Goal: Information Seeking & Learning: Learn about a topic

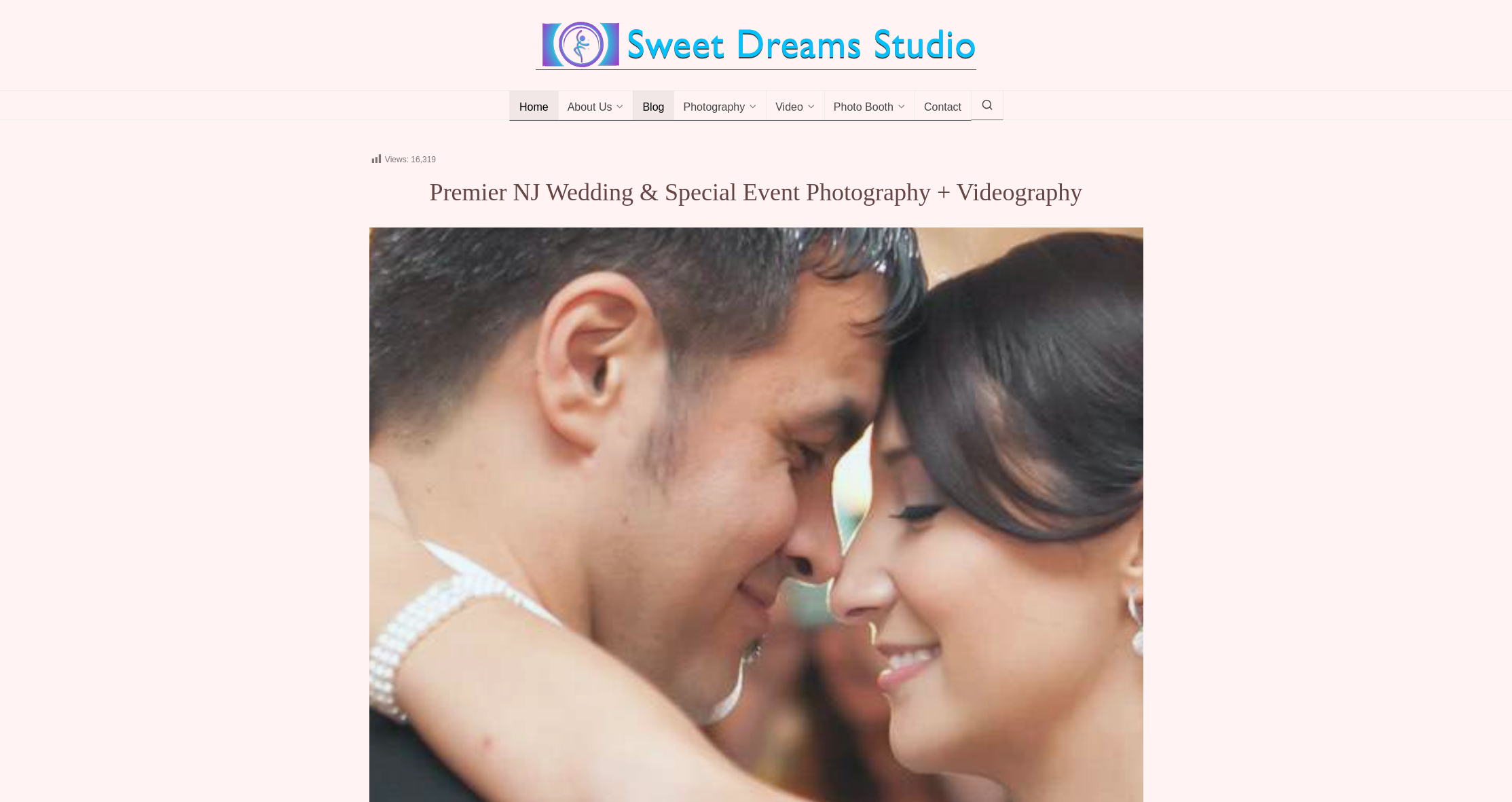
click at [651, 115] on span "Blog" at bounding box center [653, 108] width 22 height 13
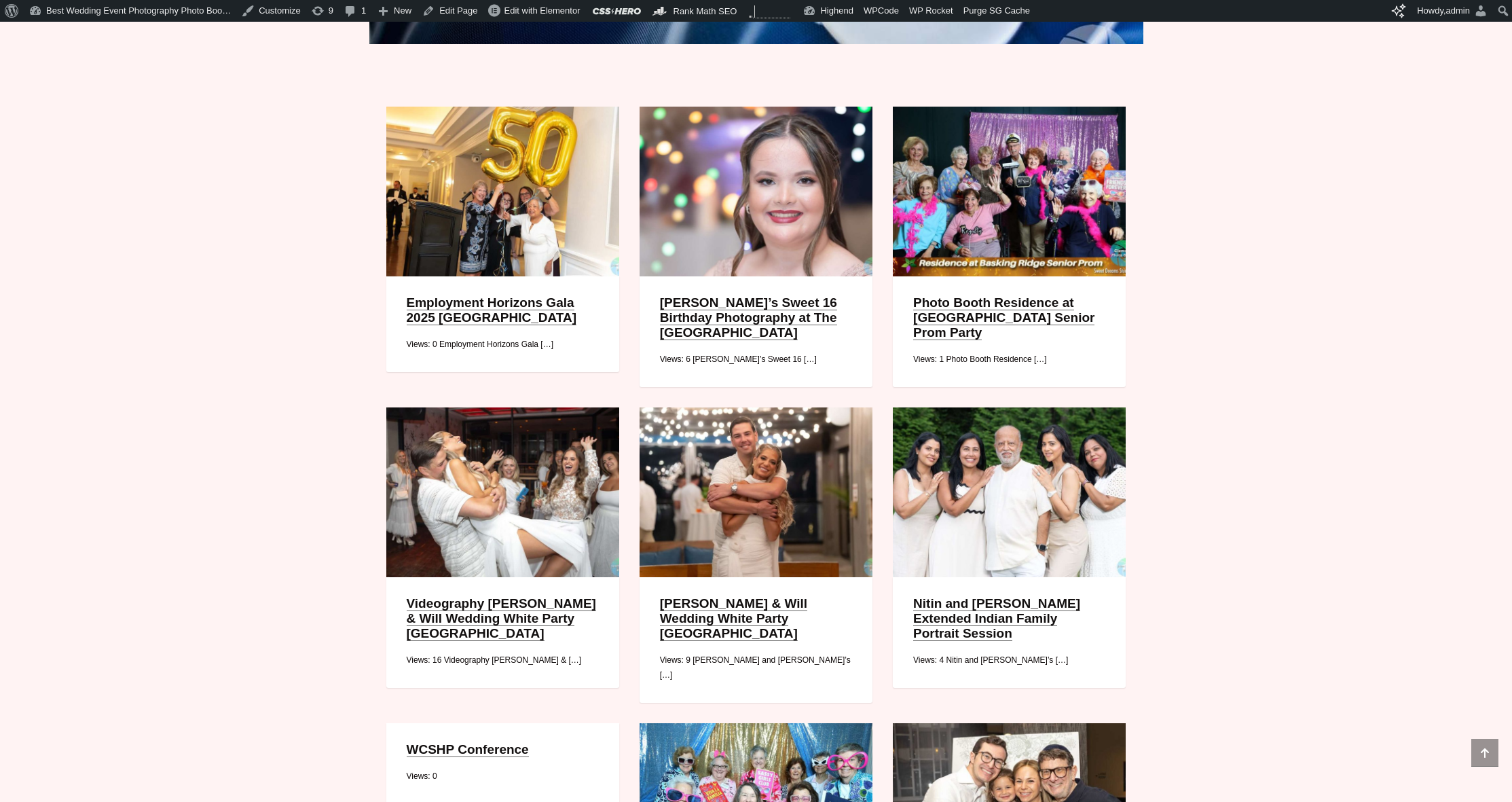
scroll to position [358, 0]
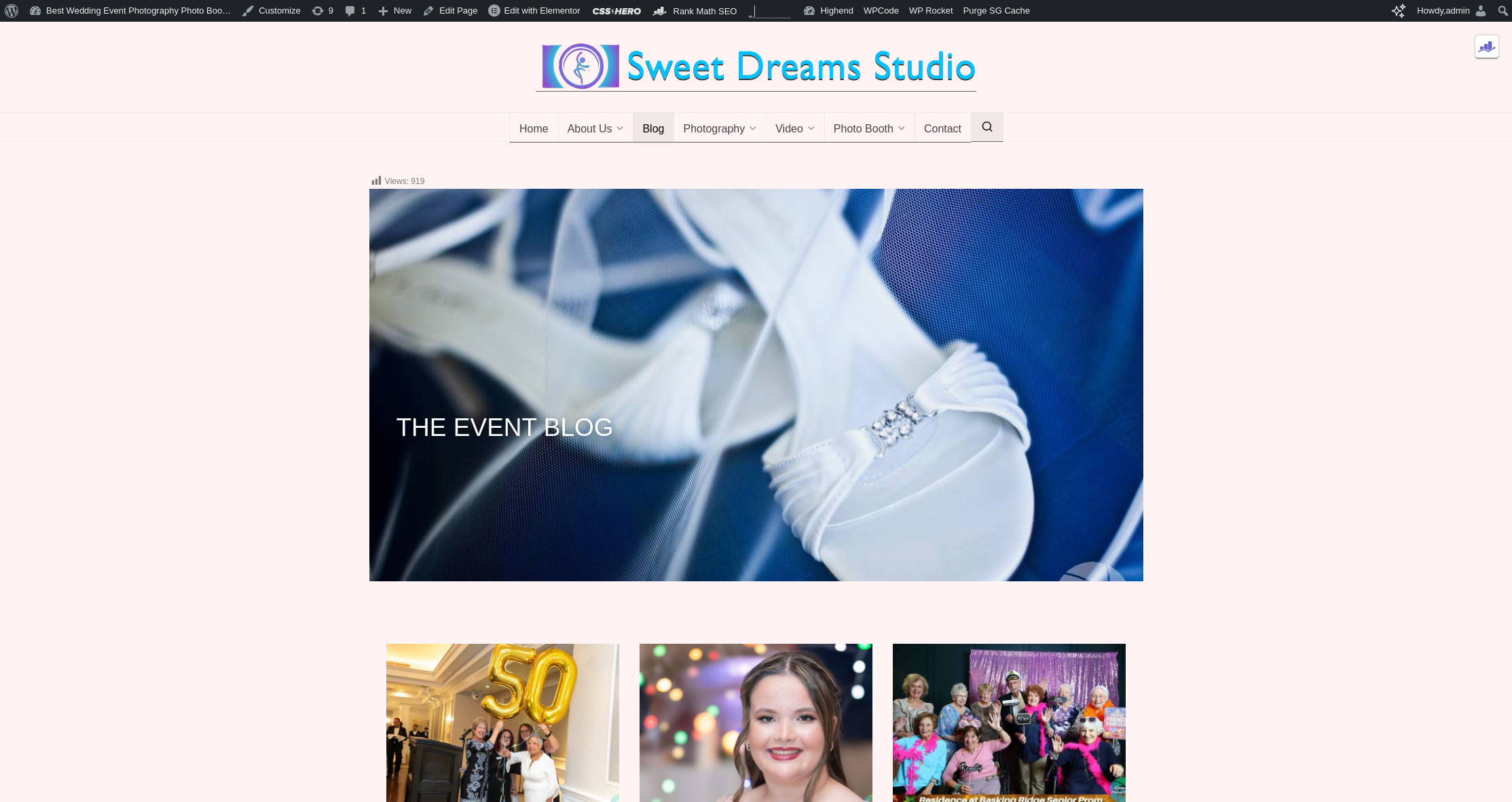
click at [988, 127] on icon at bounding box center [986, 127] width 12 height 0
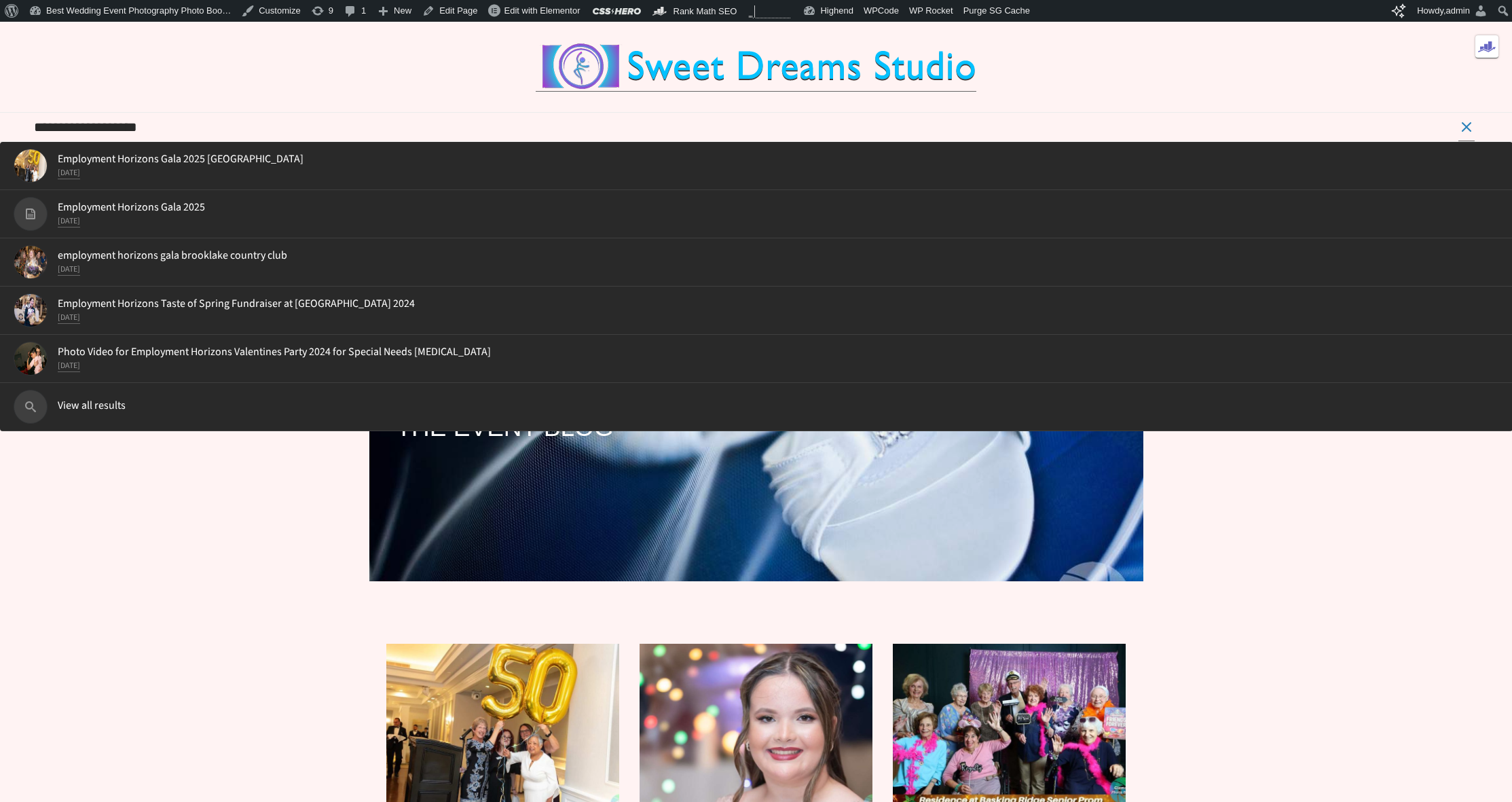
type input "**********"
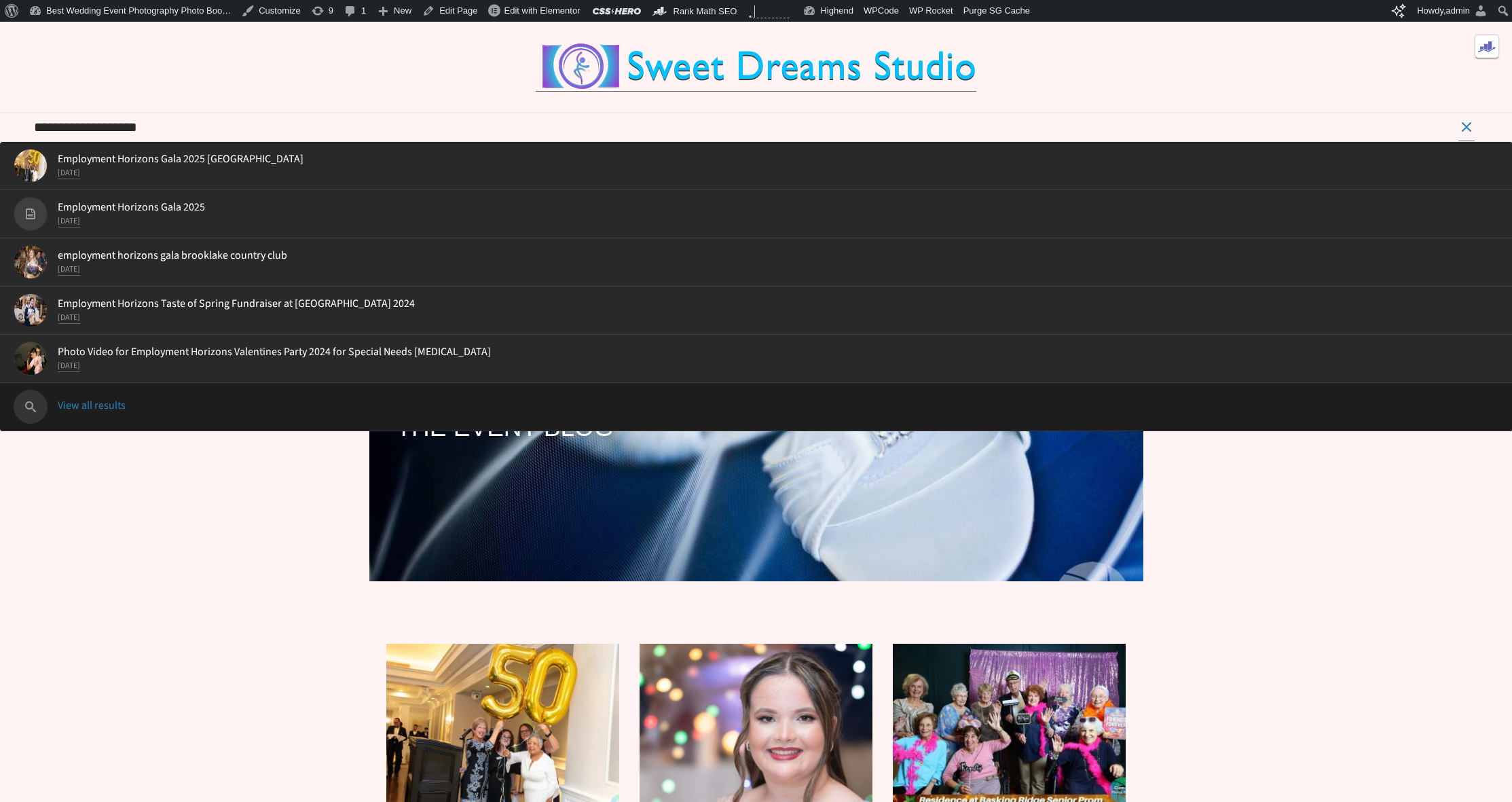
click at [194, 412] on span "View all results" at bounding box center [756, 402] width 1485 height 18
click at [118, 412] on span "View all results" at bounding box center [756, 402] width 1485 height 18
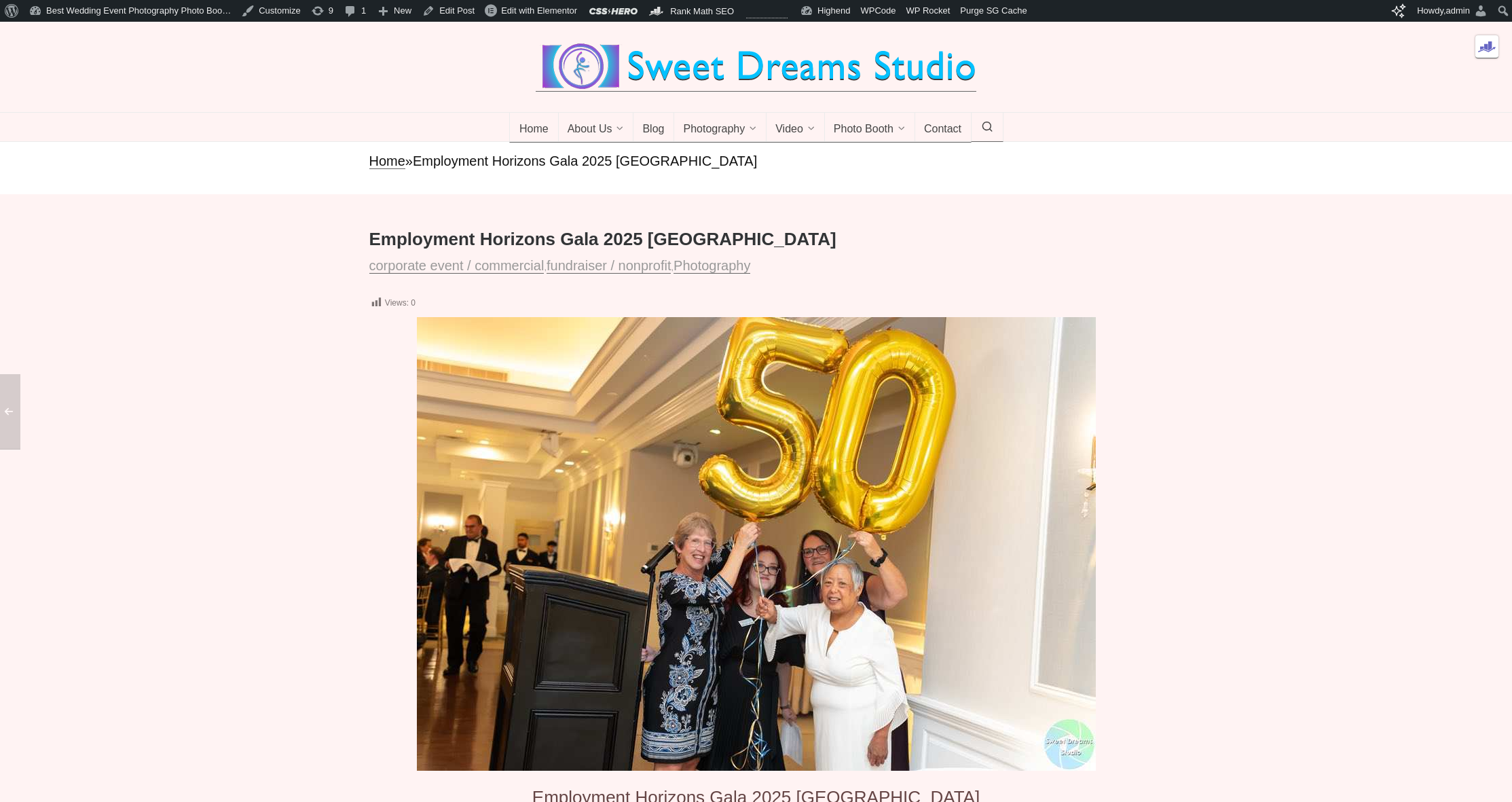
click at [271, 185] on div at bounding box center [756, 168] width 1512 height 52
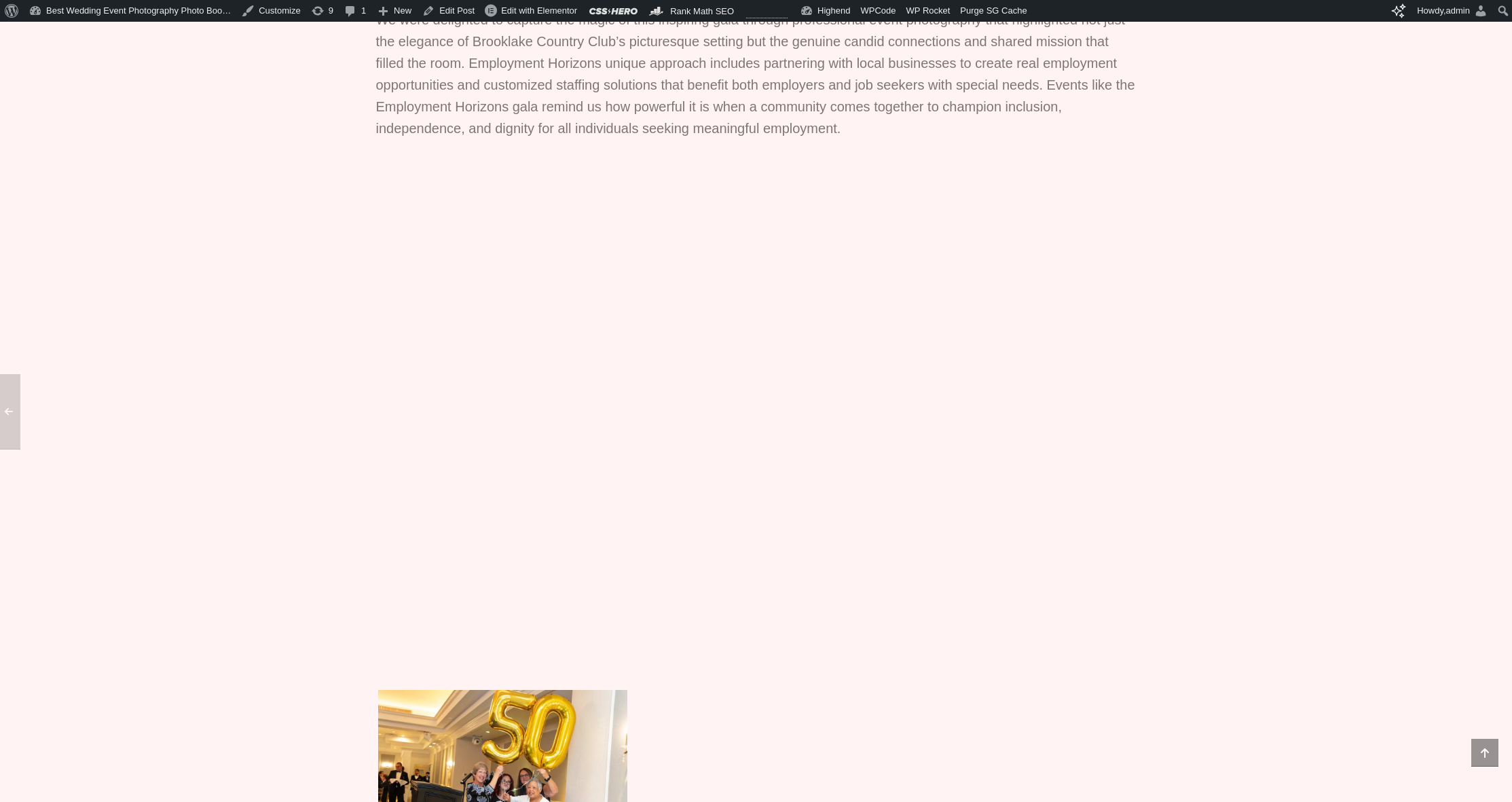
scroll to position [880, 0]
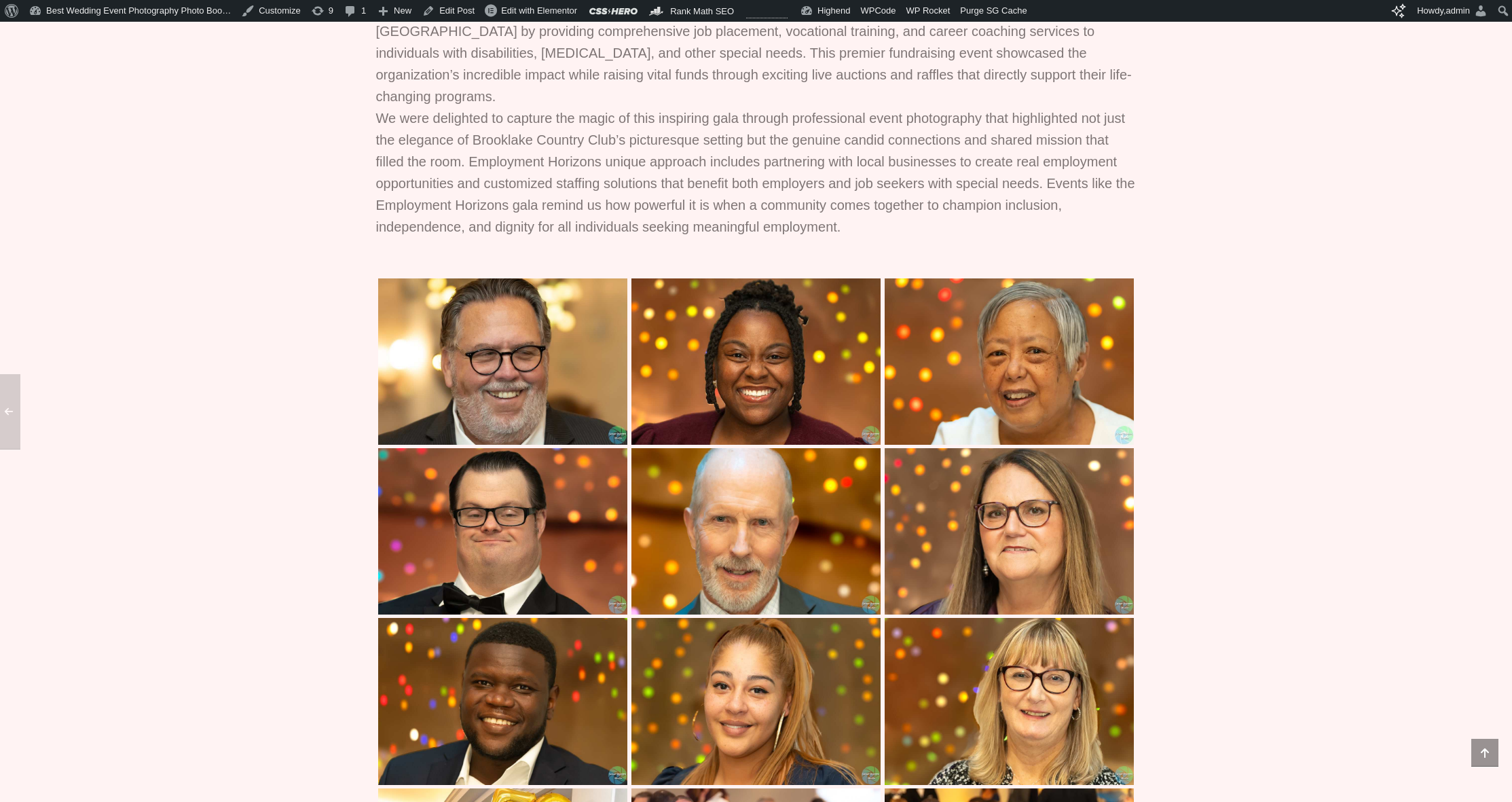
click at [558, 529] on img at bounding box center [503, 531] width 249 height 166
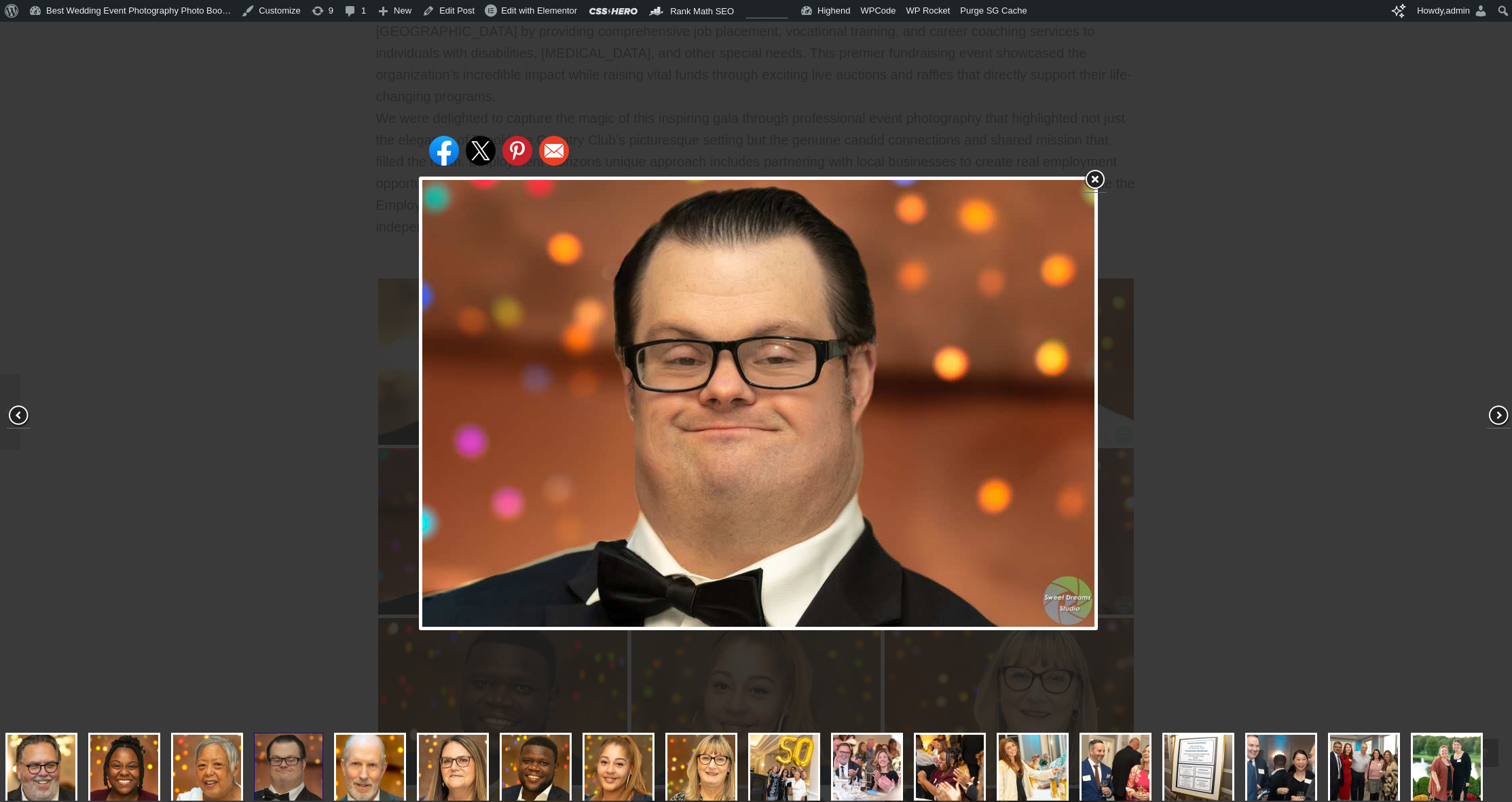
click at [306, 381] on div "Share on Facebook Share on Twitter Share on Pinterest Share on Email" at bounding box center [758, 403] width 1517 height 808
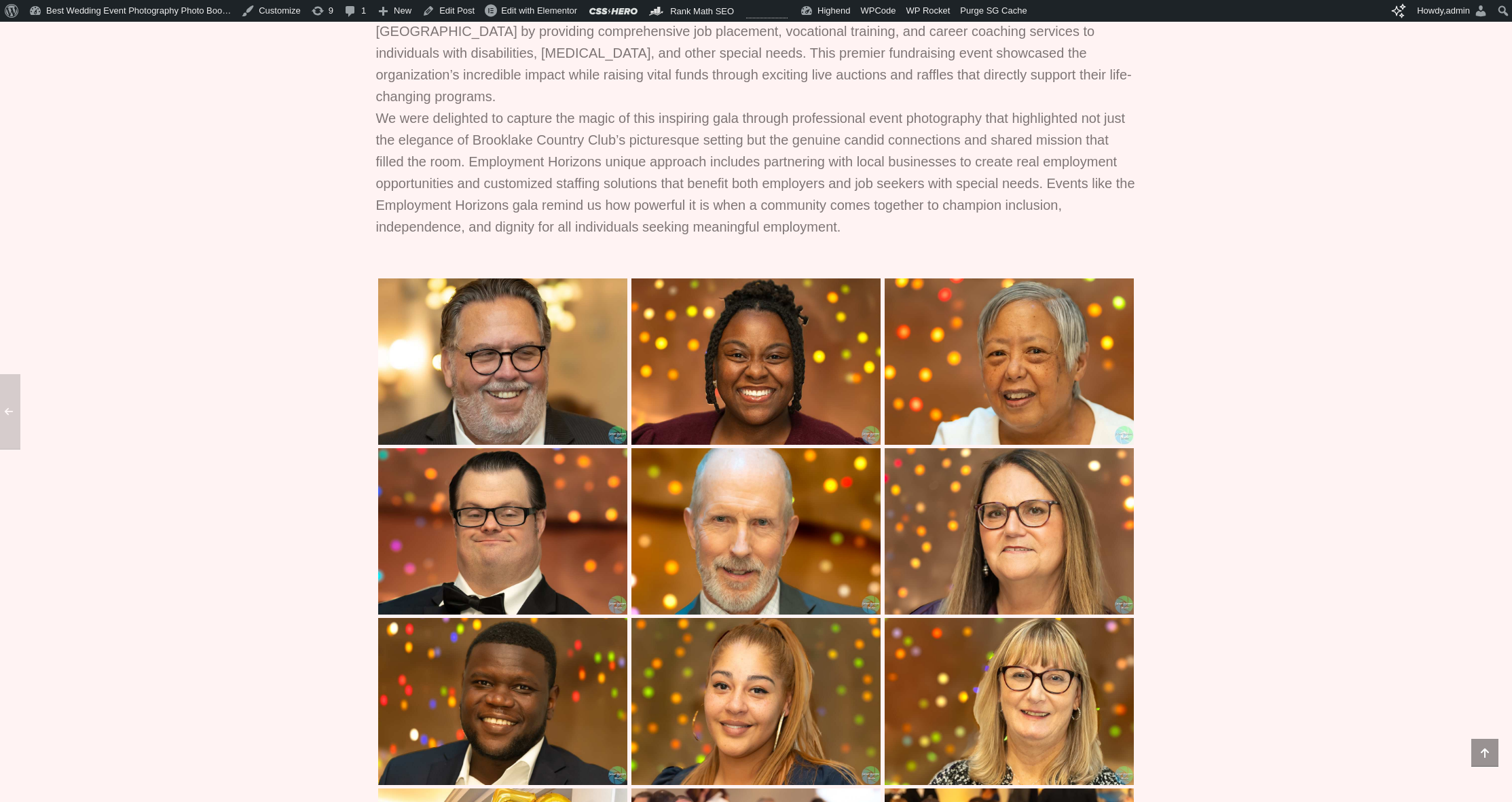
click at [691, 344] on img at bounding box center [755, 361] width 249 height 166
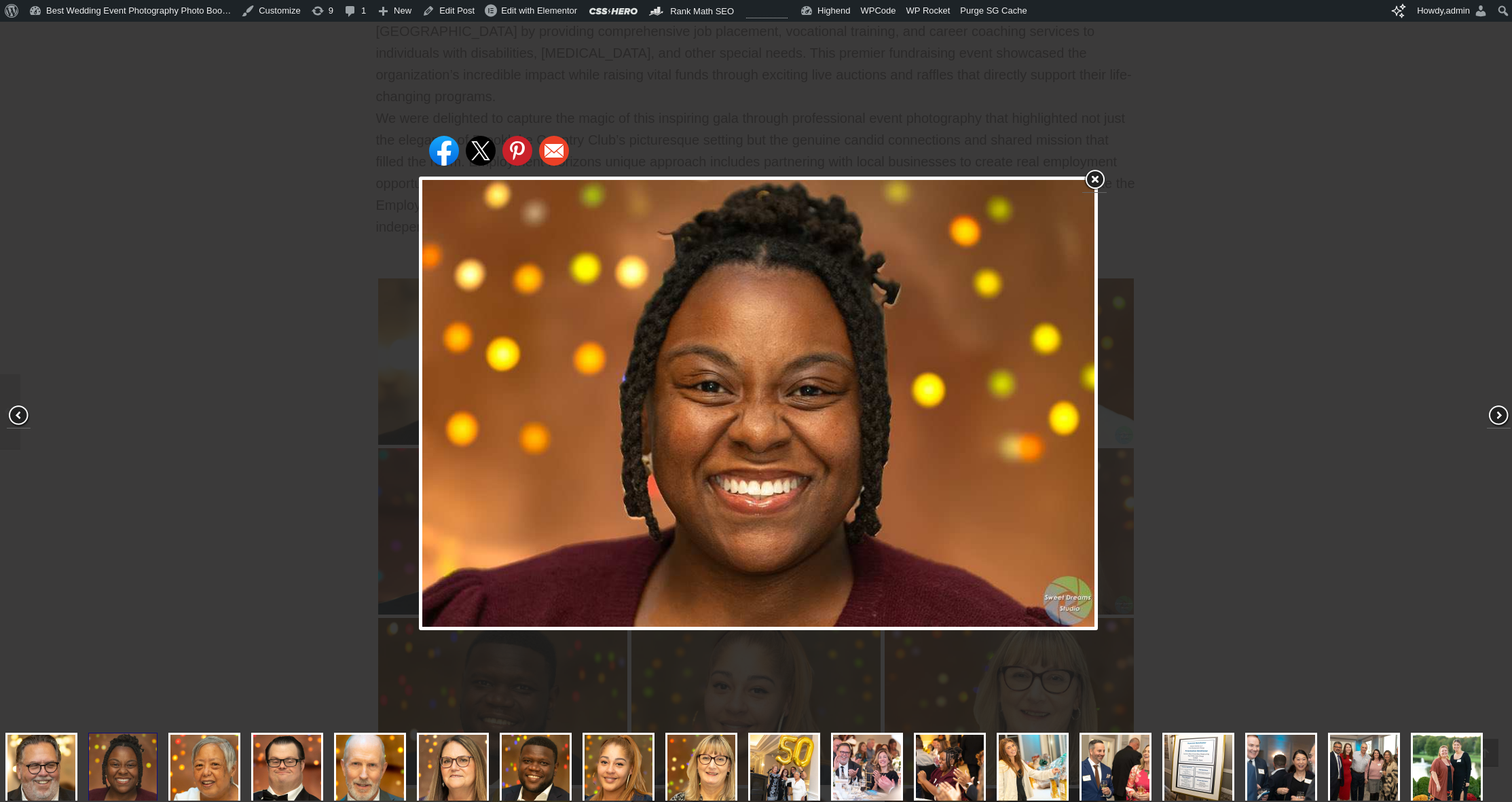
click at [279, 328] on div "Share on Facebook Share on Twitter Share on Pinterest Share on Email" at bounding box center [758, 403] width 1517 height 808
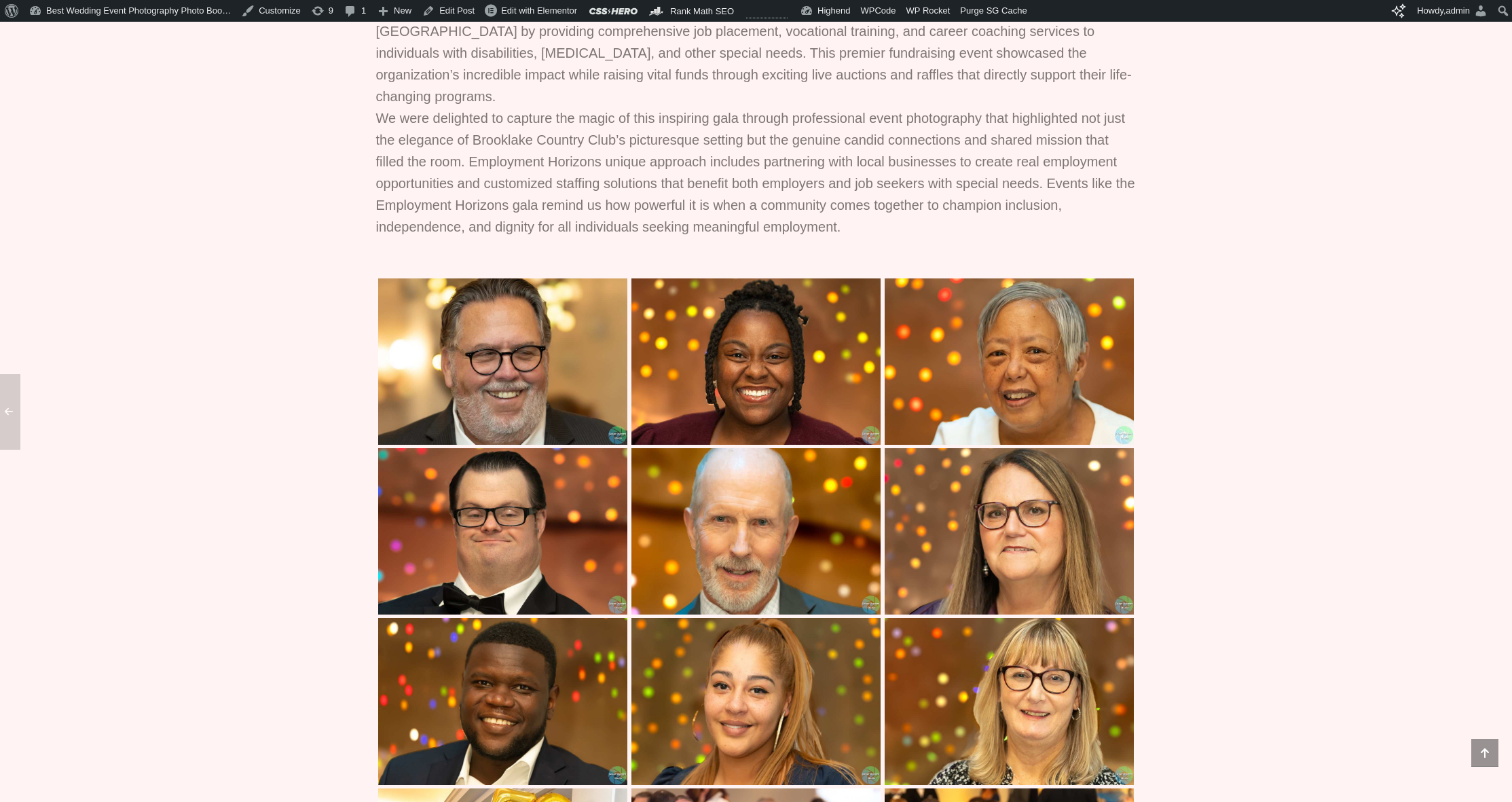
scroll to position [940, 0]
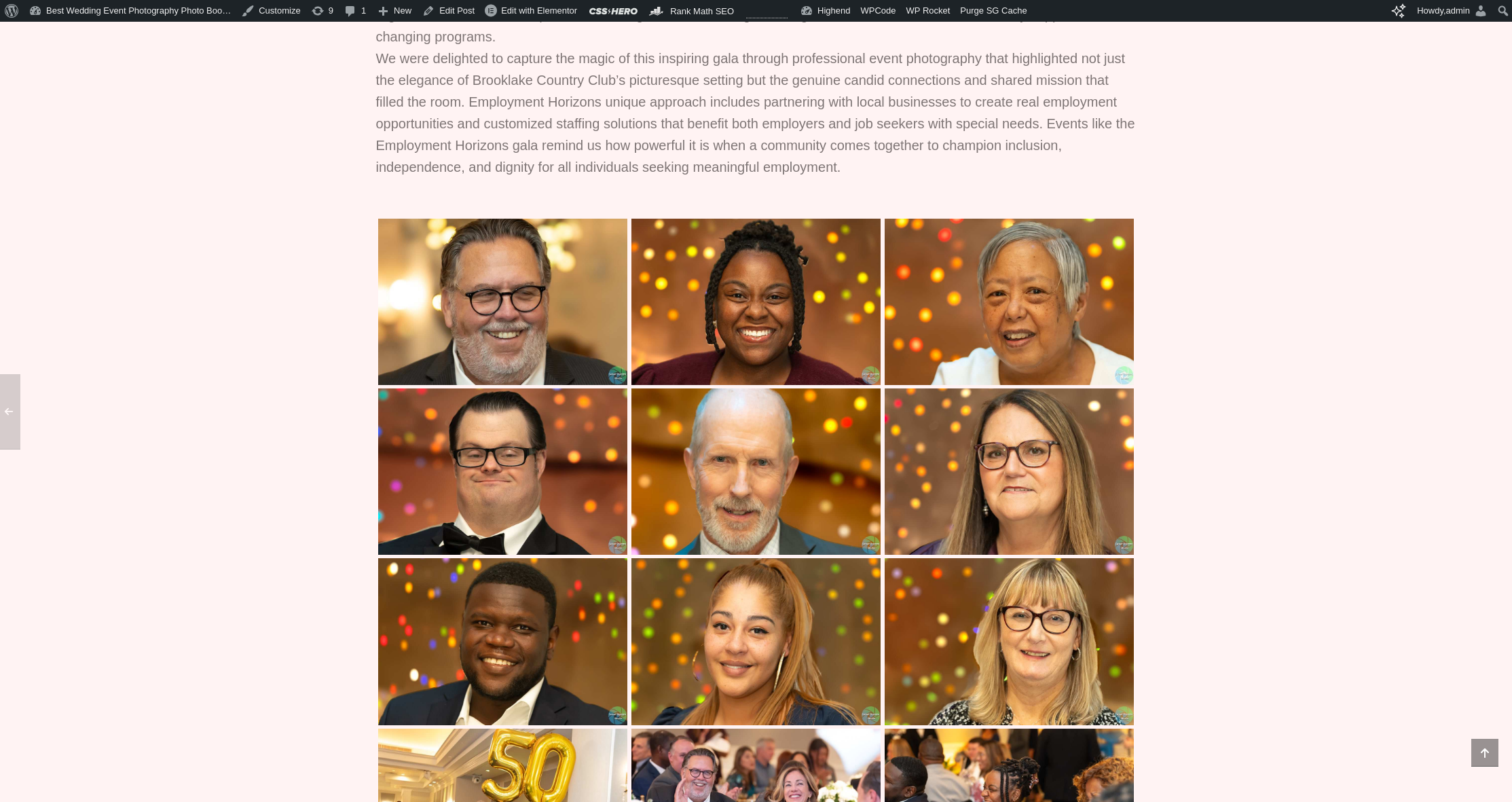
click at [544, 255] on img at bounding box center [503, 301] width 249 height 166
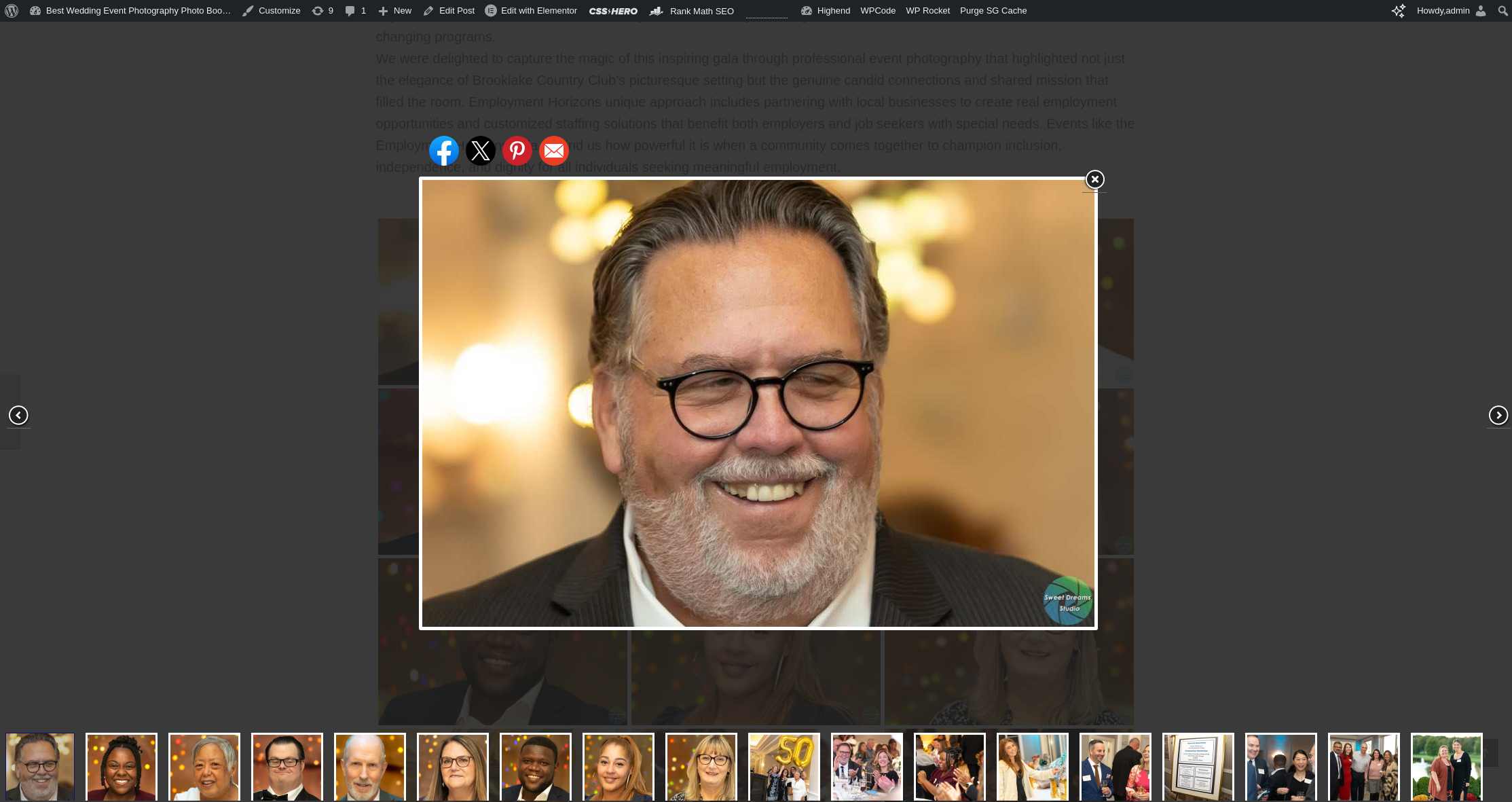
click at [1151, 386] on div "Share on Facebook Share on Twitter Share on Pinterest Share on Email" at bounding box center [758, 403] width 1517 height 808
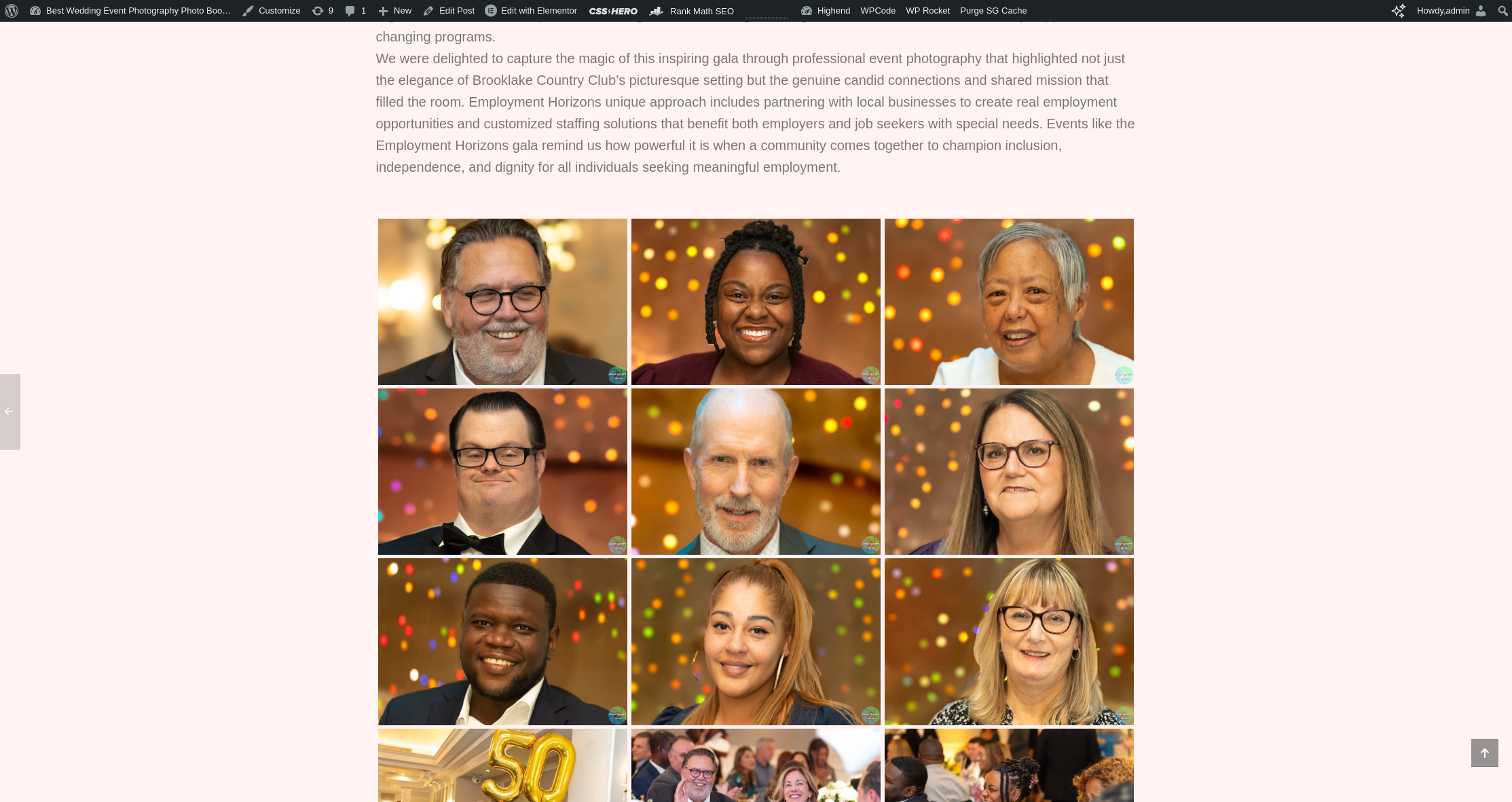
click at [773, 312] on img at bounding box center [755, 301] width 249 height 166
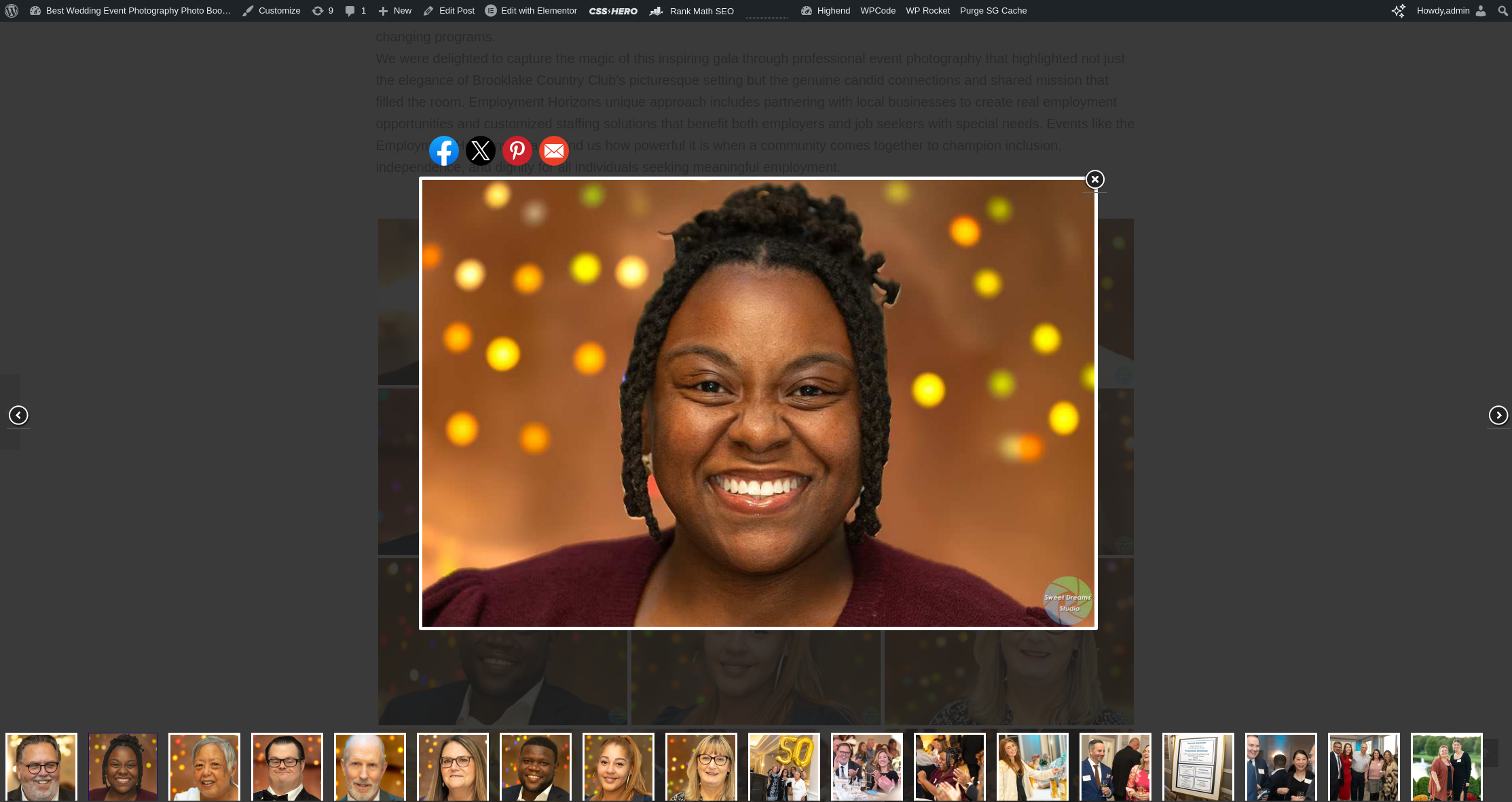
click at [1126, 361] on div "Share on Facebook Share on Twitter Share on Pinterest Share on Email" at bounding box center [758, 403] width 1517 height 808
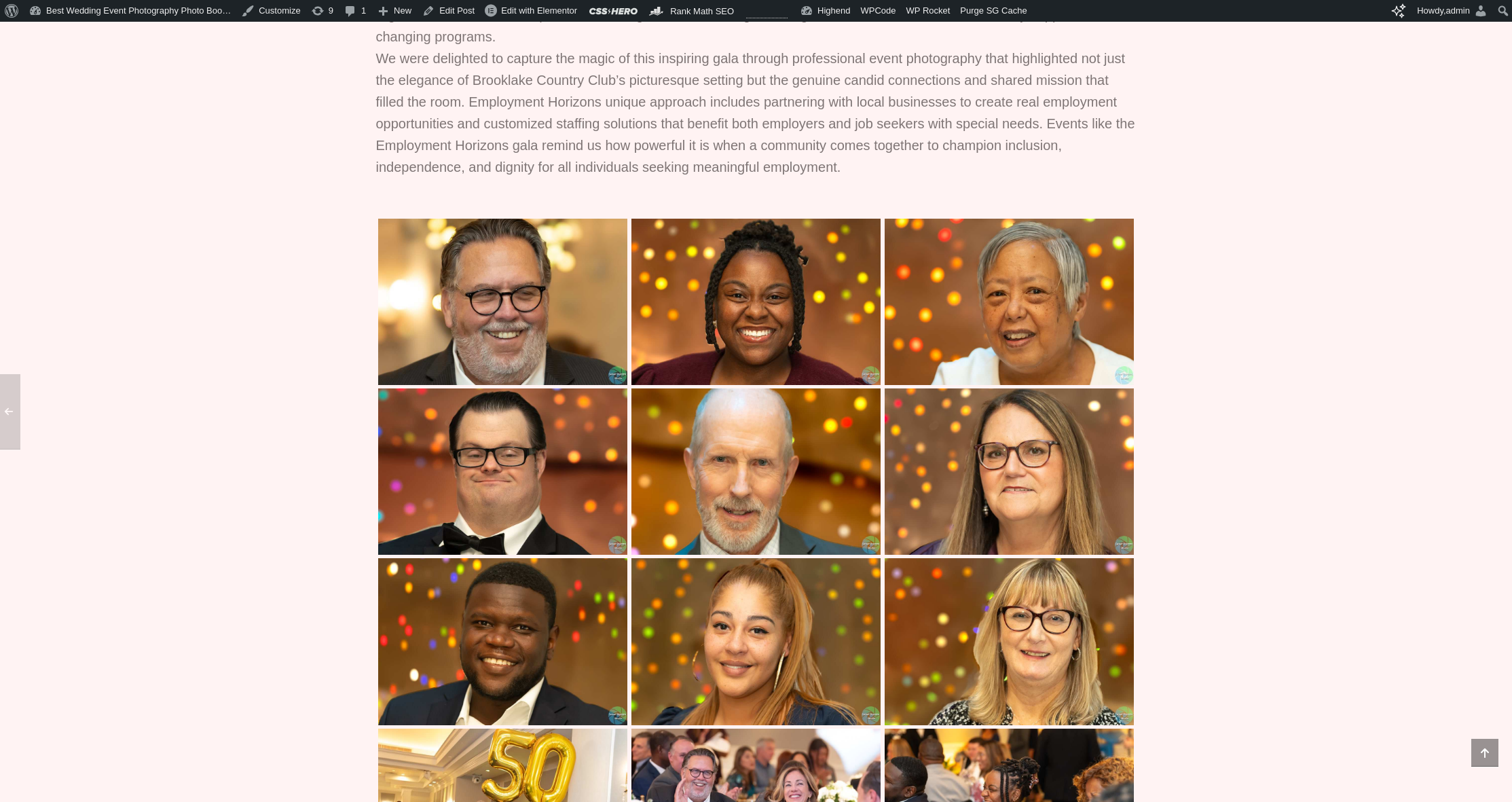
click at [1042, 345] on img at bounding box center [1008, 301] width 249 height 166
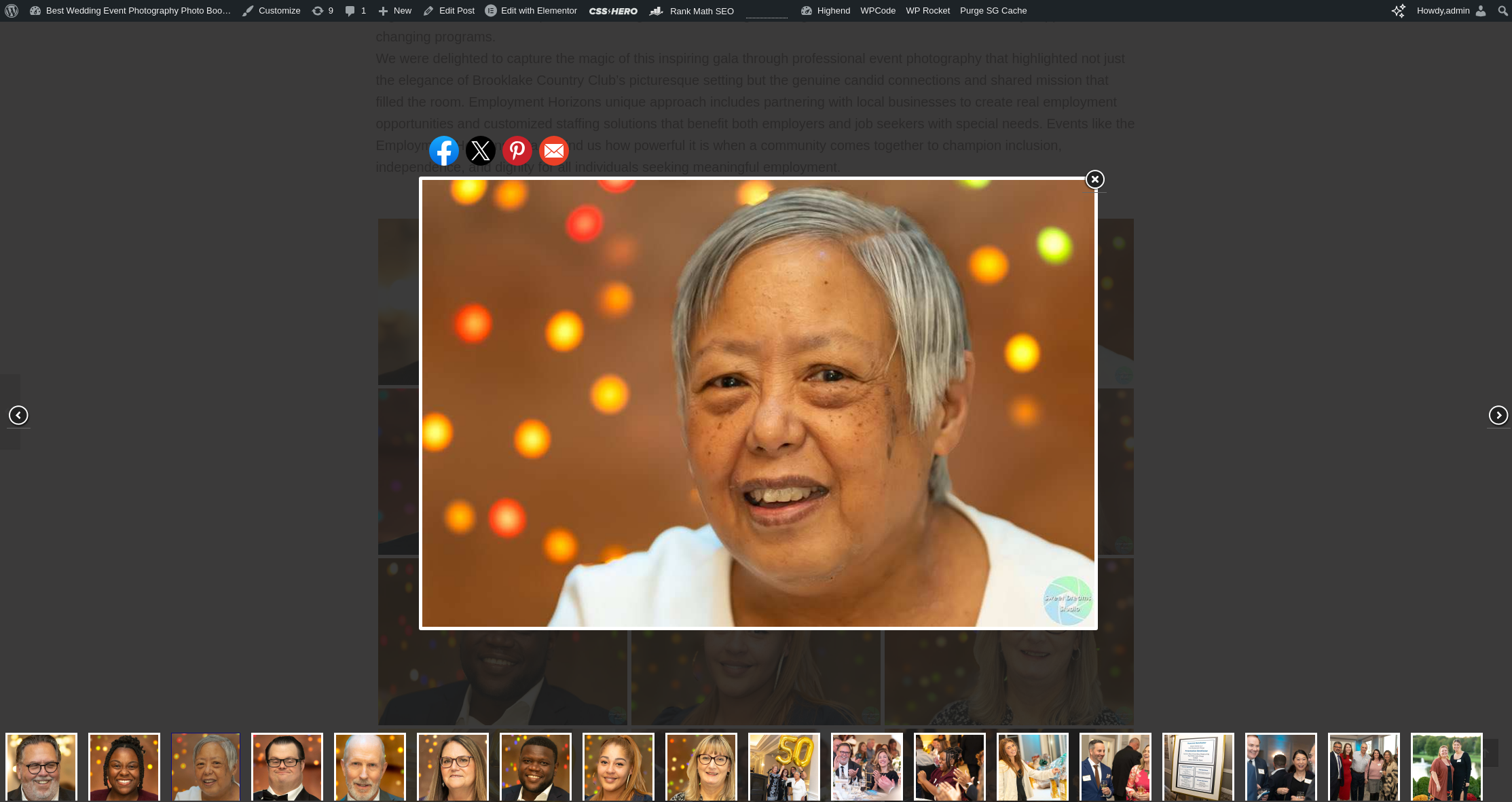
click at [1122, 412] on div "Share on Facebook Share on Twitter Share on Pinterest Share on Email" at bounding box center [758, 403] width 1517 height 808
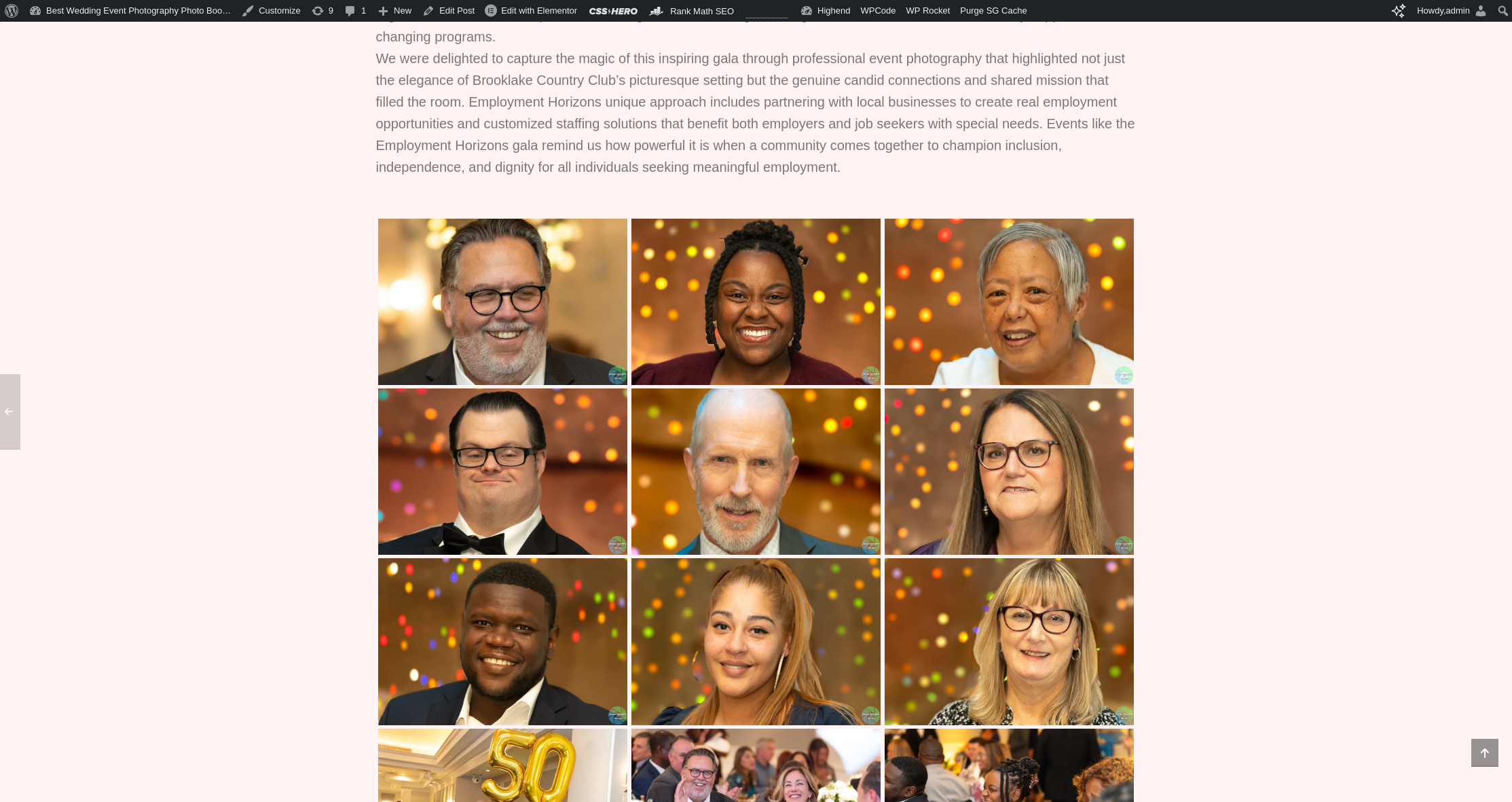
click at [547, 494] on img at bounding box center [503, 471] width 249 height 166
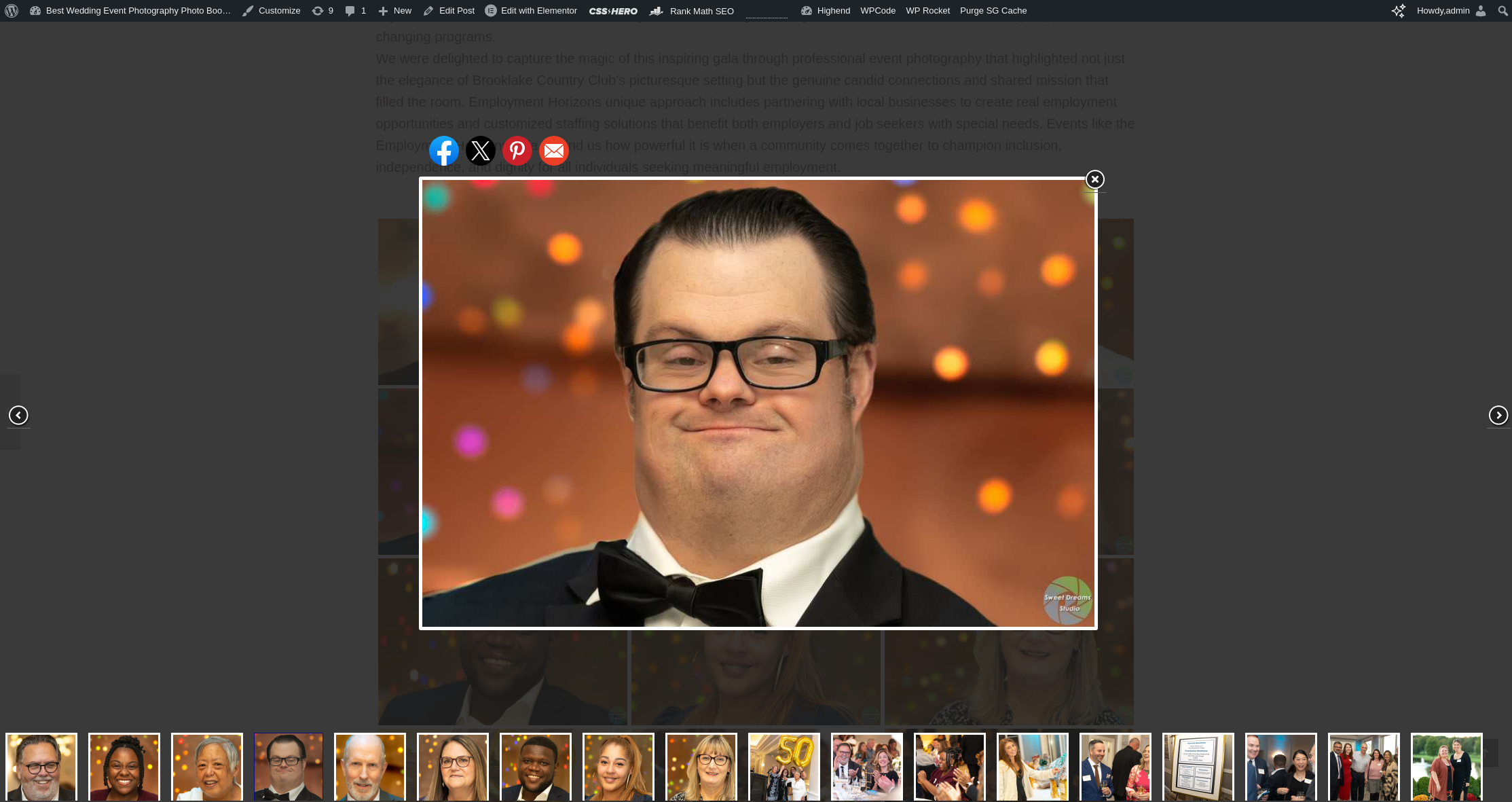
click at [1235, 492] on div "Share on Facebook Share on Twitter Share on Pinterest Share on Email" at bounding box center [758, 403] width 1517 height 808
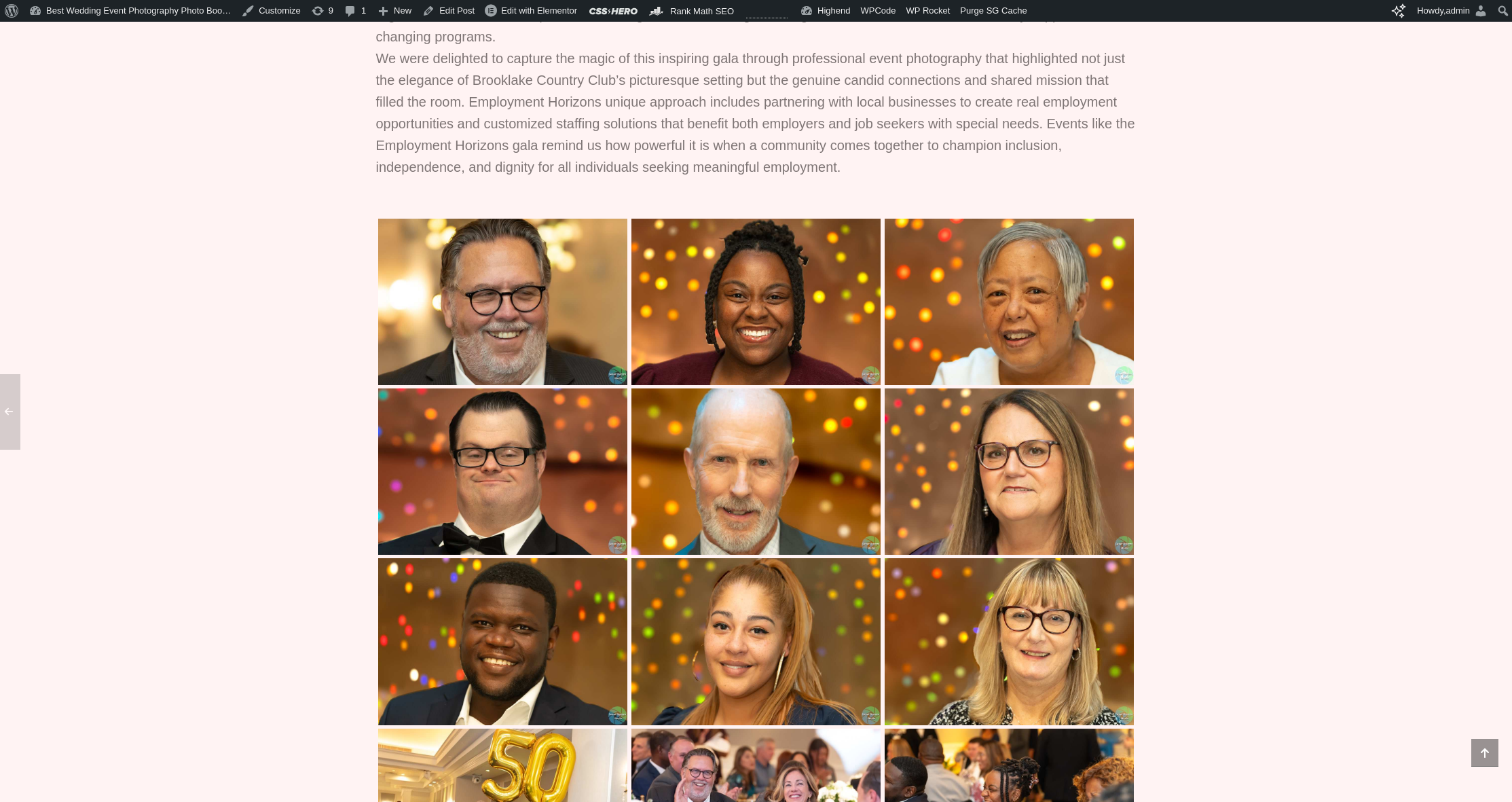
click at [875, 485] on img at bounding box center [755, 471] width 249 height 166
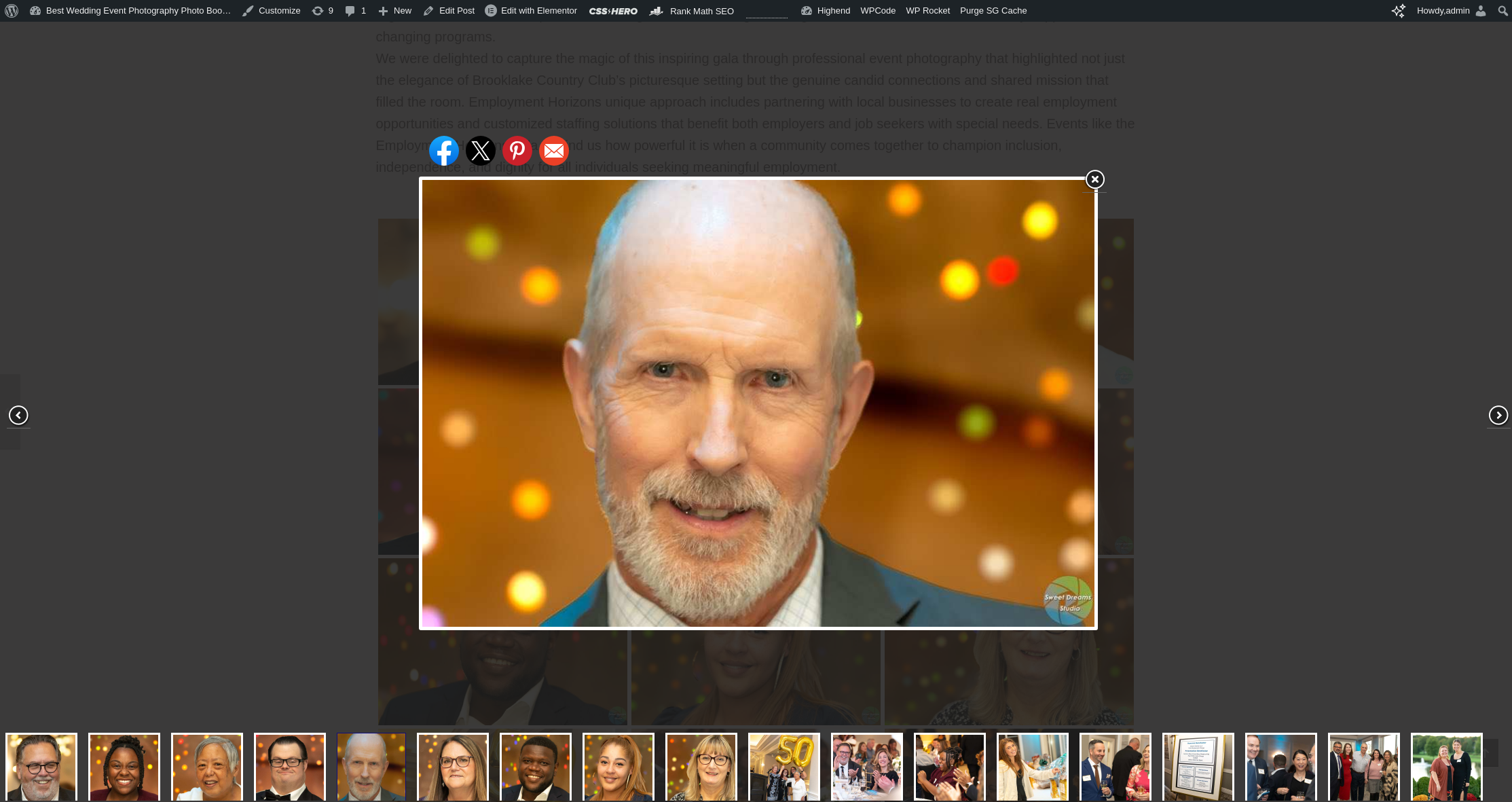
click at [1171, 457] on div "Share on Facebook Share on Twitter Share on Pinterest Share on Email" at bounding box center [758, 403] width 1517 height 808
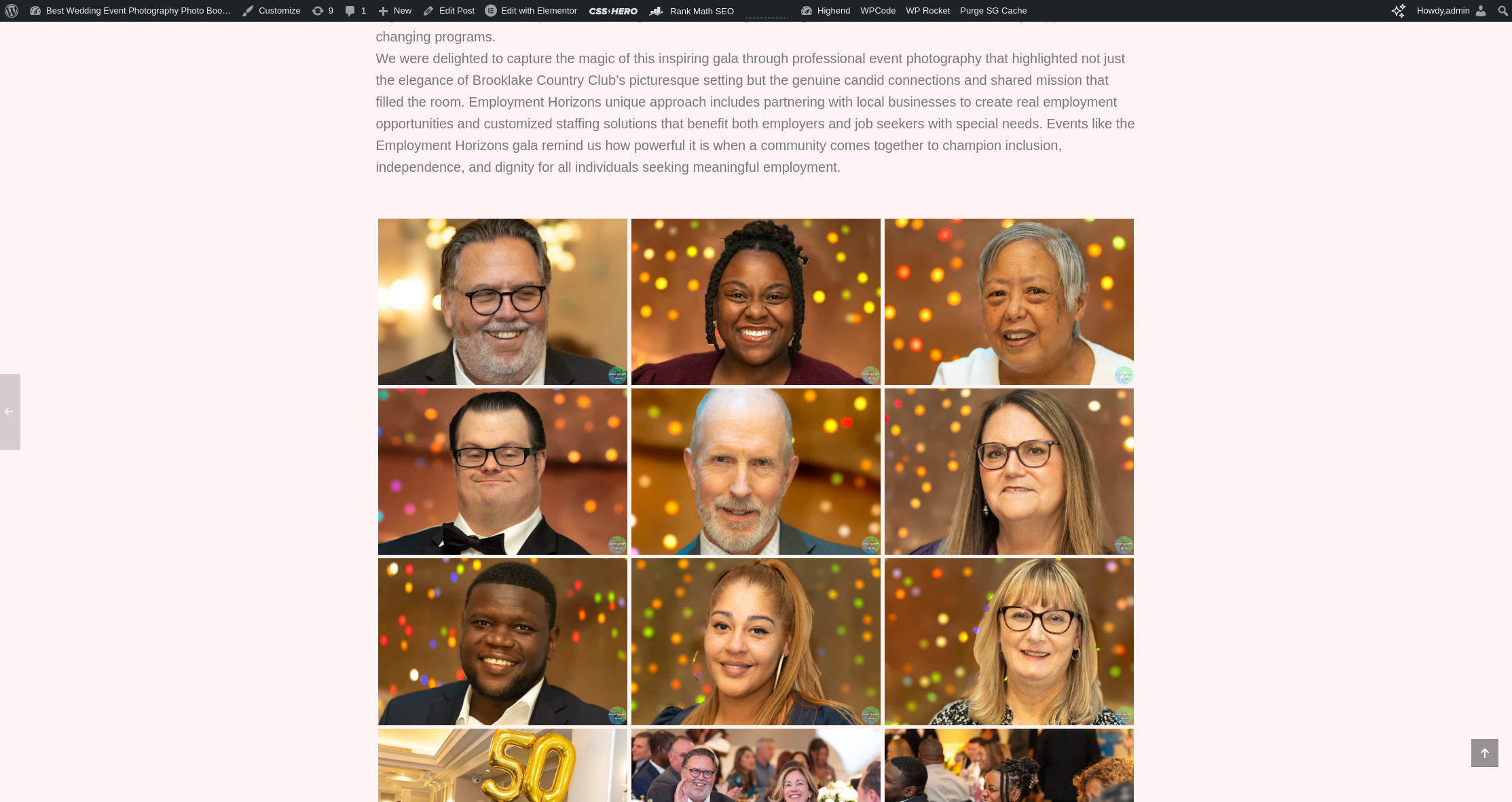
click at [942, 477] on img at bounding box center [1008, 471] width 249 height 166
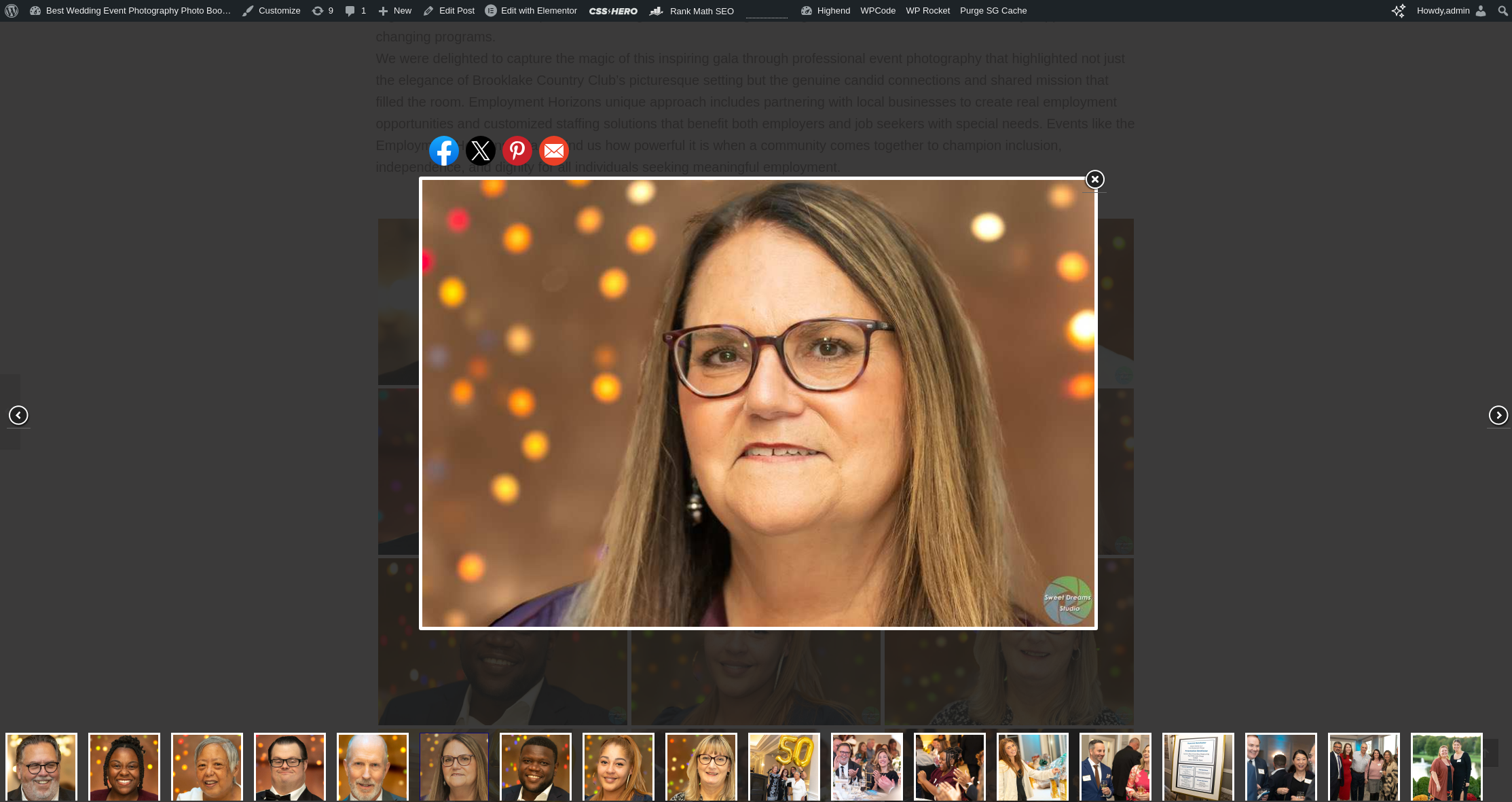
click at [1183, 436] on div "Share on Facebook Share on Twitter Share on Pinterest Share on Email" at bounding box center [758, 403] width 1517 height 808
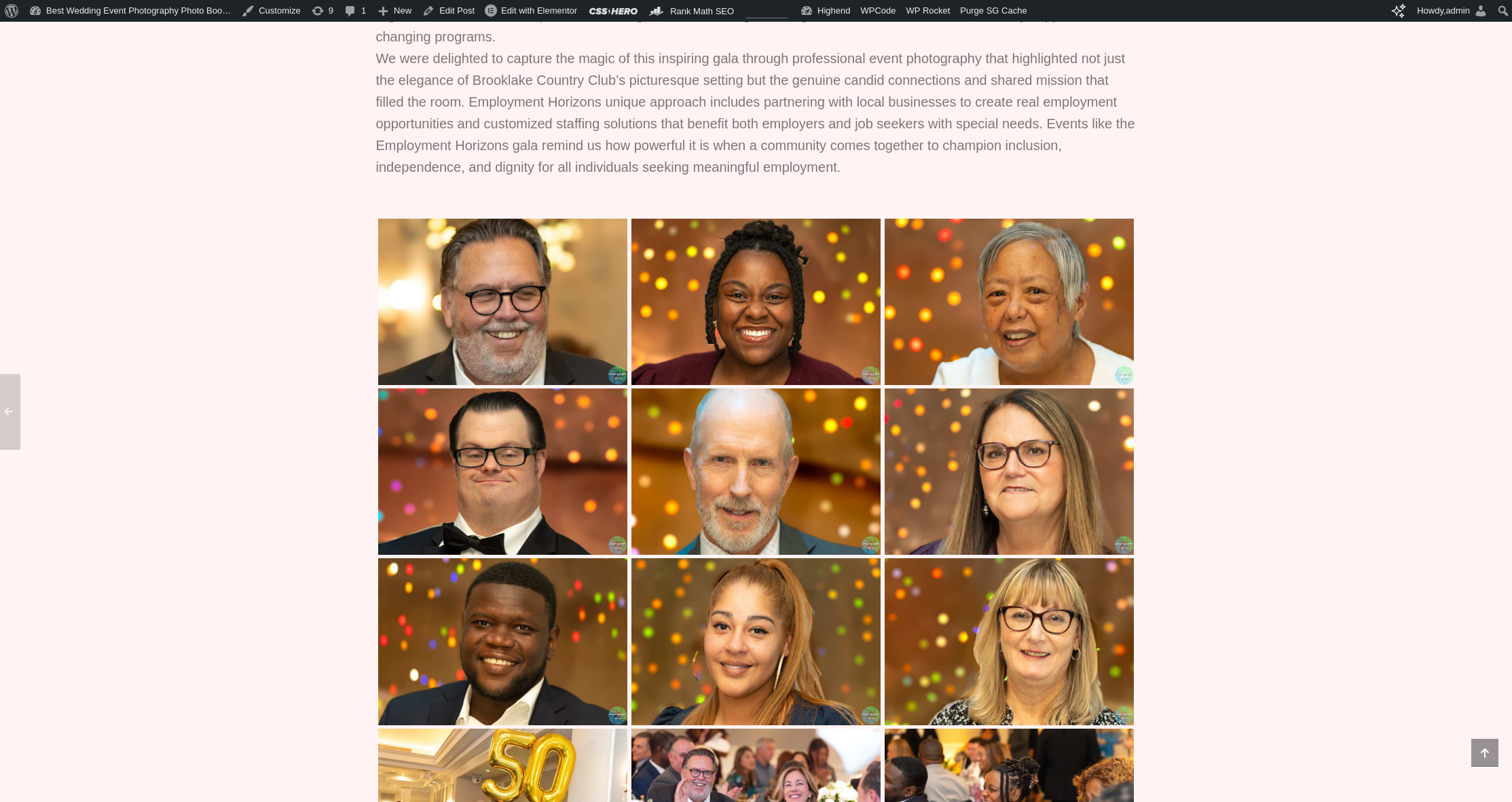
click at [917, 474] on img at bounding box center [1008, 471] width 249 height 166
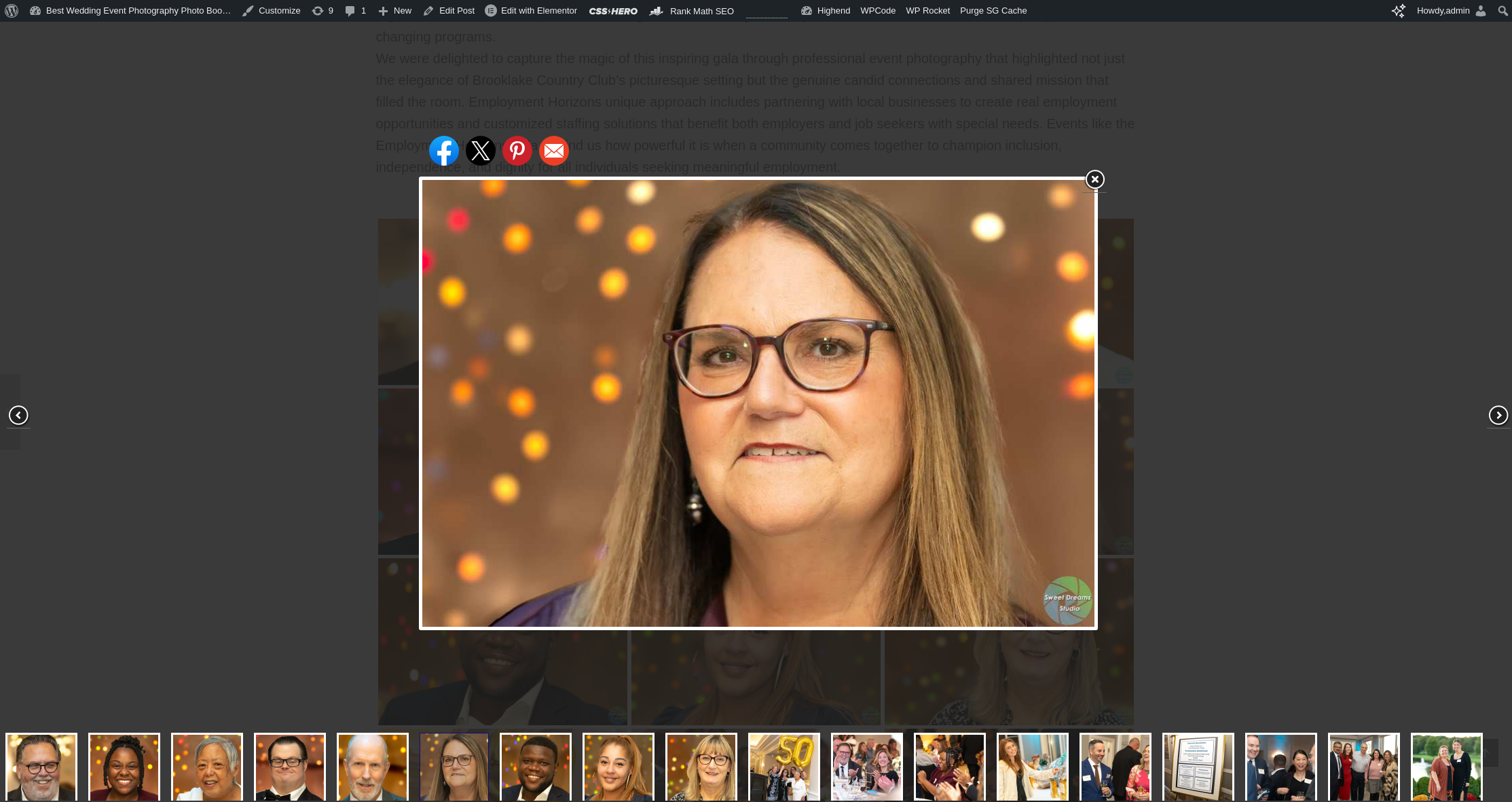
click at [1180, 454] on div "Share on Facebook Share on Twitter Share on Pinterest Share on Email" at bounding box center [758, 403] width 1517 height 808
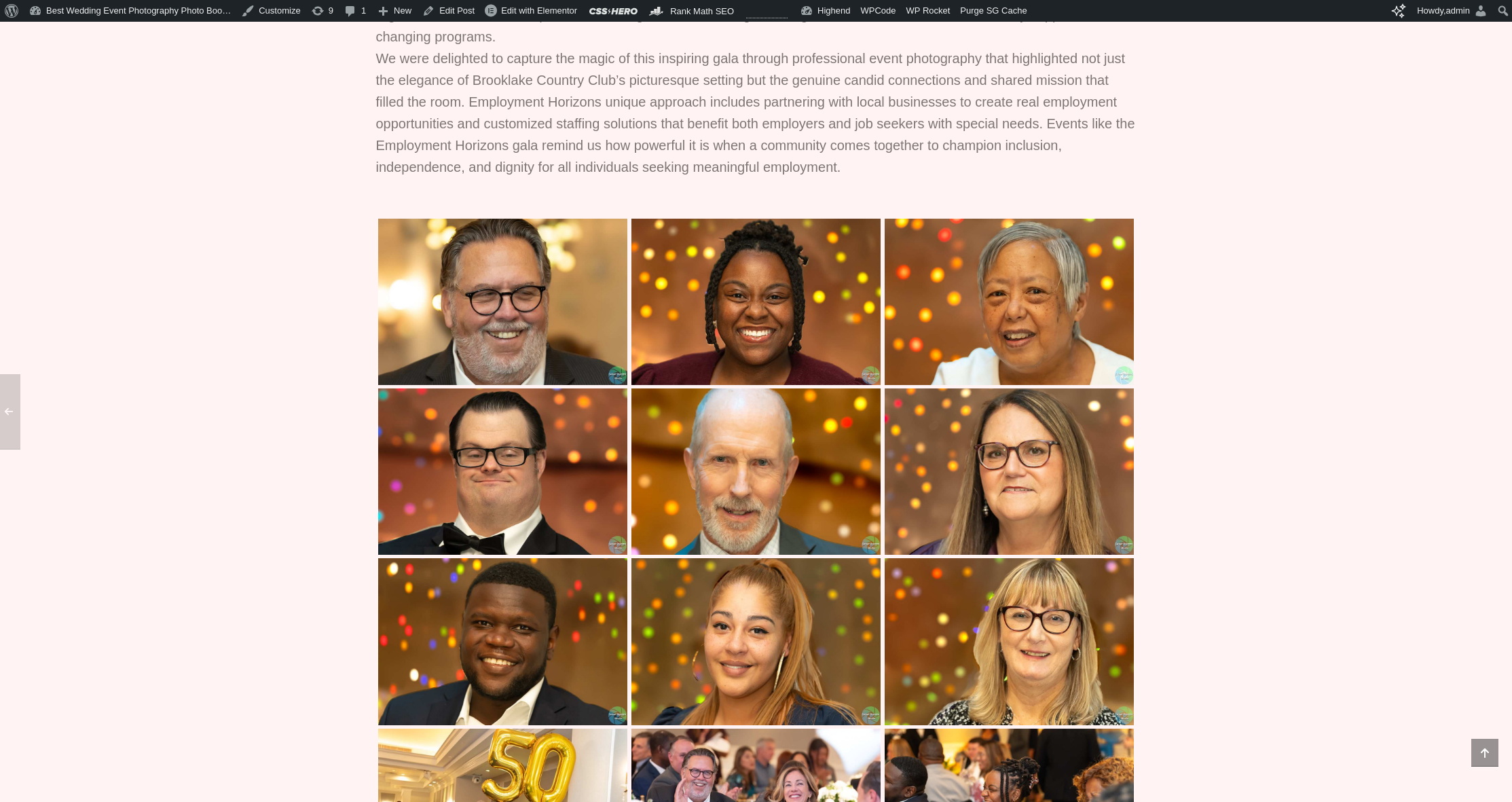
click at [503, 631] on img at bounding box center [503, 641] width 249 height 166
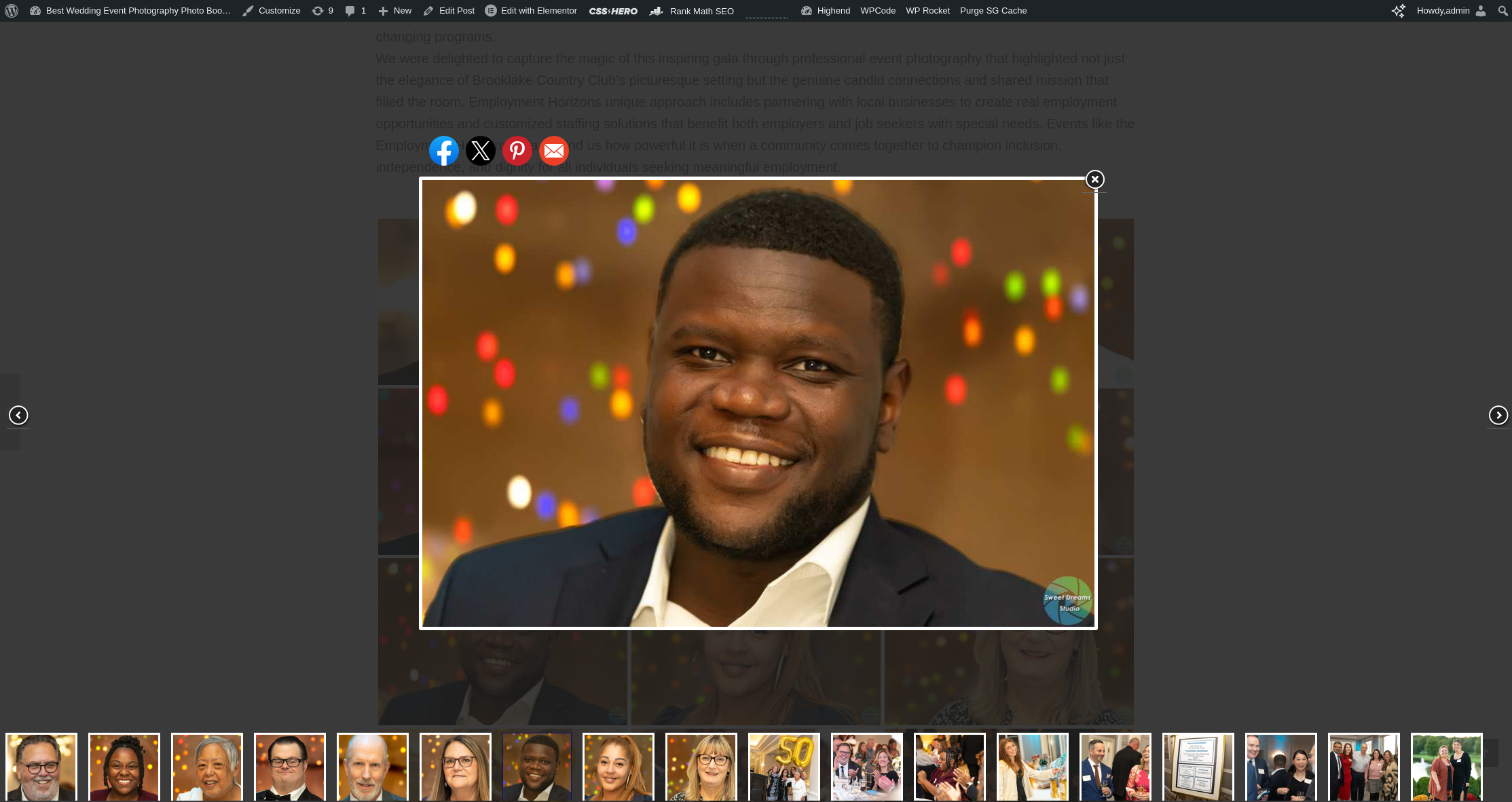
click at [1128, 389] on div "Share on Facebook Share on Twitter Share on Pinterest Share on Email" at bounding box center [758, 403] width 1517 height 808
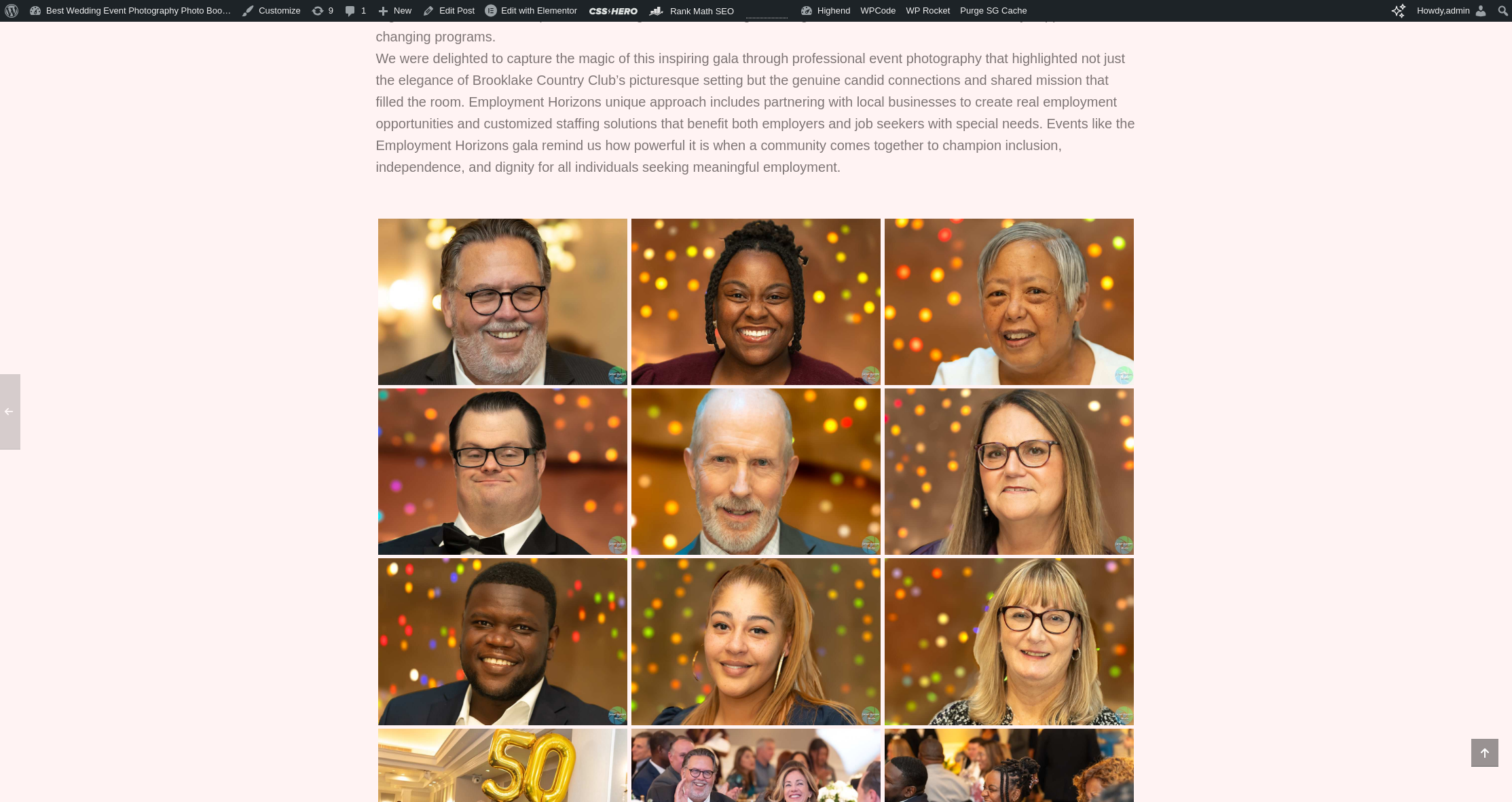
click at [829, 643] on img at bounding box center [755, 641] width 249 height 166
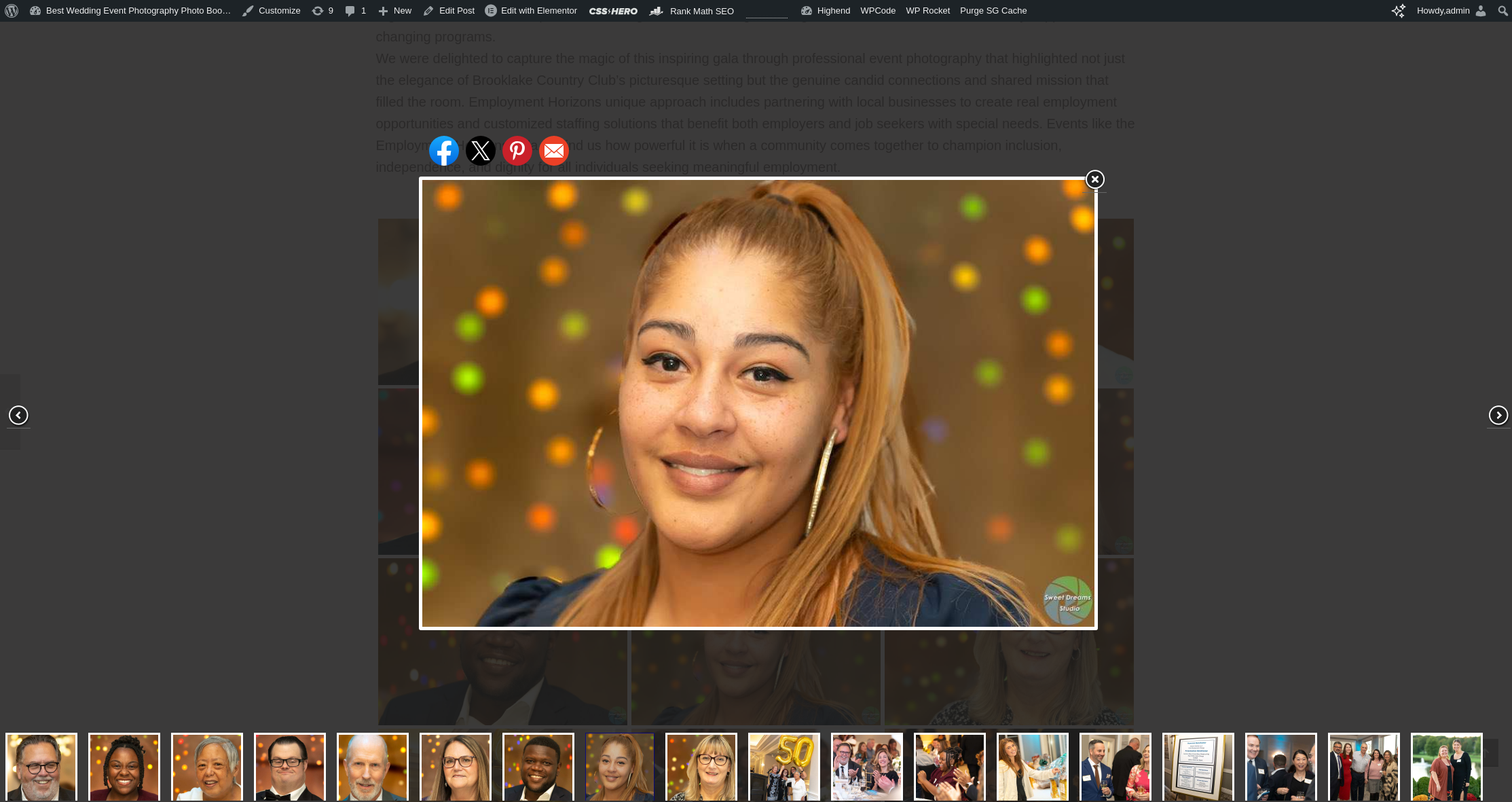
click at [1243, 483] on div "Share on Facebook Share on Twitter Share on Pinterest Share on Email" at bounding box center [758, 403] width 1517 height 808
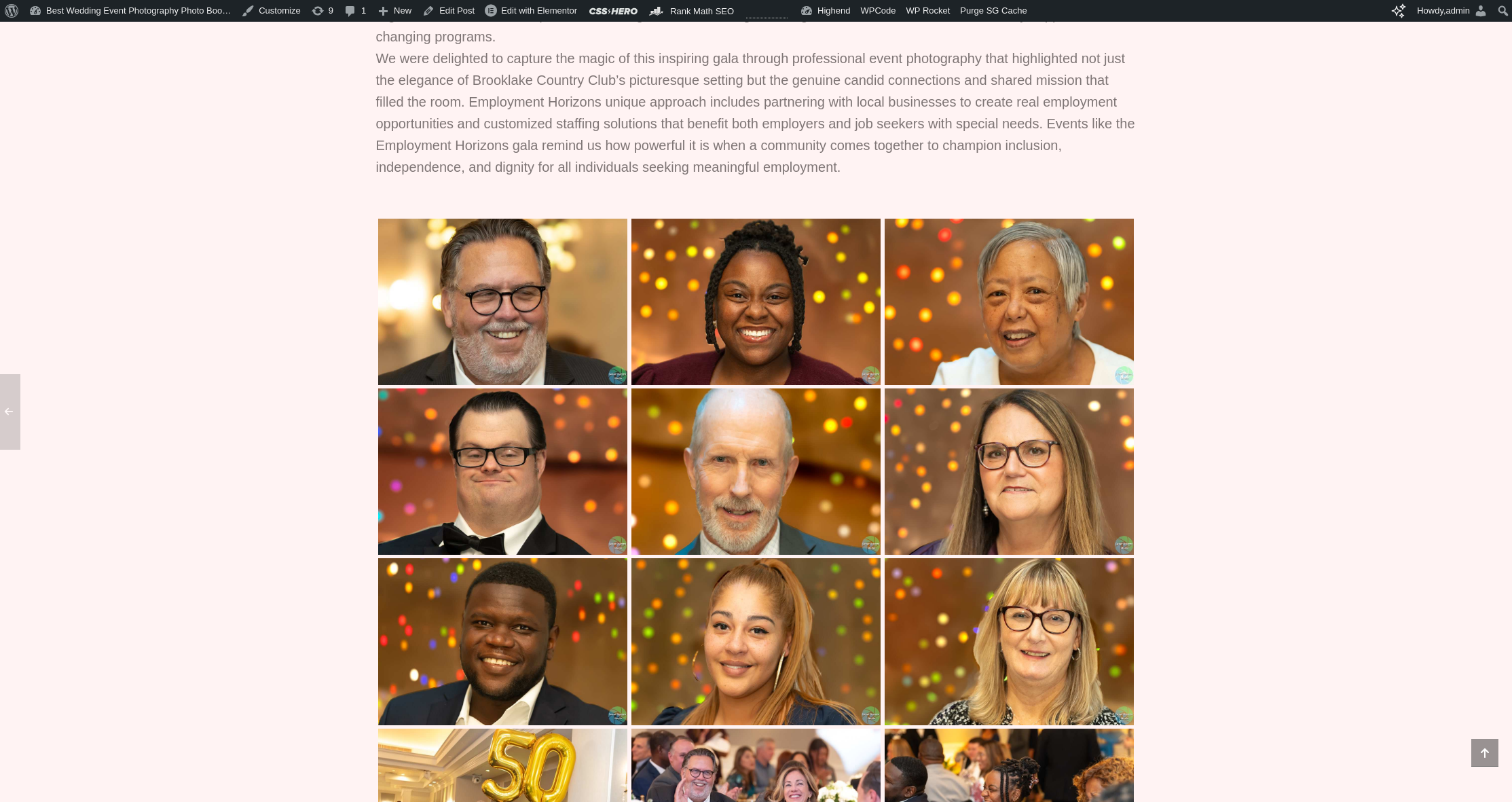
click at [972, 627] on img at bounding box center [1008, 641] width 249 height 166
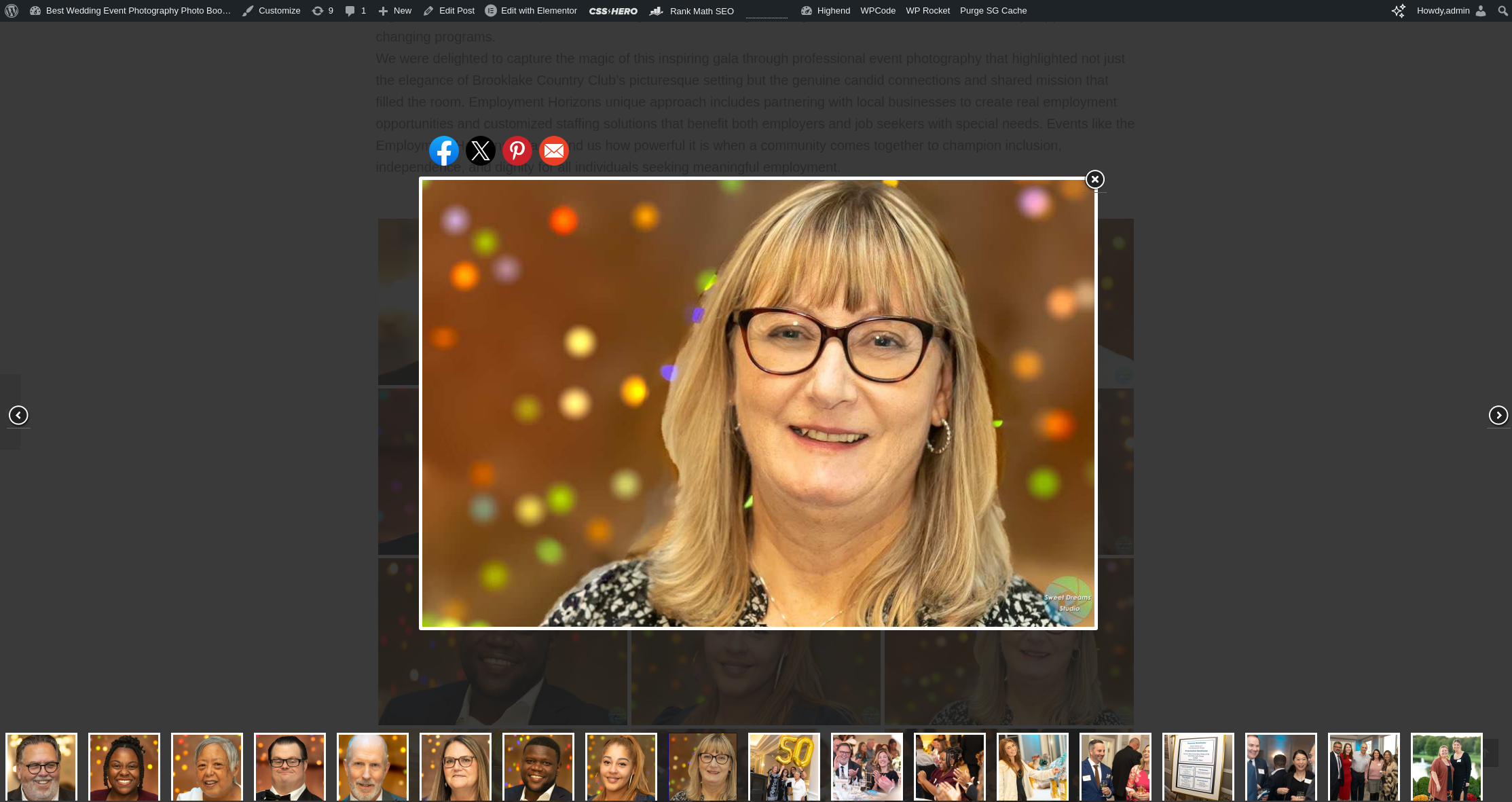
click at [1133, 467] on div "Share on Facebook Share on Twitter Share on Pinterest Share on Email" at bounding box center [758, 403] width 1517 height 808
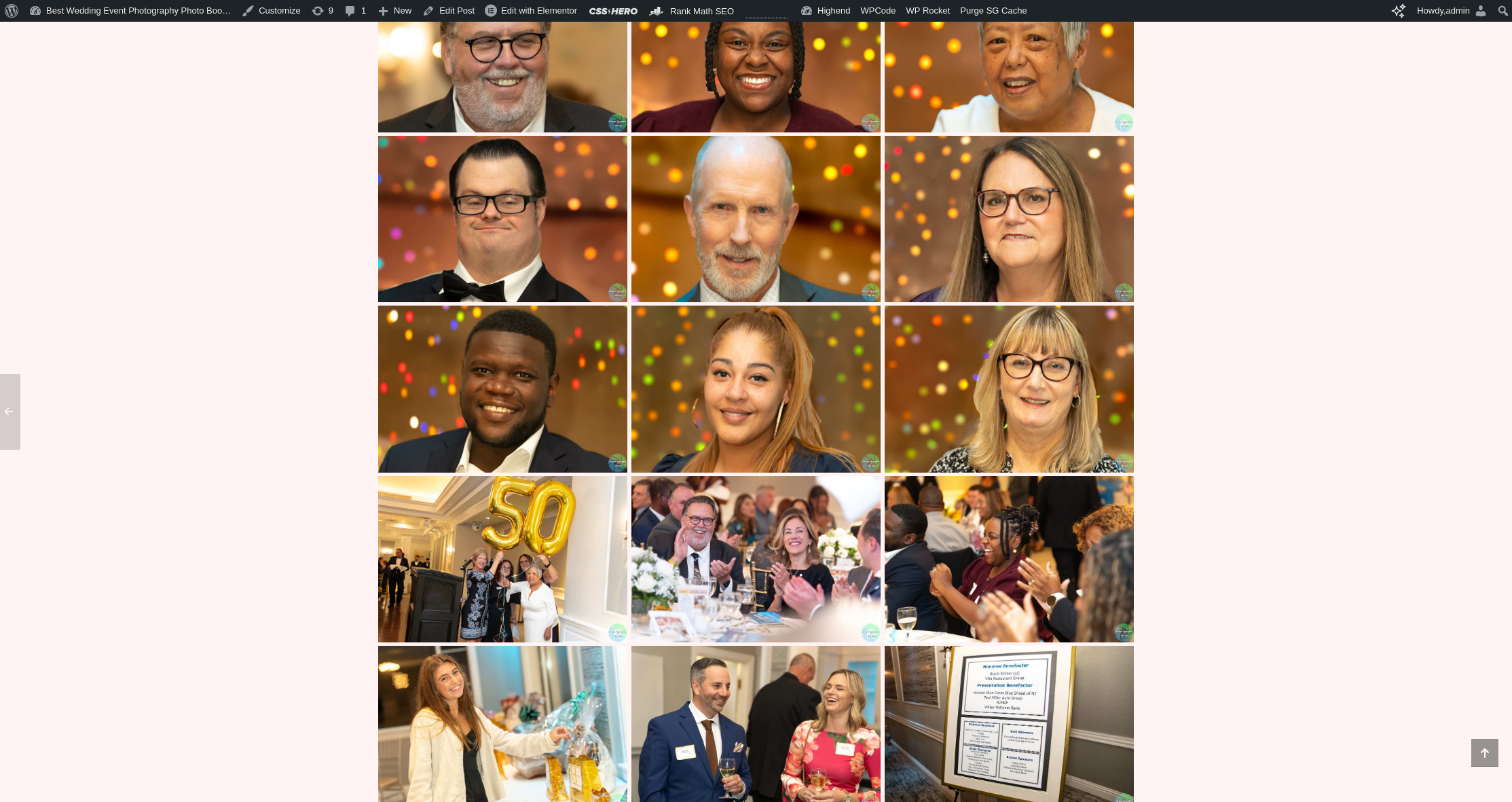
scroll to position [1272, 0]
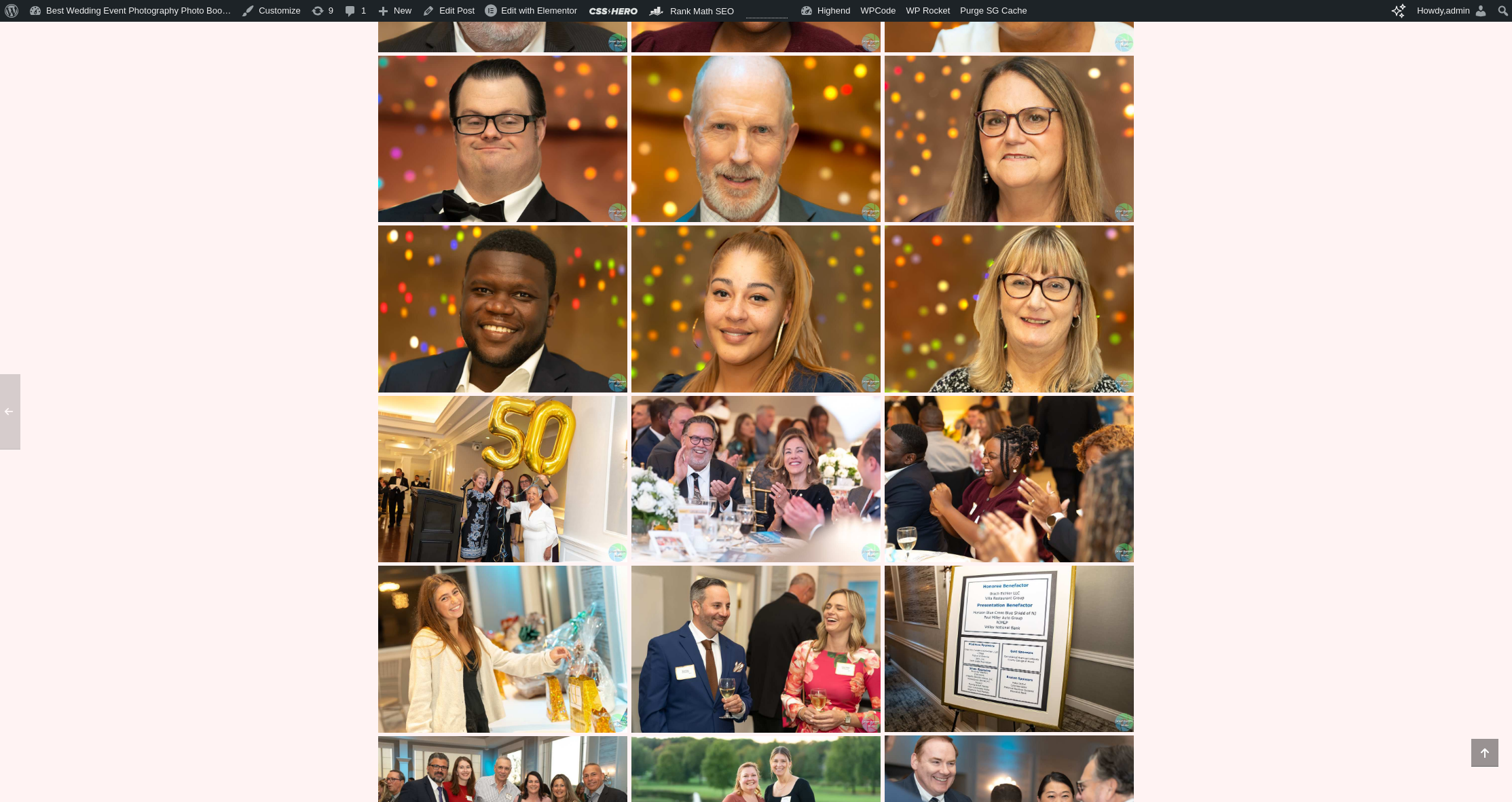
click at [996, 445] on img at bounding box center [1008, 478] width 249 height 166
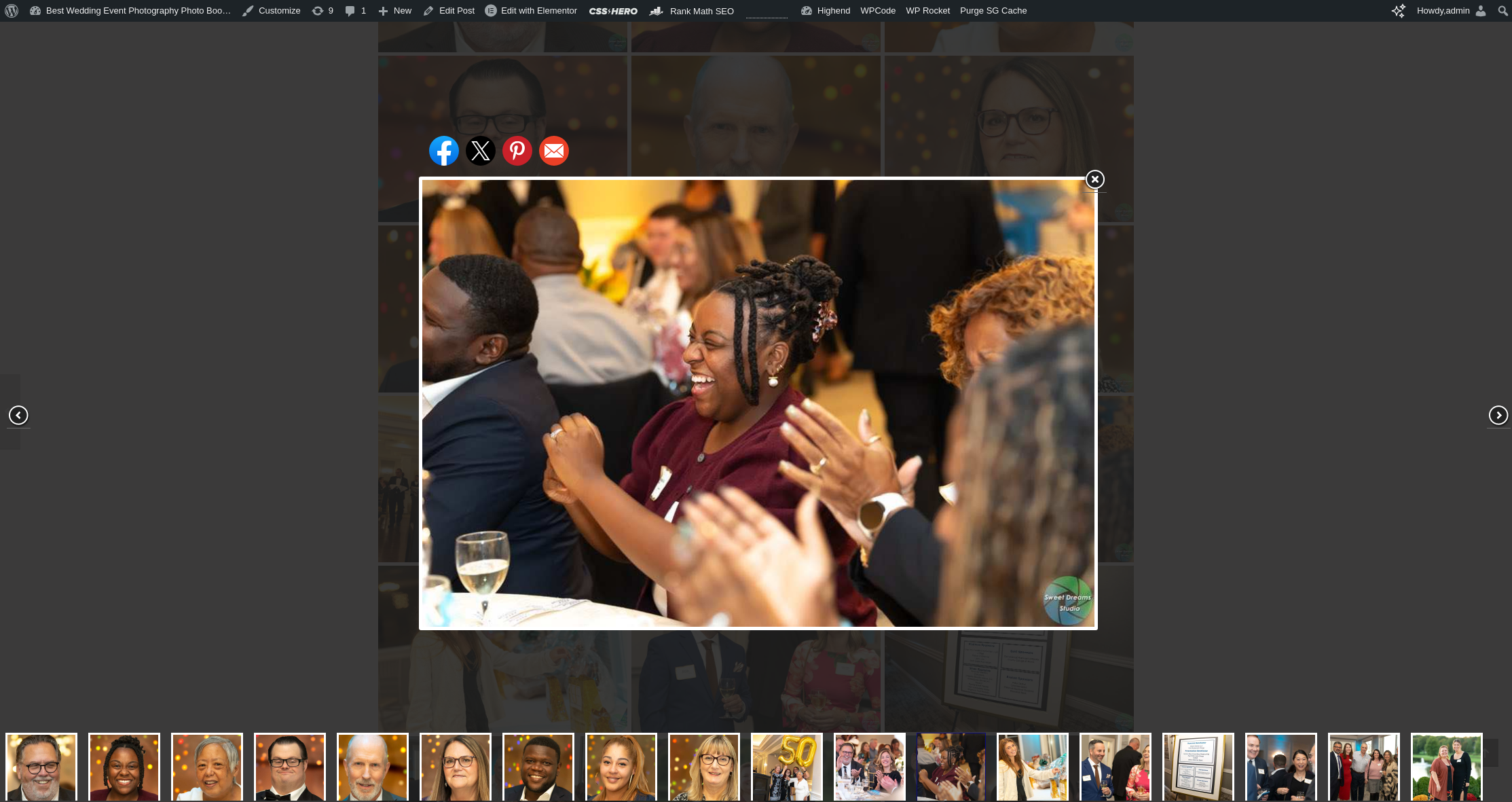
click at [1154, 351] on div "Share on Facebook Share on Twitter Share on Pinterest Share on Email" at bounding box center [758, 403] width 1517 height 808
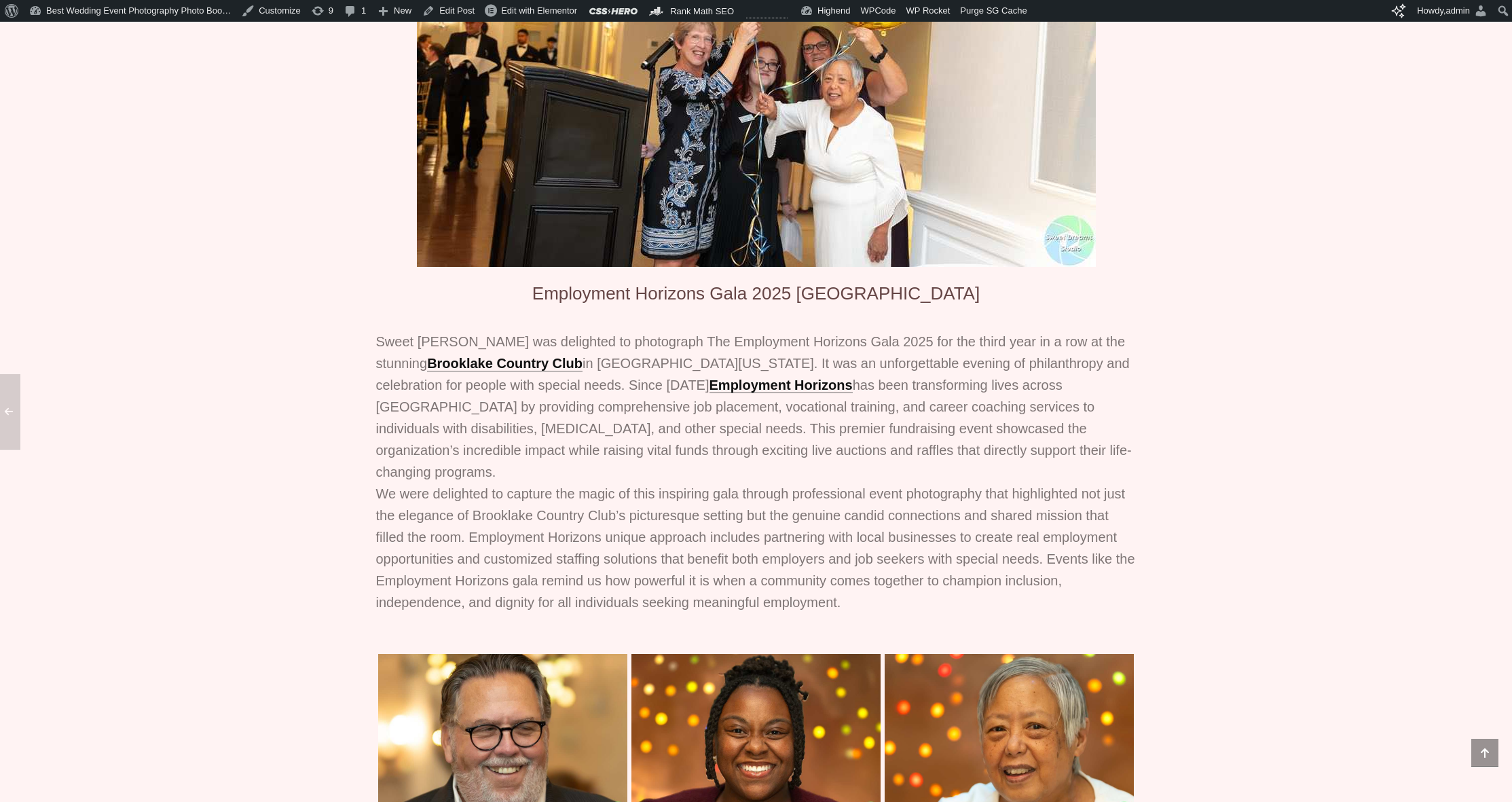
scroll to position [759, 0]
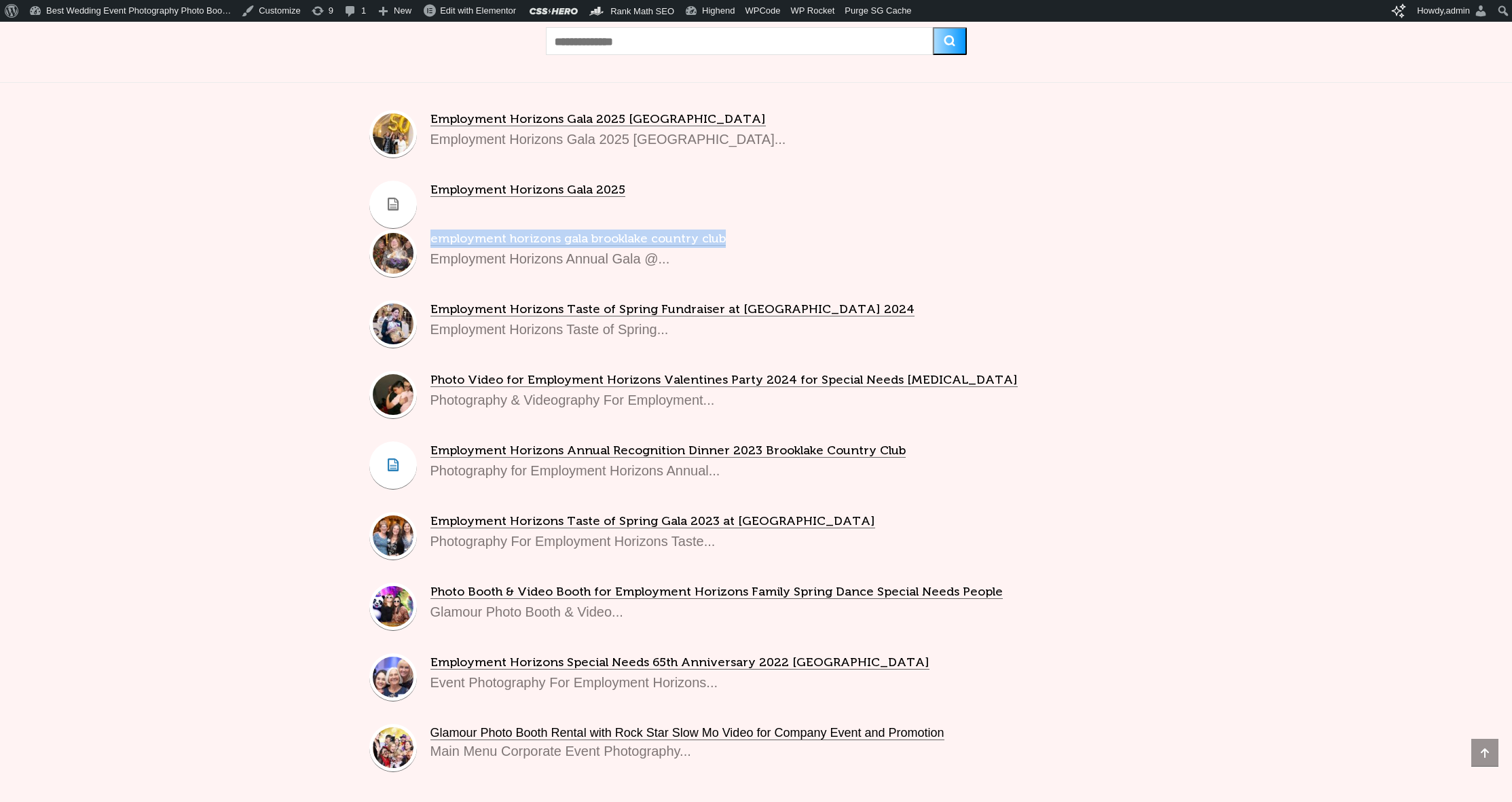
scroll to position [298, 0]
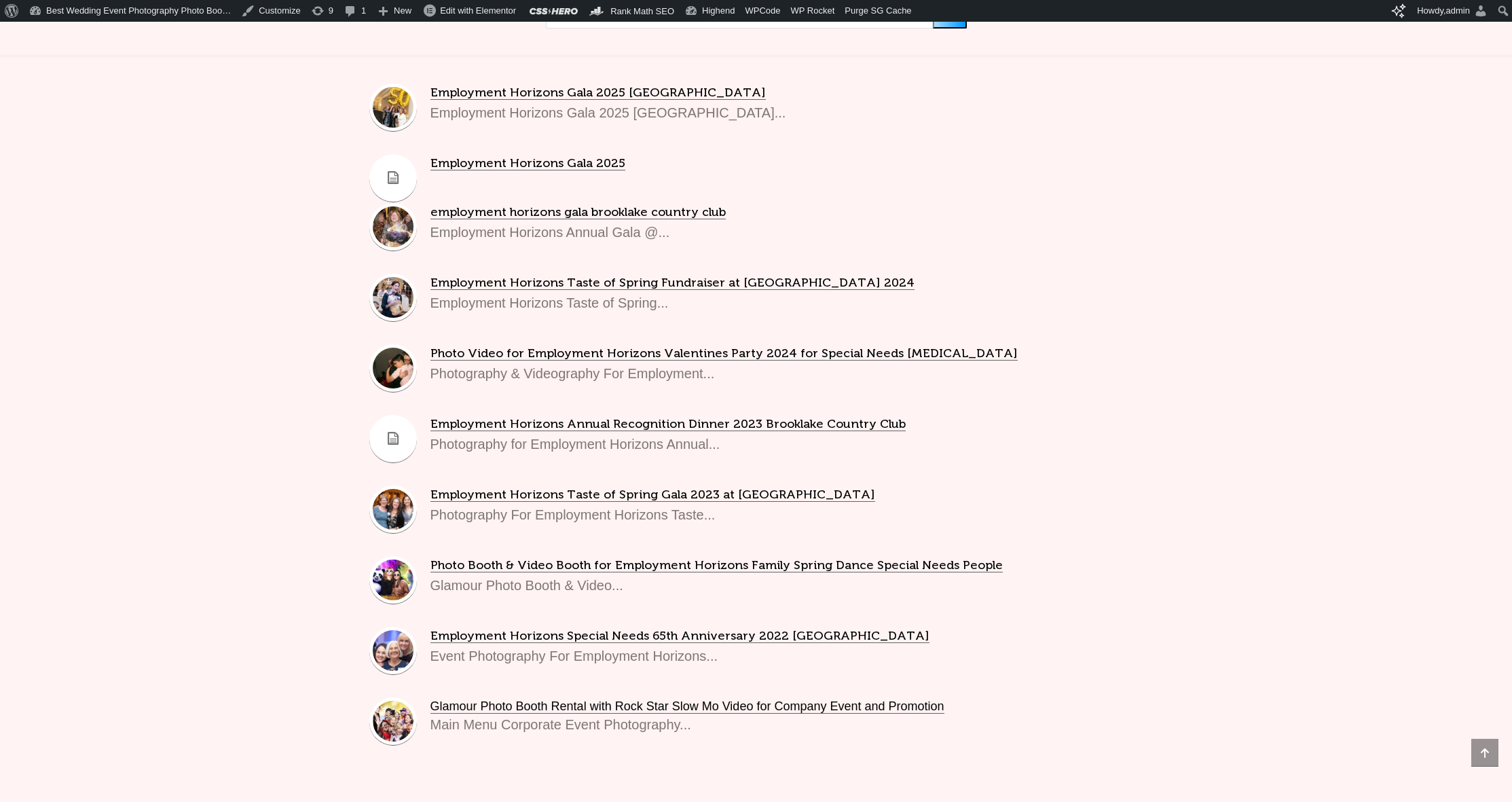
click at [364, 552] on div "Not happy with the results? Type your search again Employment Horizons Gala 202…" at bounding box center [756, 372] width 794 height 839
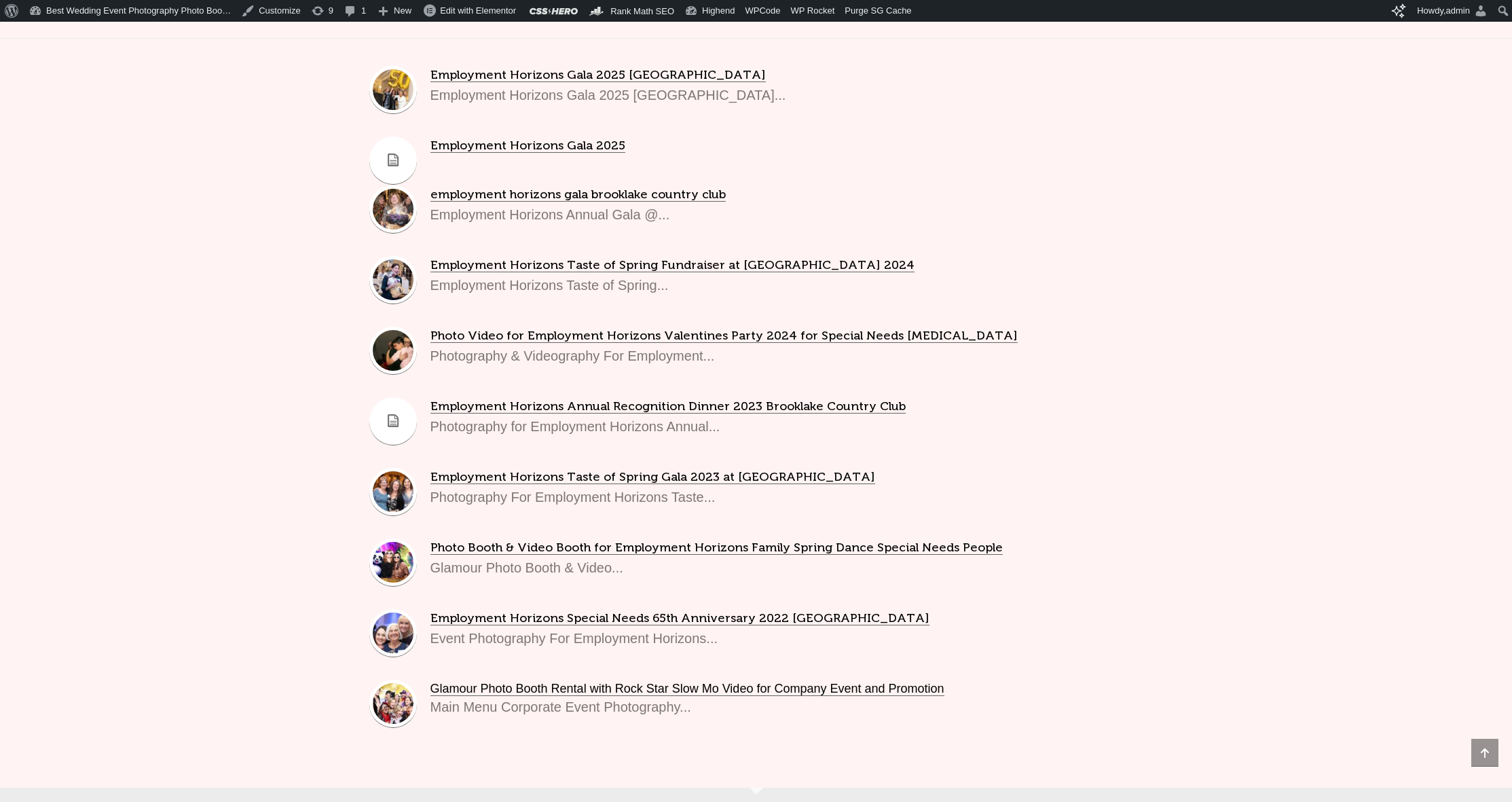
click at [300, 534] on div "Not happy with the results? Type your search again Employment Horizons Gala 202…" at bounding box center [756, 343] width 1512 height 890
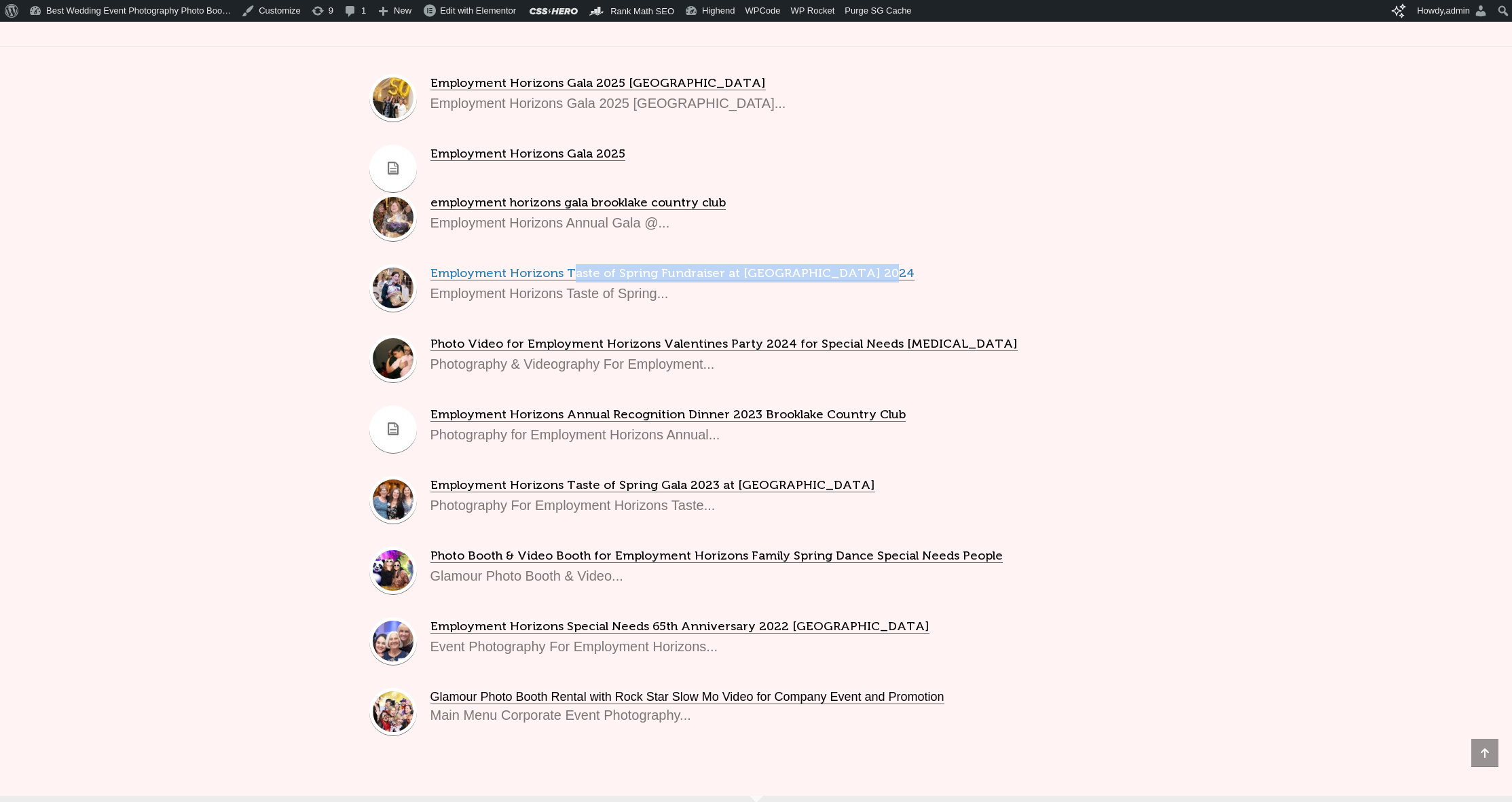
drag, startPoint x: 876, startPoint y: 294, endPoint x: 567, endPoint y: 293, distance: 309.0
click at [567, 283] on h4 "Employment Horizons Taste of Spring Fundraiser at Birchwood Manor 2024" at bounding box center [786, 272] width 712 height 18
click at [329, 398] on div "Not happy with the results? Type your search again Employment Horizons Gala 202…" at bounding box center [756, 351] width 1512 height 890
click at [341, 511] on div "Not happy with the results? Type your search again Employment Horizons Gala 202…" at bounding box center [756, 351] width 1512 height 890
click at [374, 554] on div "Employment Horizons Gala 2025 Brooklake Country Club Employment Horizons Gala 2…" at bounding box center [756, 415] width 774 height 681
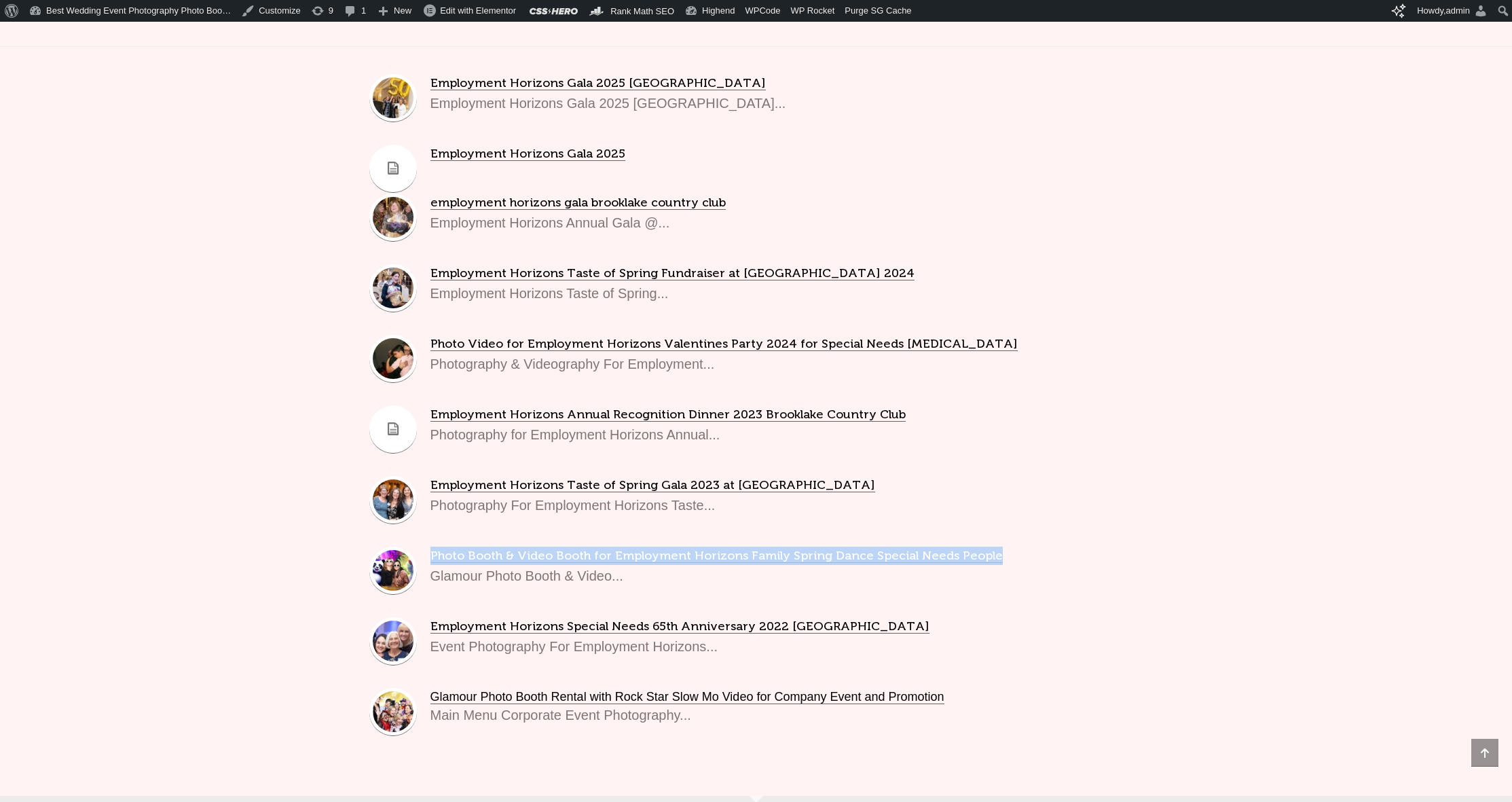
click at [350, 575] on div "Not happy with the results? Type your search again Employment Horizons Gala 202…" at bounding box center [755, 367] width 841 height 856
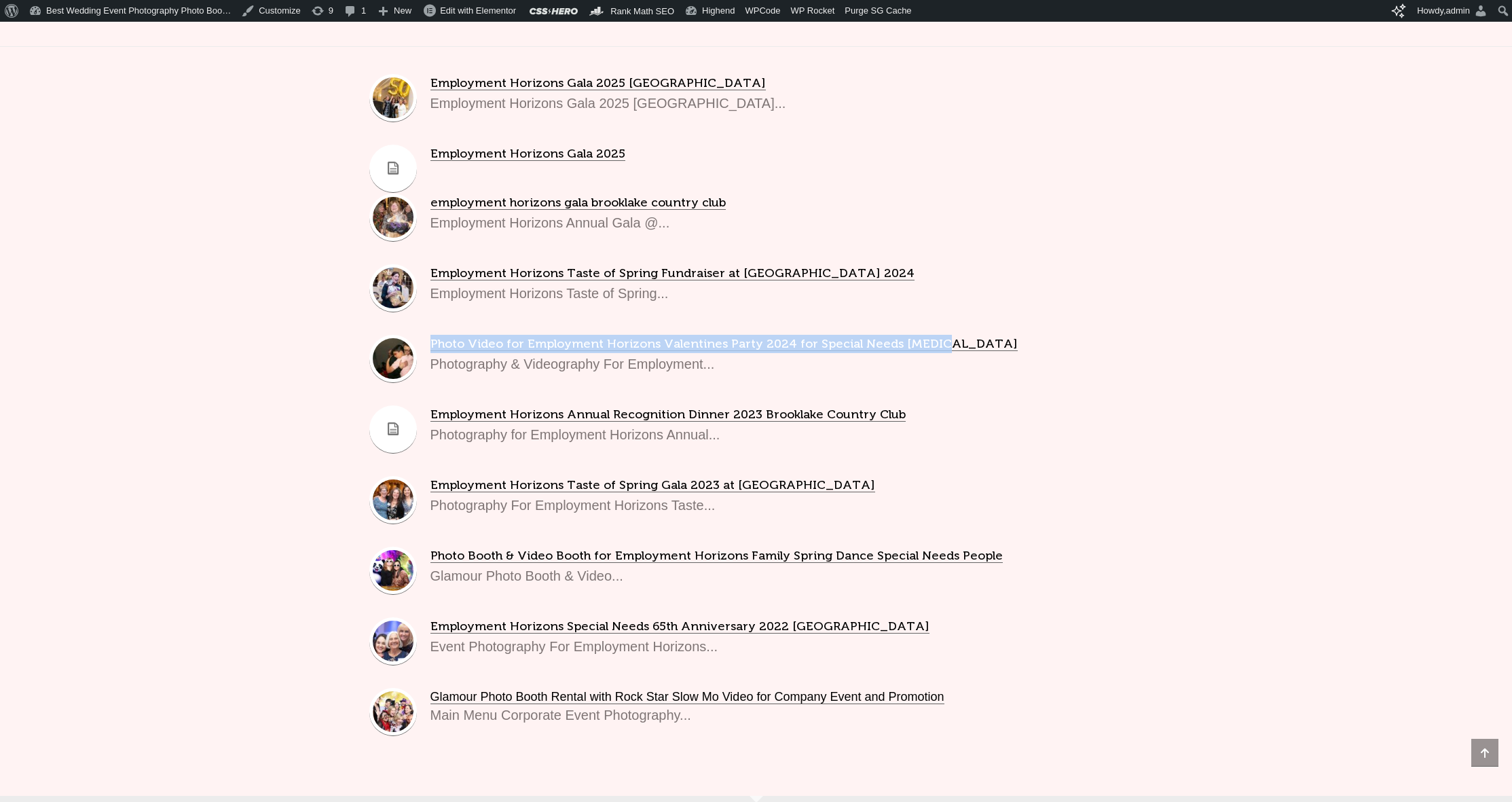
click at [350, 350] on div "Not happy with the results? Type your search again Employment Horizons Gala 202…" at bounding box center [755, 367] width 841 height 856
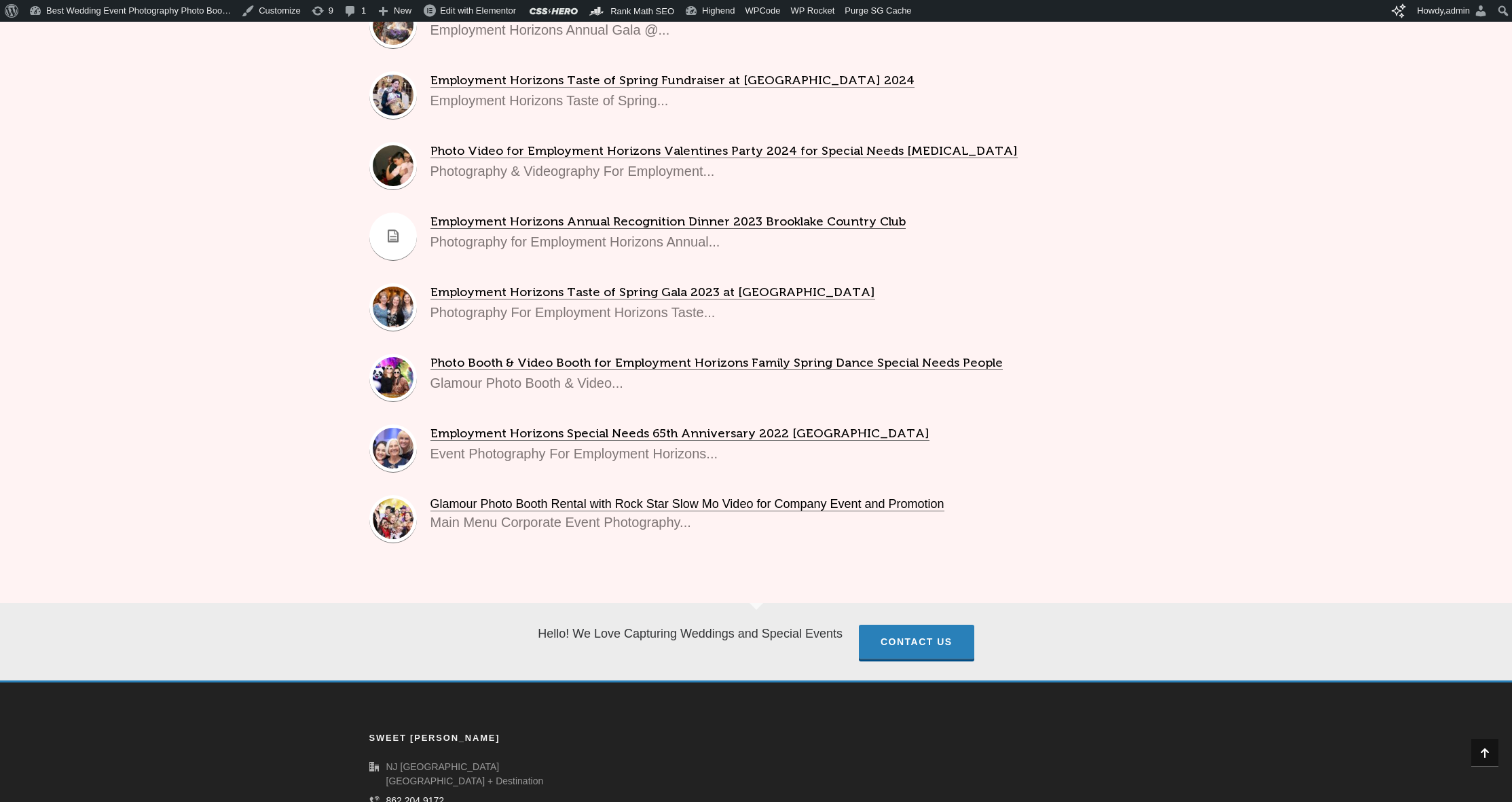
scroll to position [228, 0]
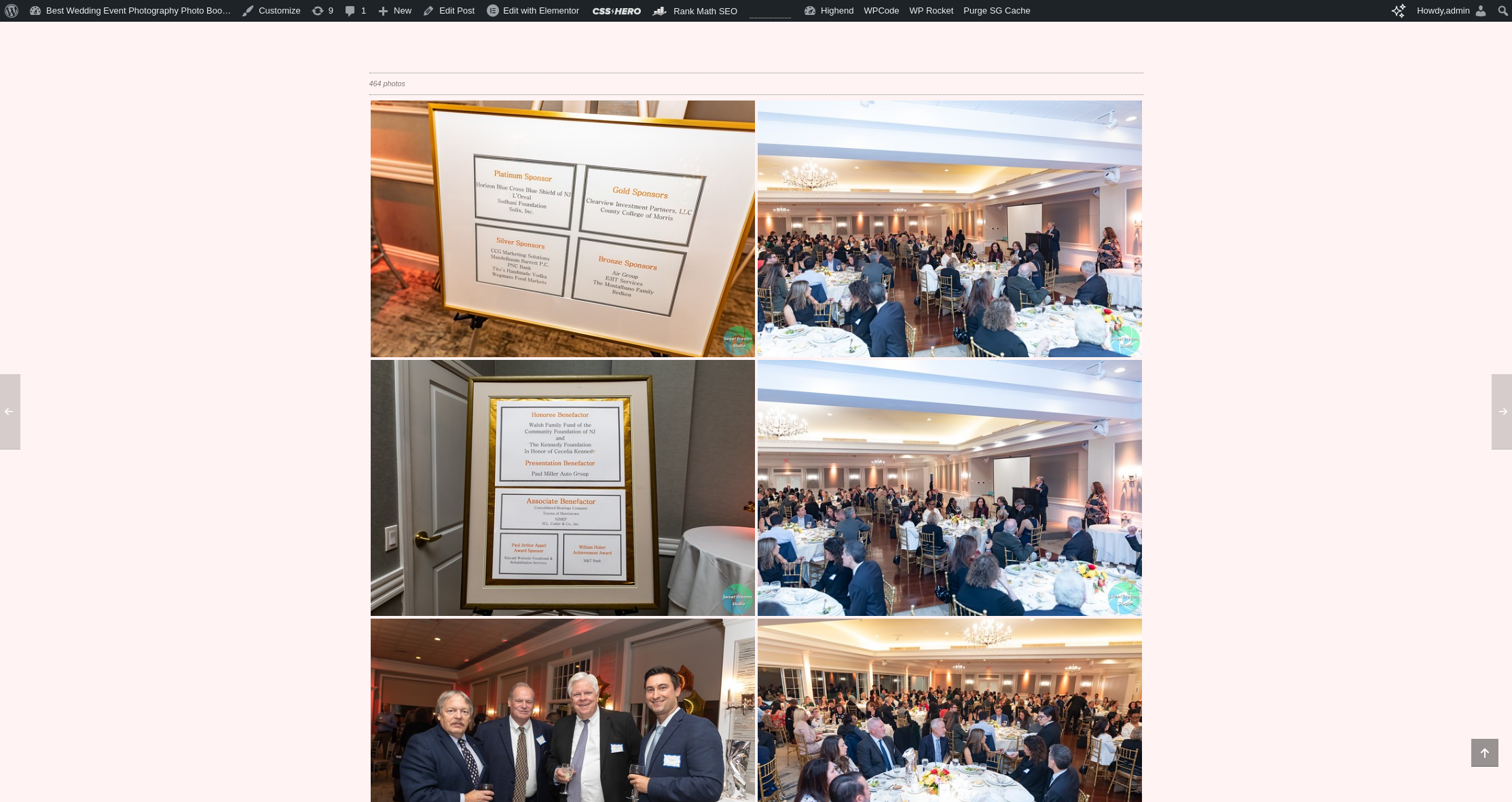
scroll to position [216, 0]
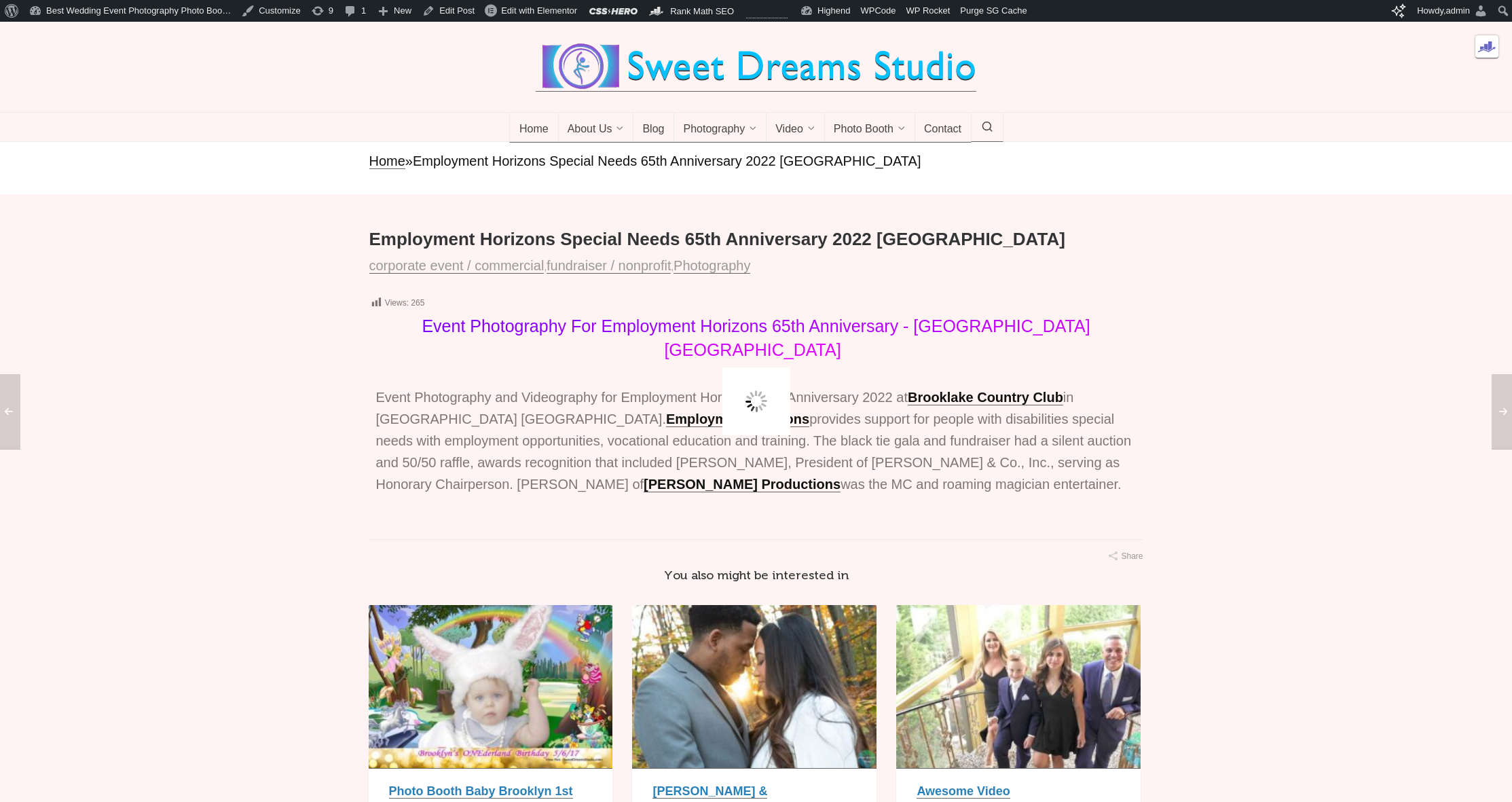
click at [217, 195] on div at bounding box center [756, 168] width 1512 height 52
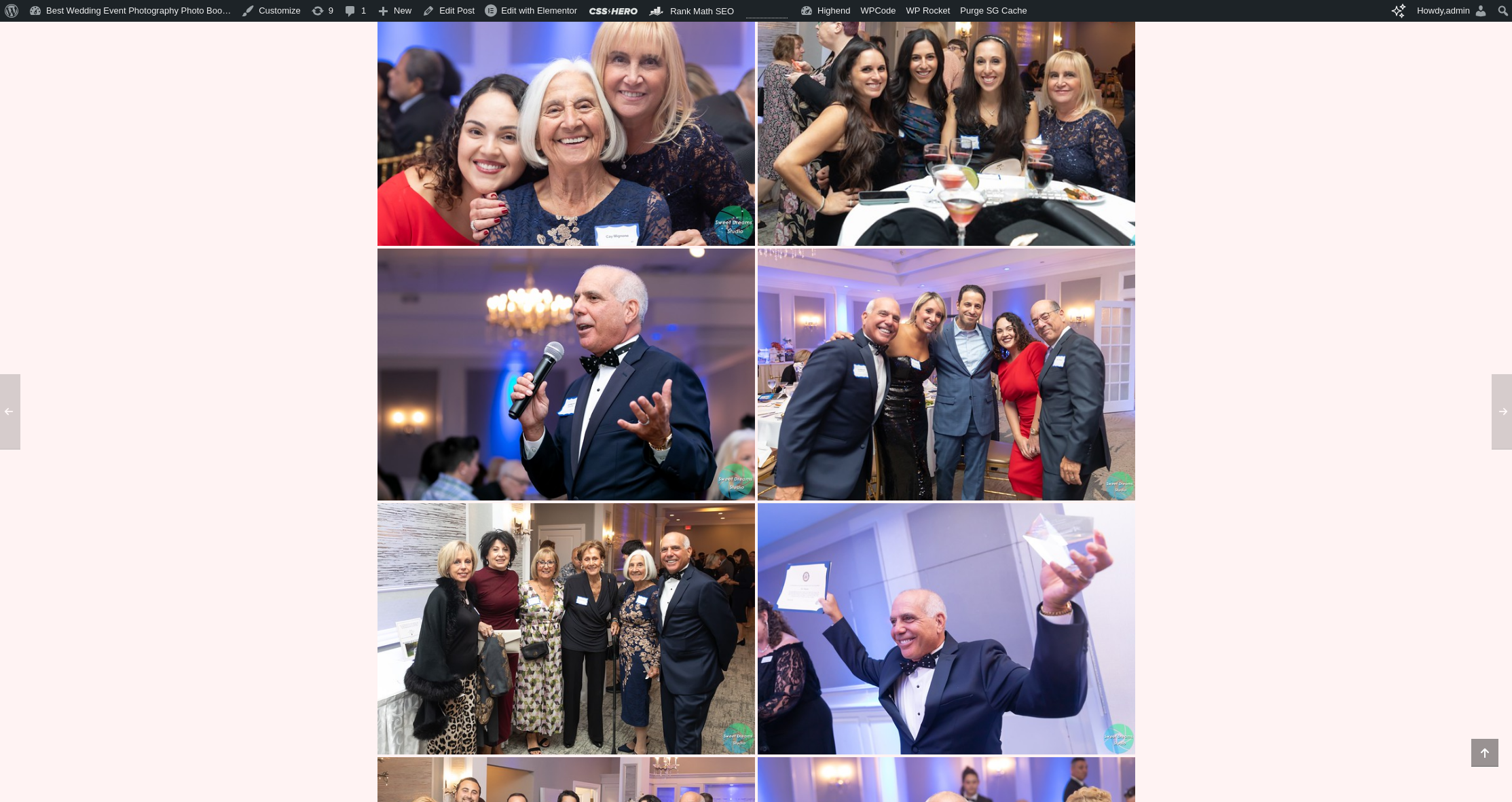
scroll to position [263, 0]
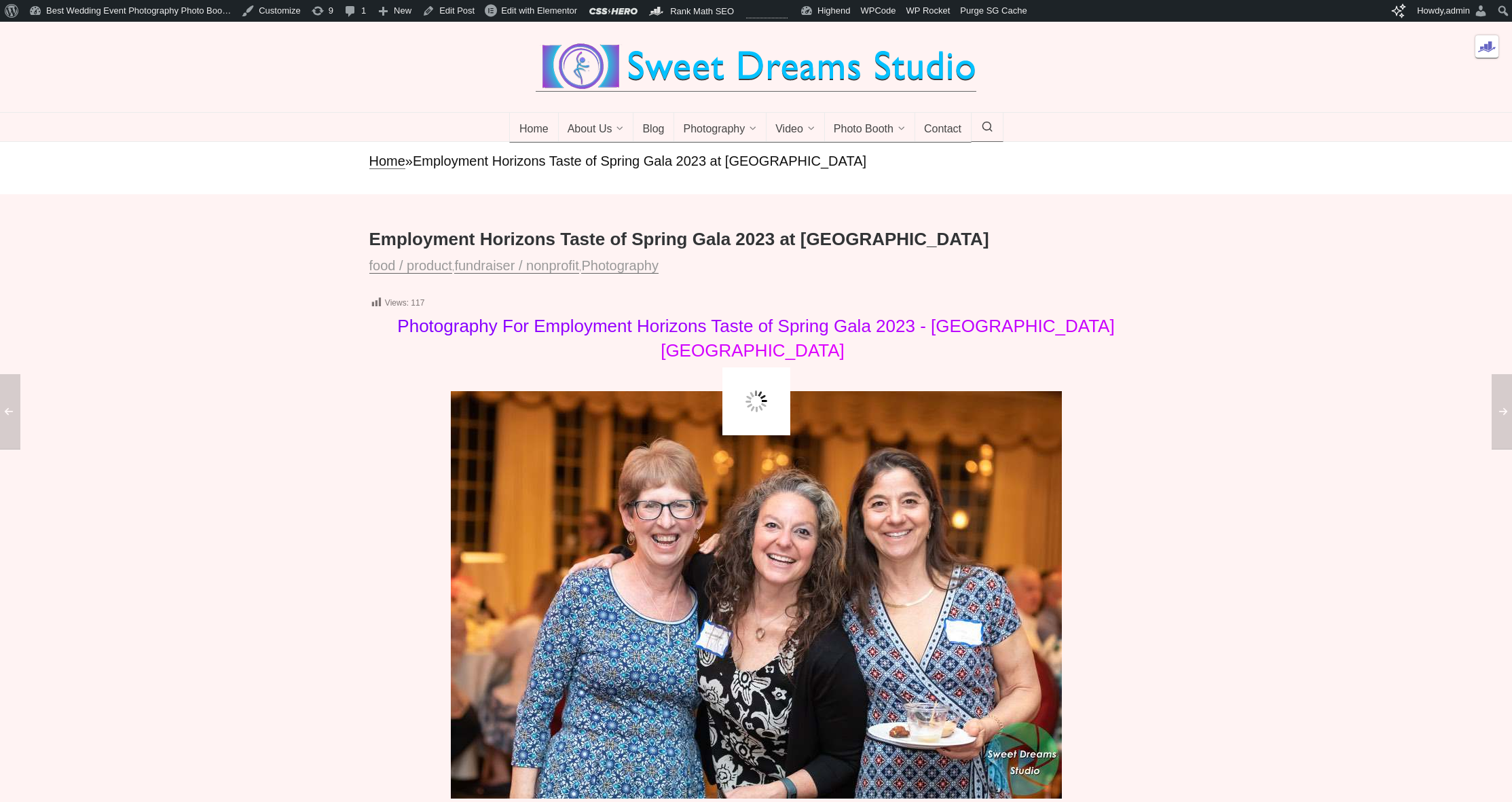
click at [275, 176] on div at bounding box center [756, 168] width 1512 height 52
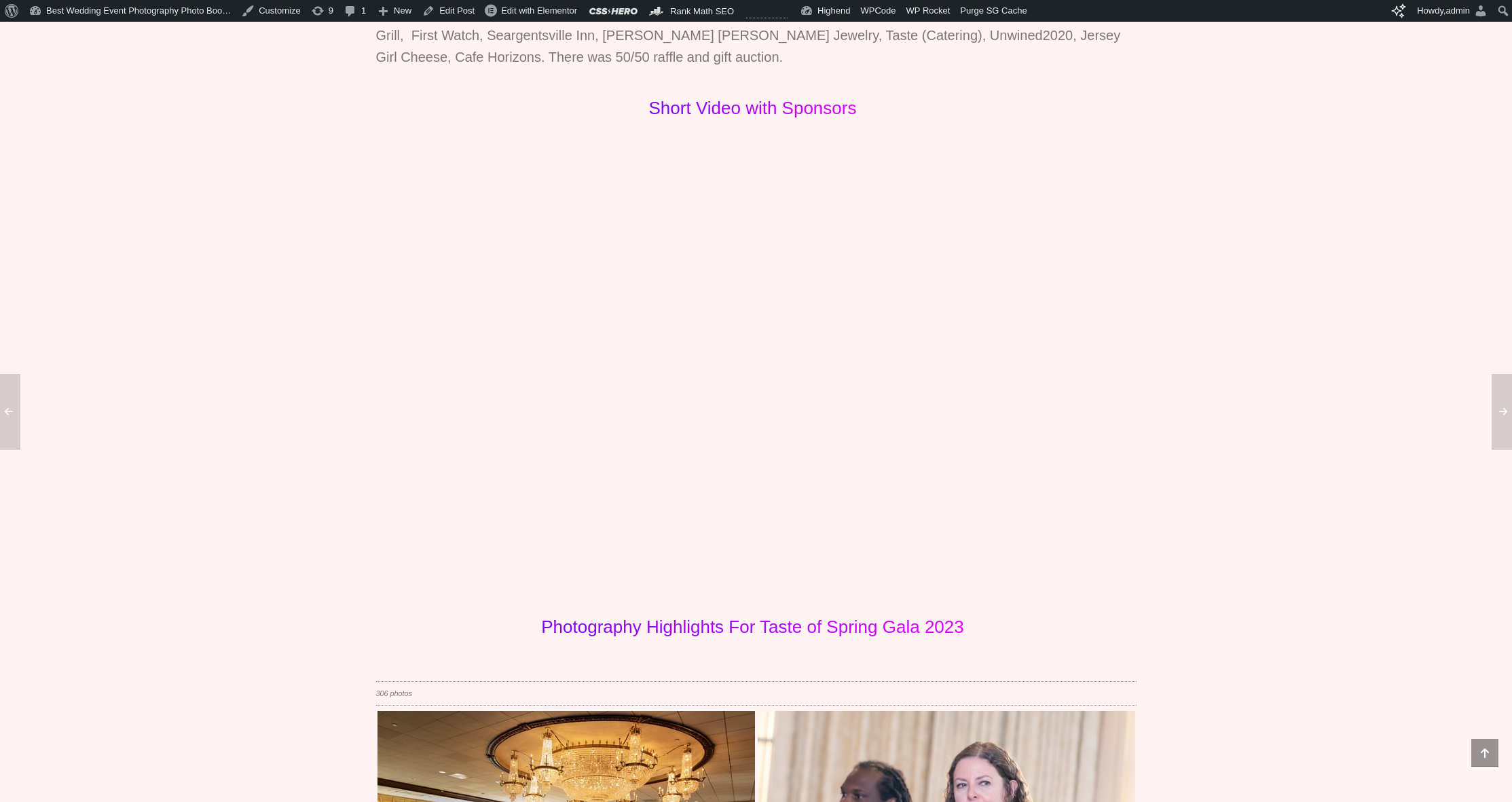
scroll to position [1008, 0]
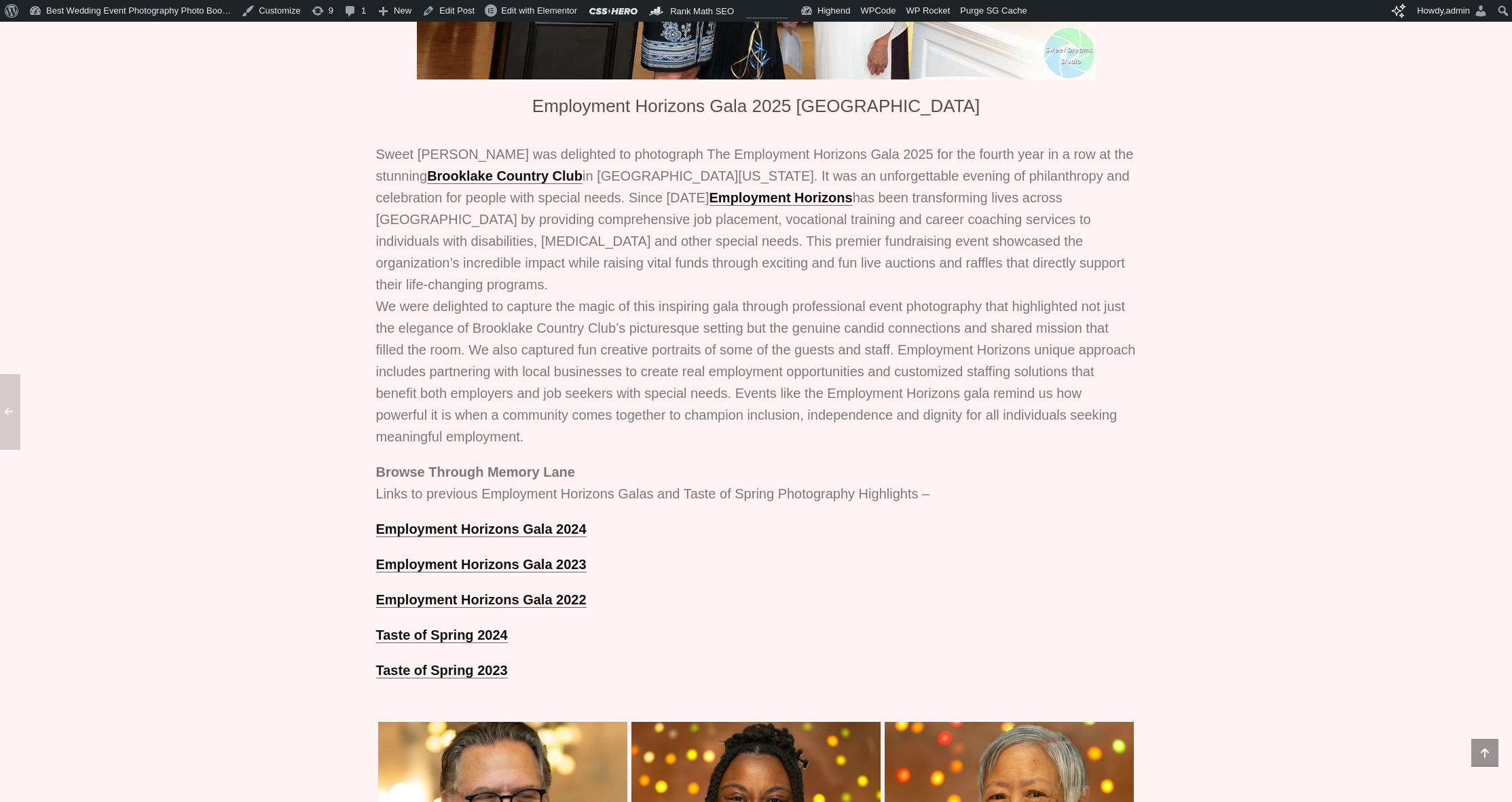
scroll to position [720, 0]
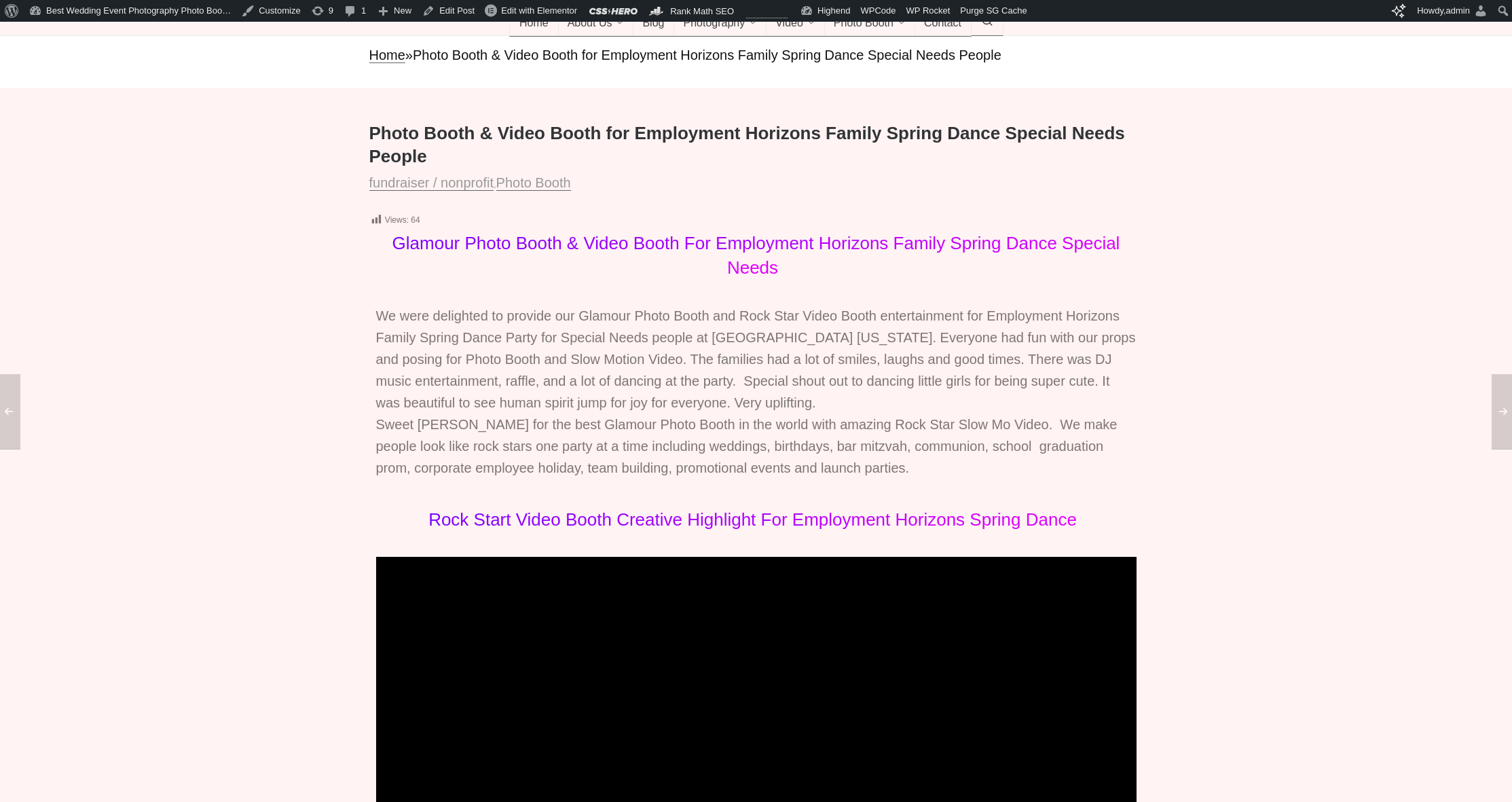
scroll to position [280, 0]
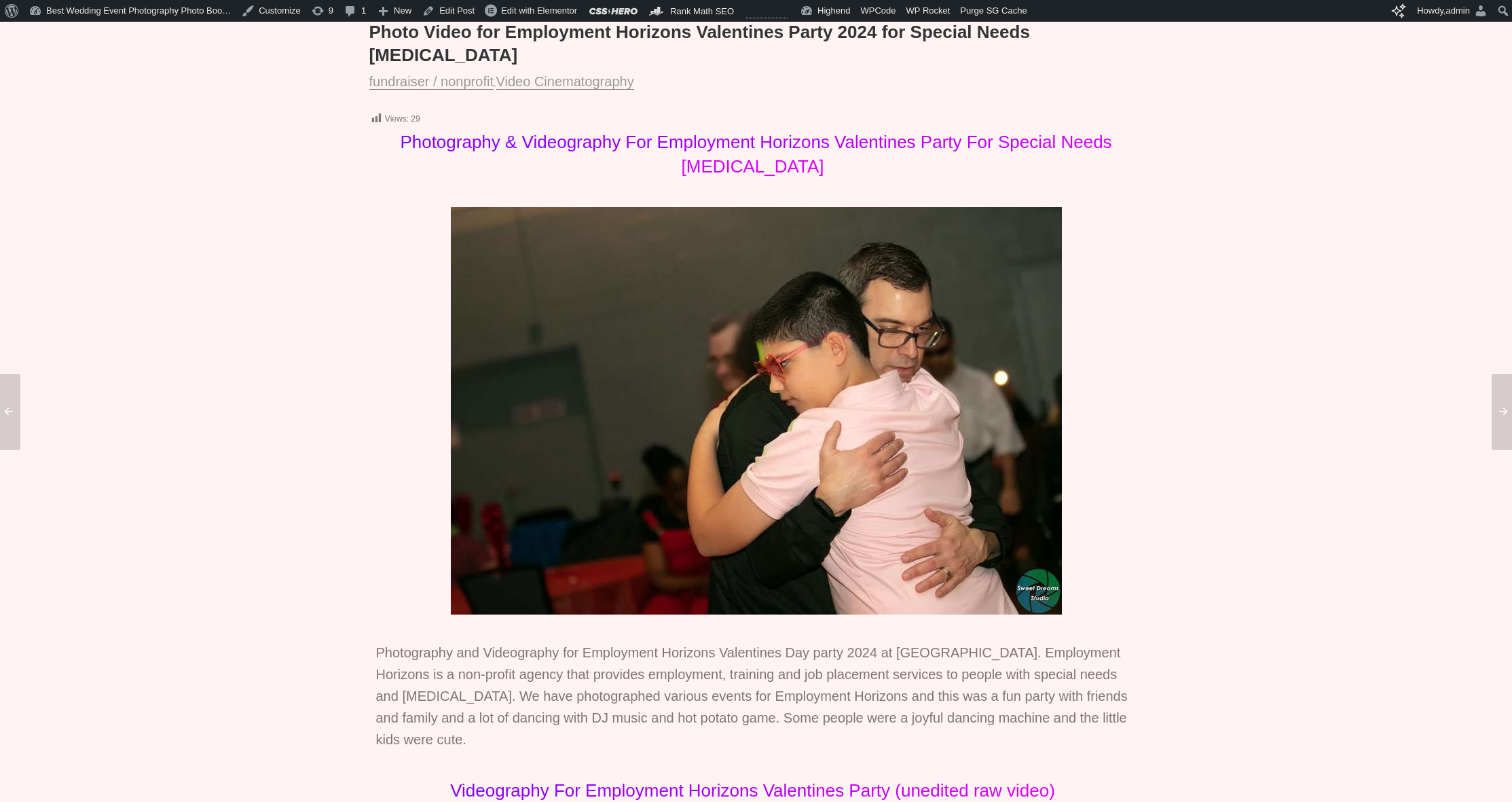
scroll to position [198, 0]
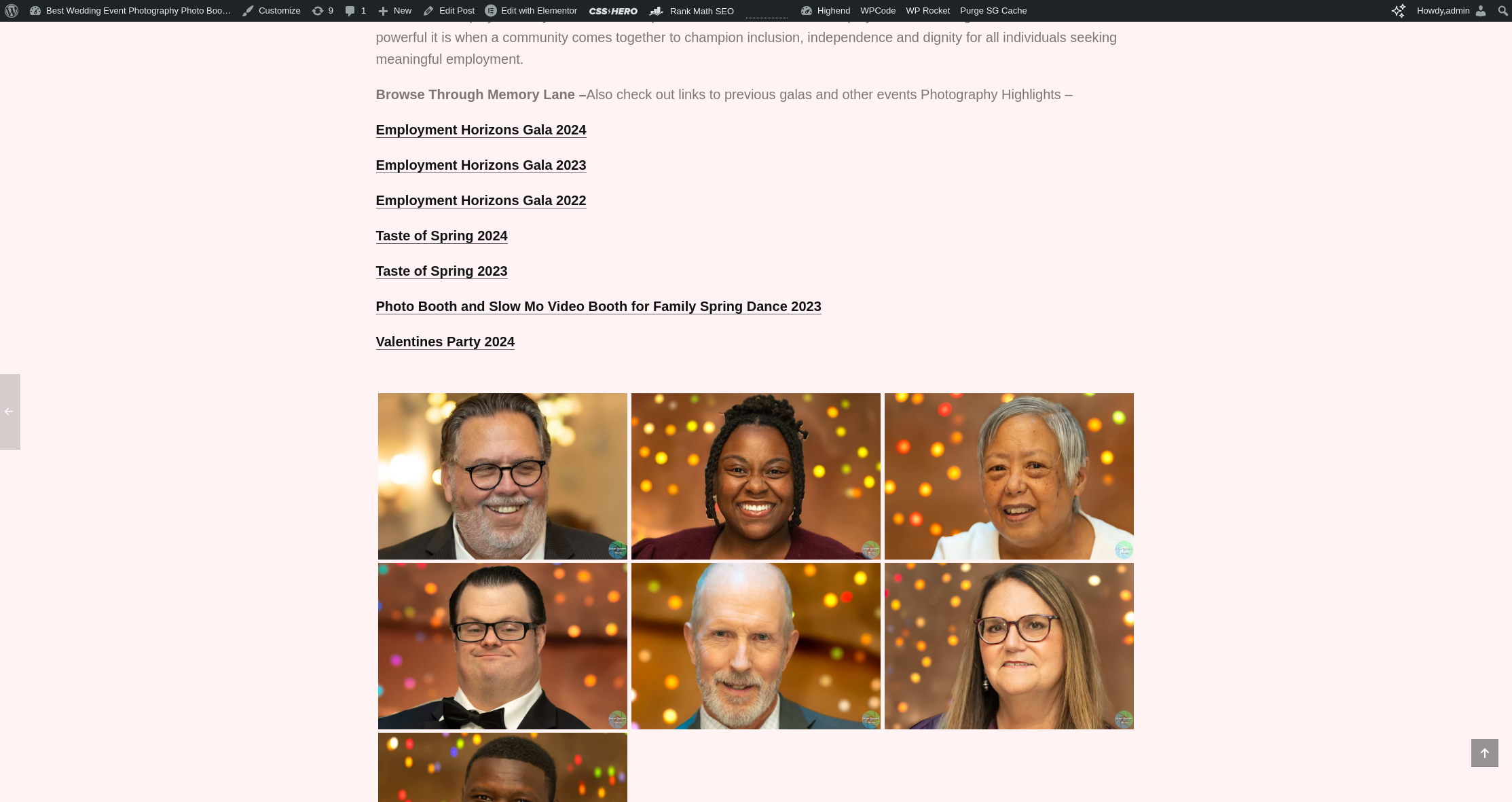
scroll to position [1340, 0]
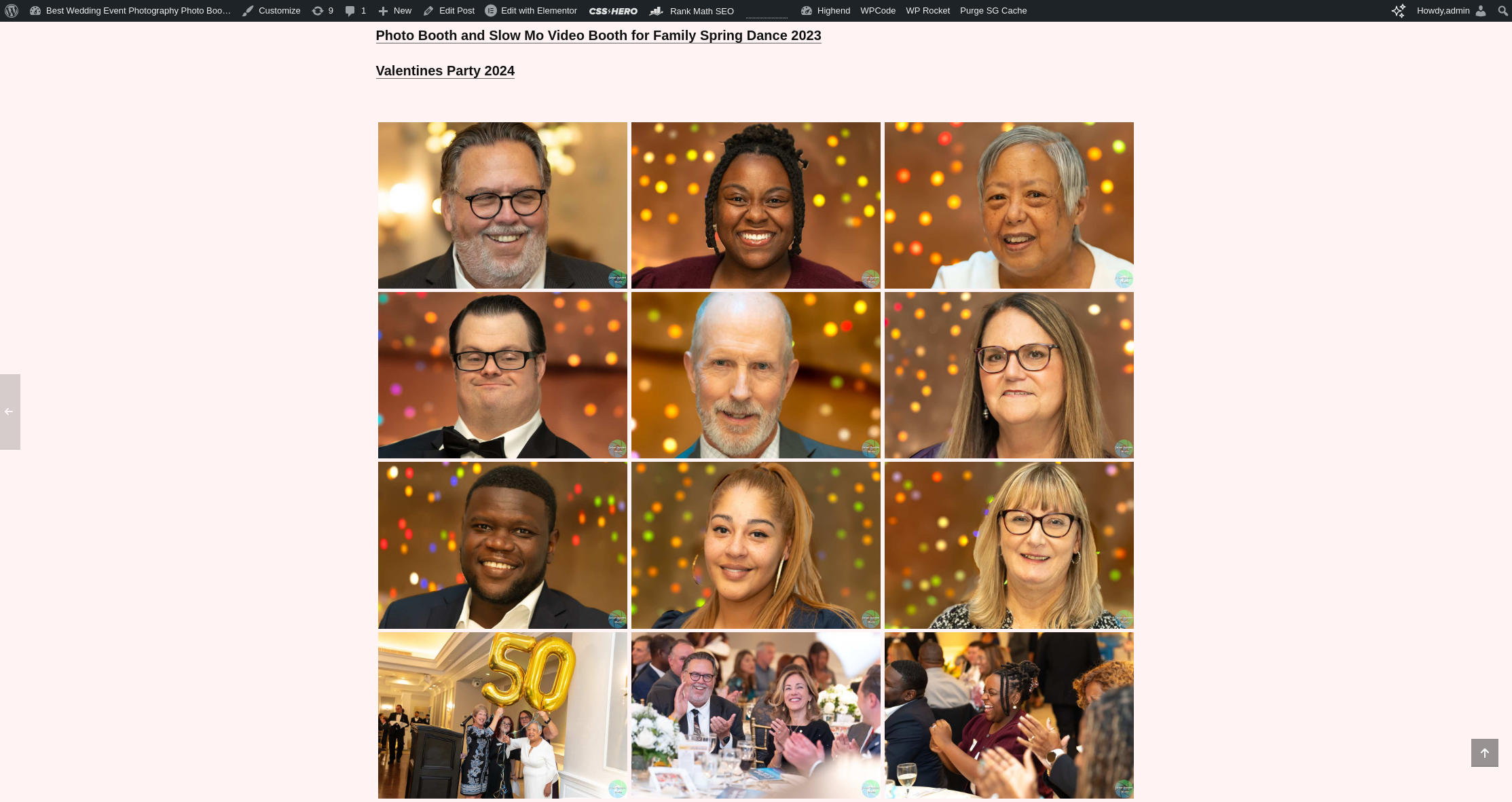
click at [796, 408] on img at bounding box center [755, 375] width 249 height 166
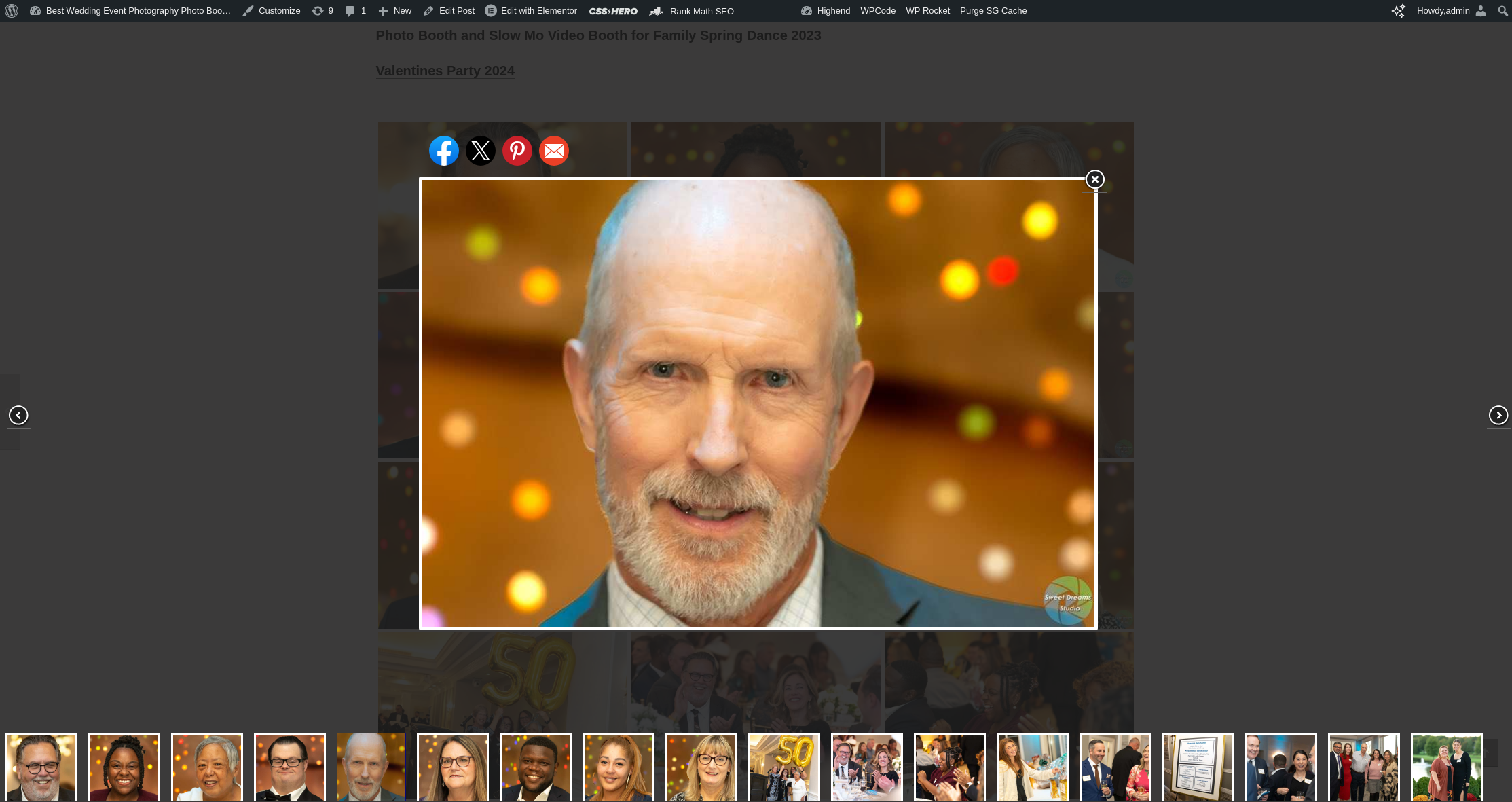
click at [335, 372] on div "Share on Facebook Share on Twitter Share on Pinterest Share on Email" at bounding box center [758, 403] width 1517 height 808
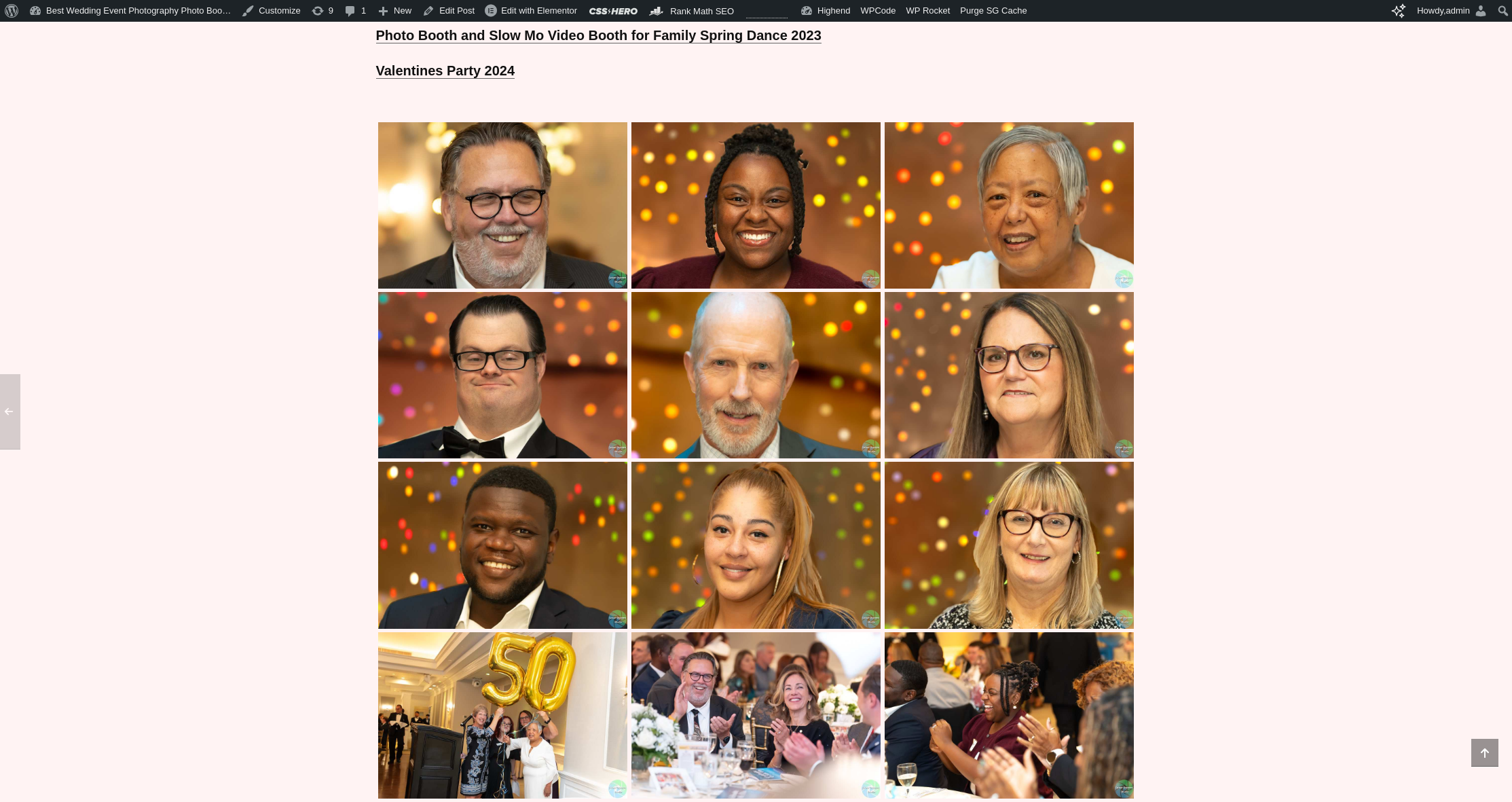
scroll to position [1369, 0]
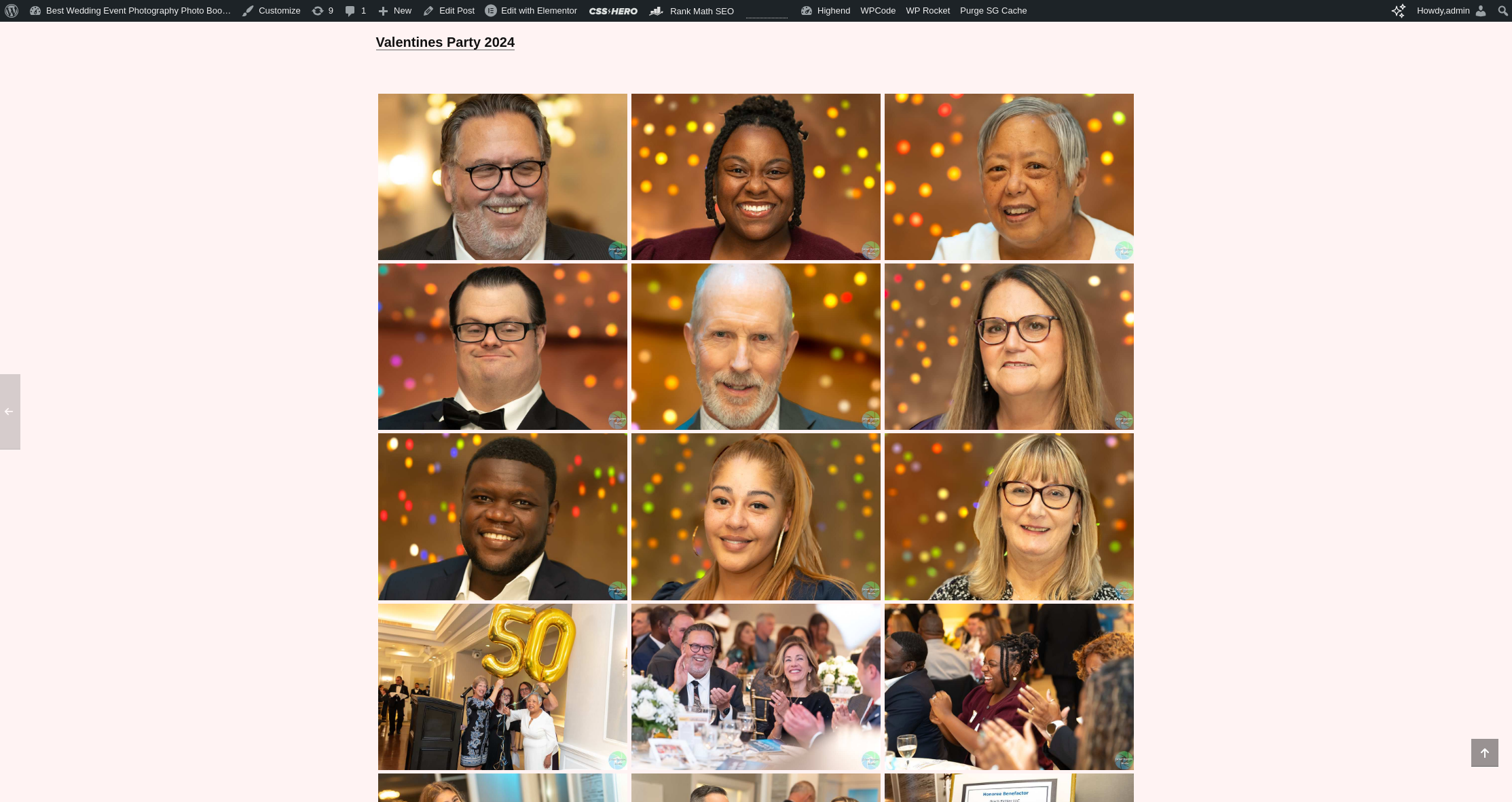
click at [1006, 357] on img at bounding box center [1008, 346] width 249 height 166
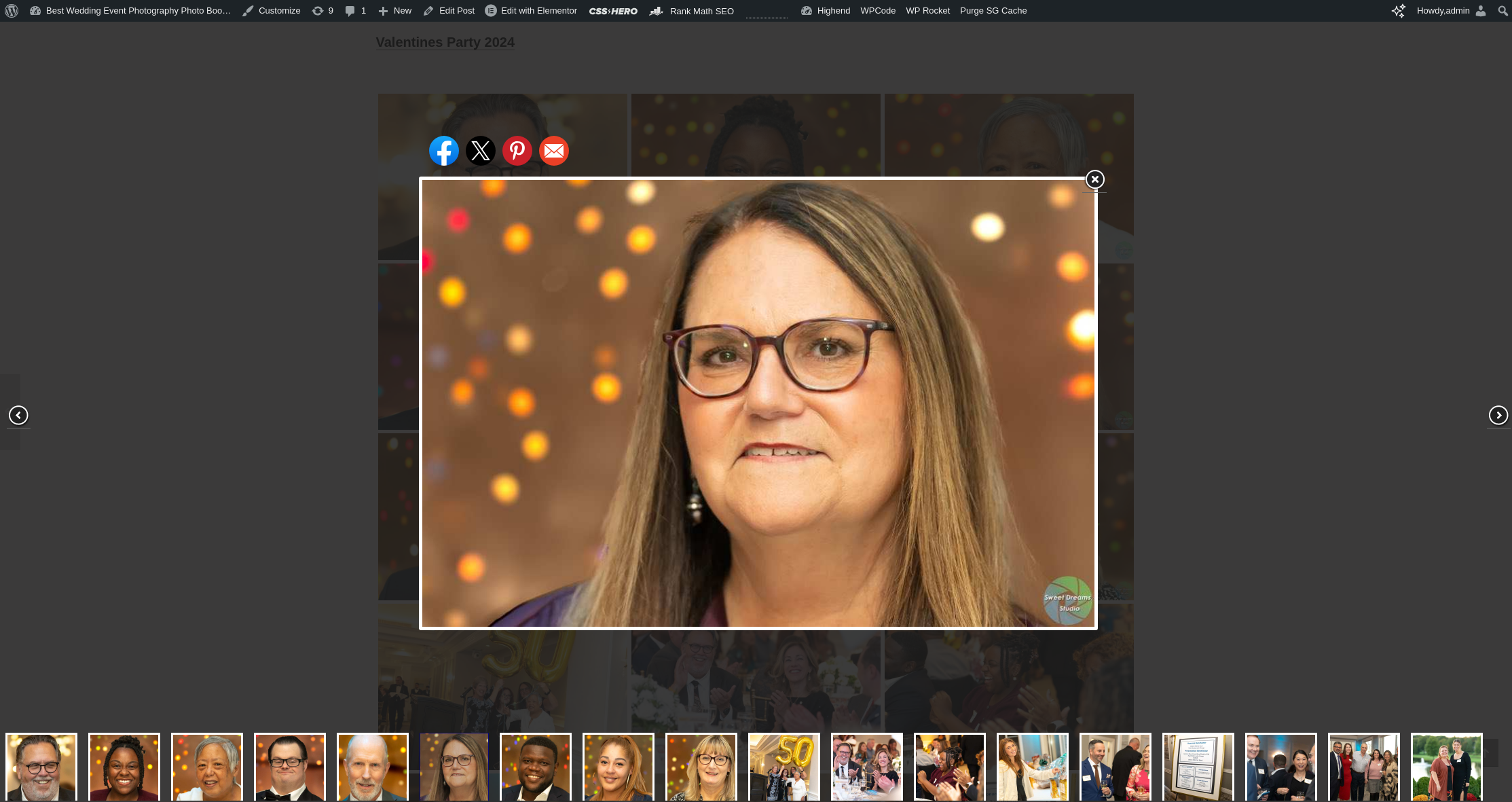
click at [276, 345] on div "Share on Facebook Share on Twitter Share on Pinterest Share on Email" at bounding box center [758, 403] width 1517 height 808
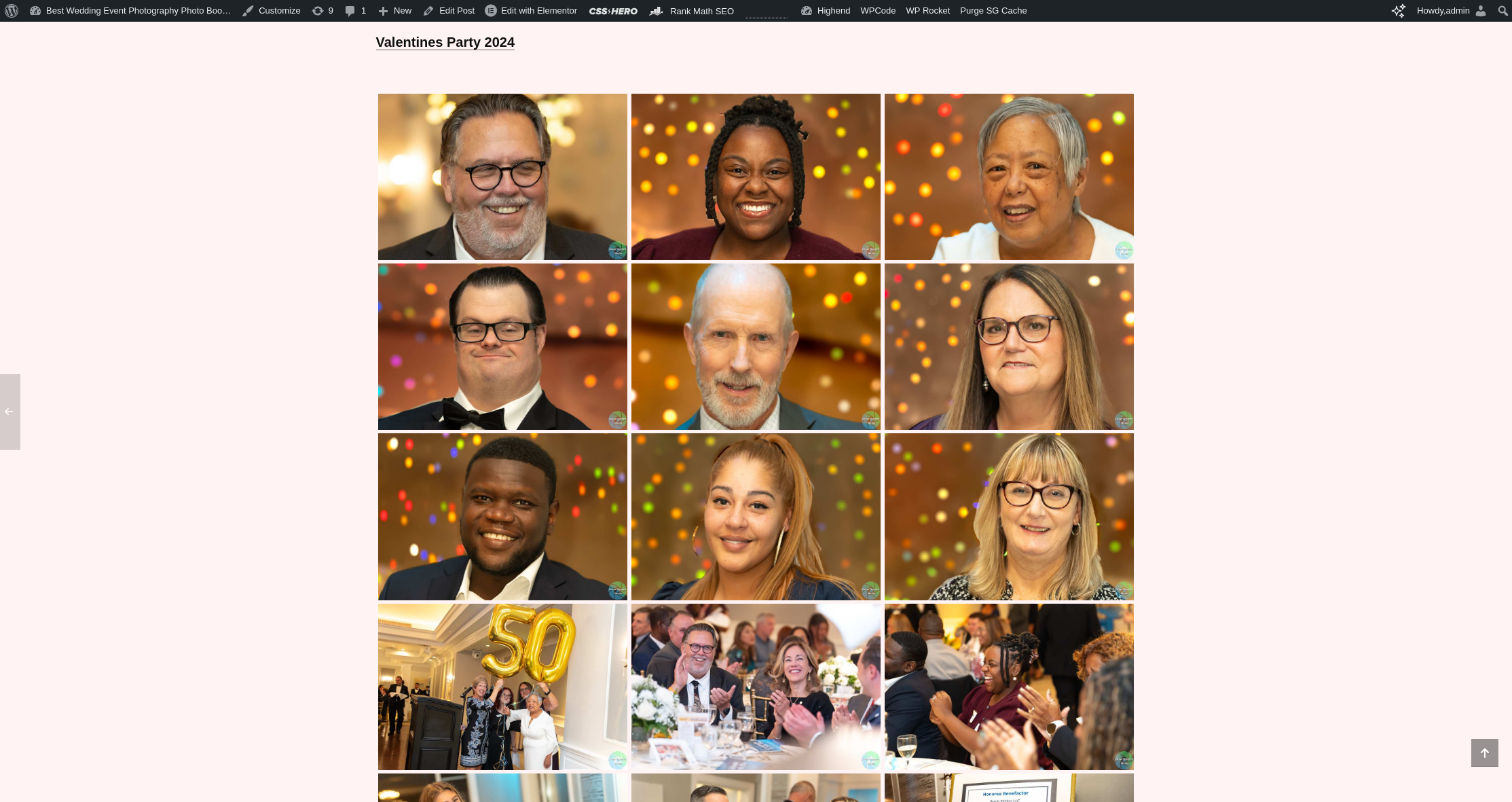
click at [1003, 168] on img at bounding box center [1008, 177] width 249 height 166
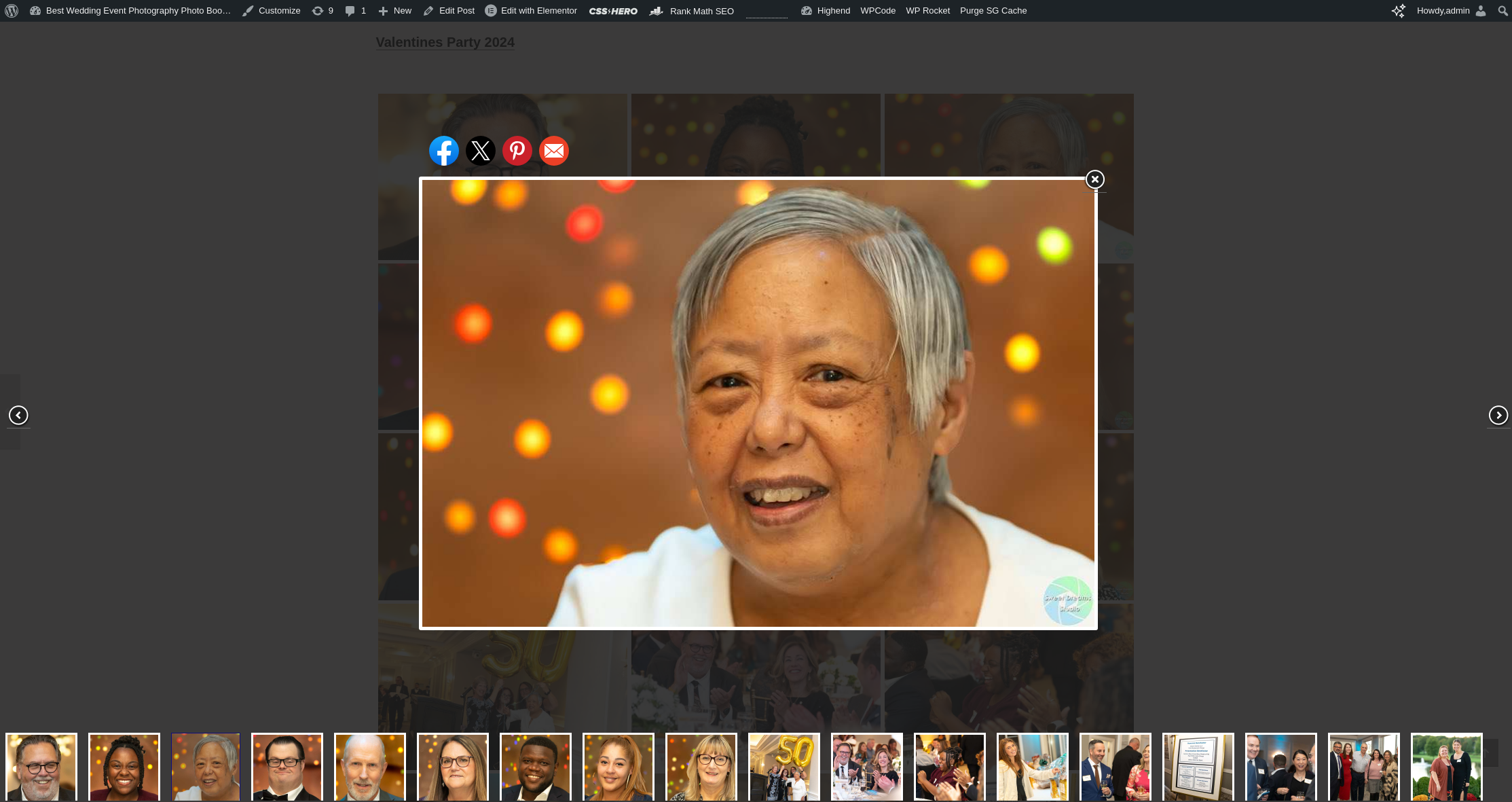
click at [279, 283] on div "Share on Facebook Share on Twitter Share on Pinterest Share on Email" at bounding box center [758, 403] width 1517 height 808
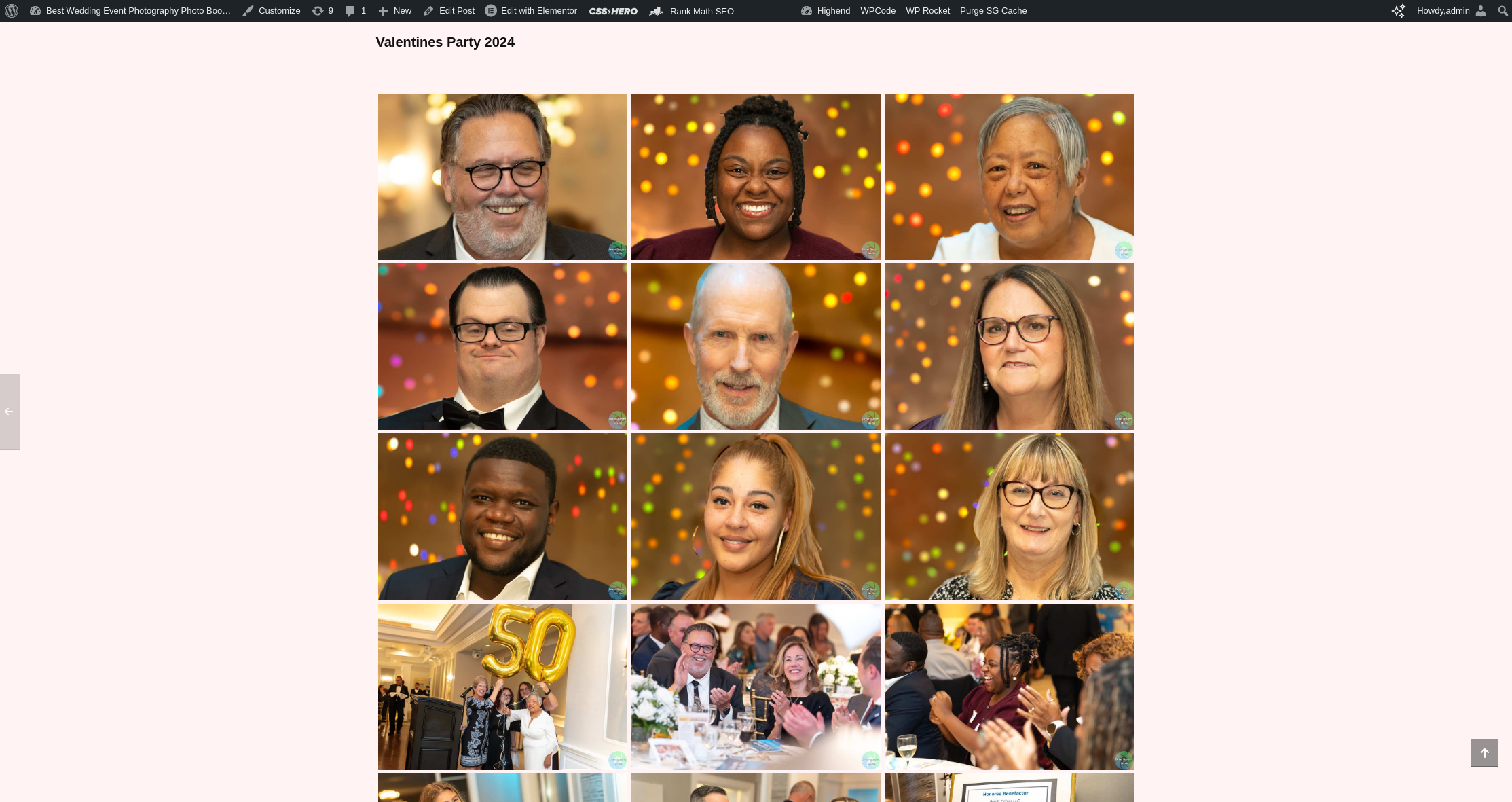
click at [693, 231] on img at bounding box center [755, 177] width 249 height 166
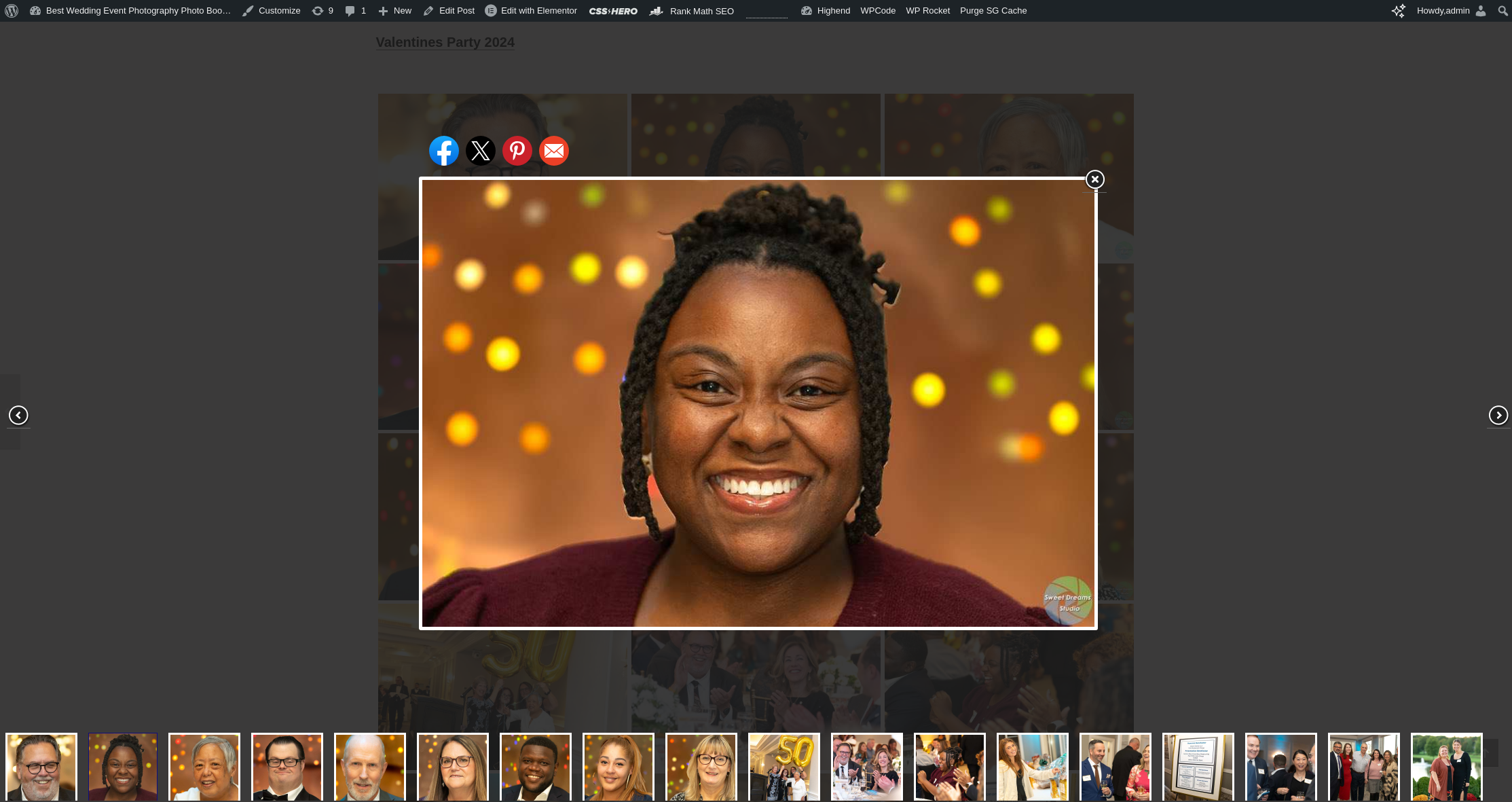
click at [194, 332] on div "Share on Facebook Share on Twitter Share on Pinterest Share on Email" at bounding box center [758, 403] width 1517 height 808
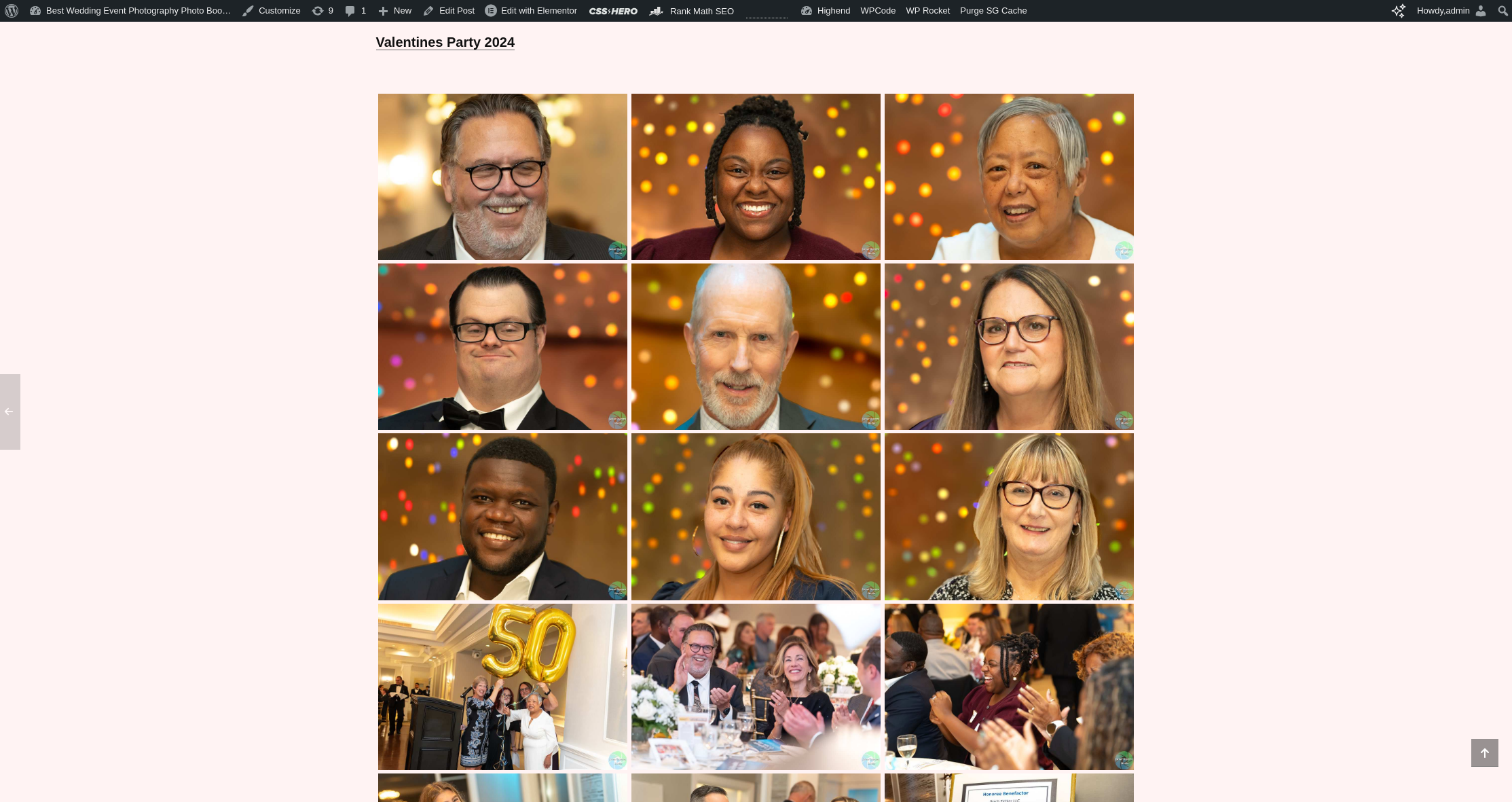
click at [459, 289] on img at bounding box center [503, 346] width 249 height 166
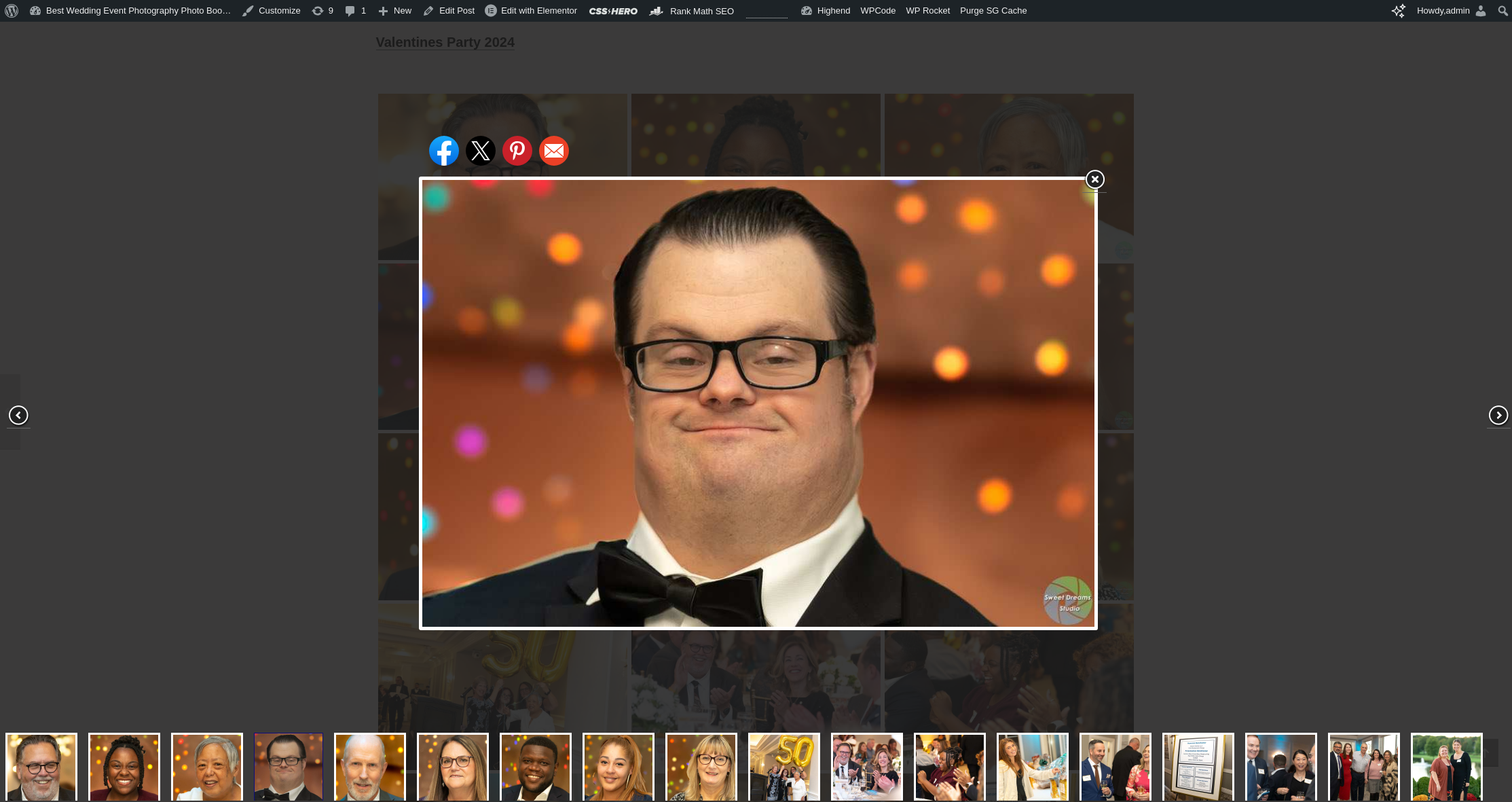
click at [251, 207] on div "Share on Facebook Share on Twitter Share on Pinterest Share on Email" at bounding box center [758, 403] width 1517 height 808
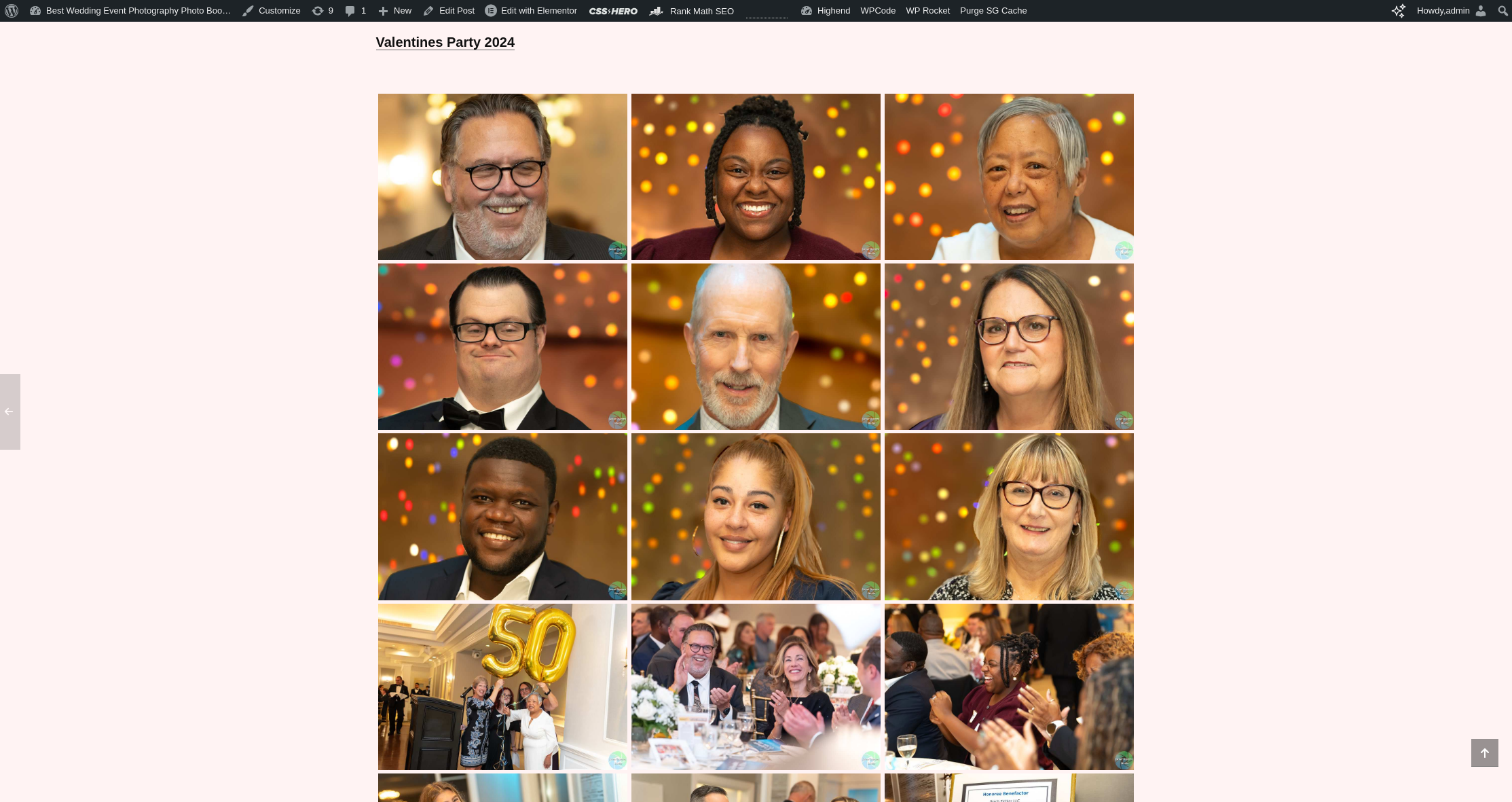
click at [505, 106] on img at bounding box center [503, 177] width 249 height 166
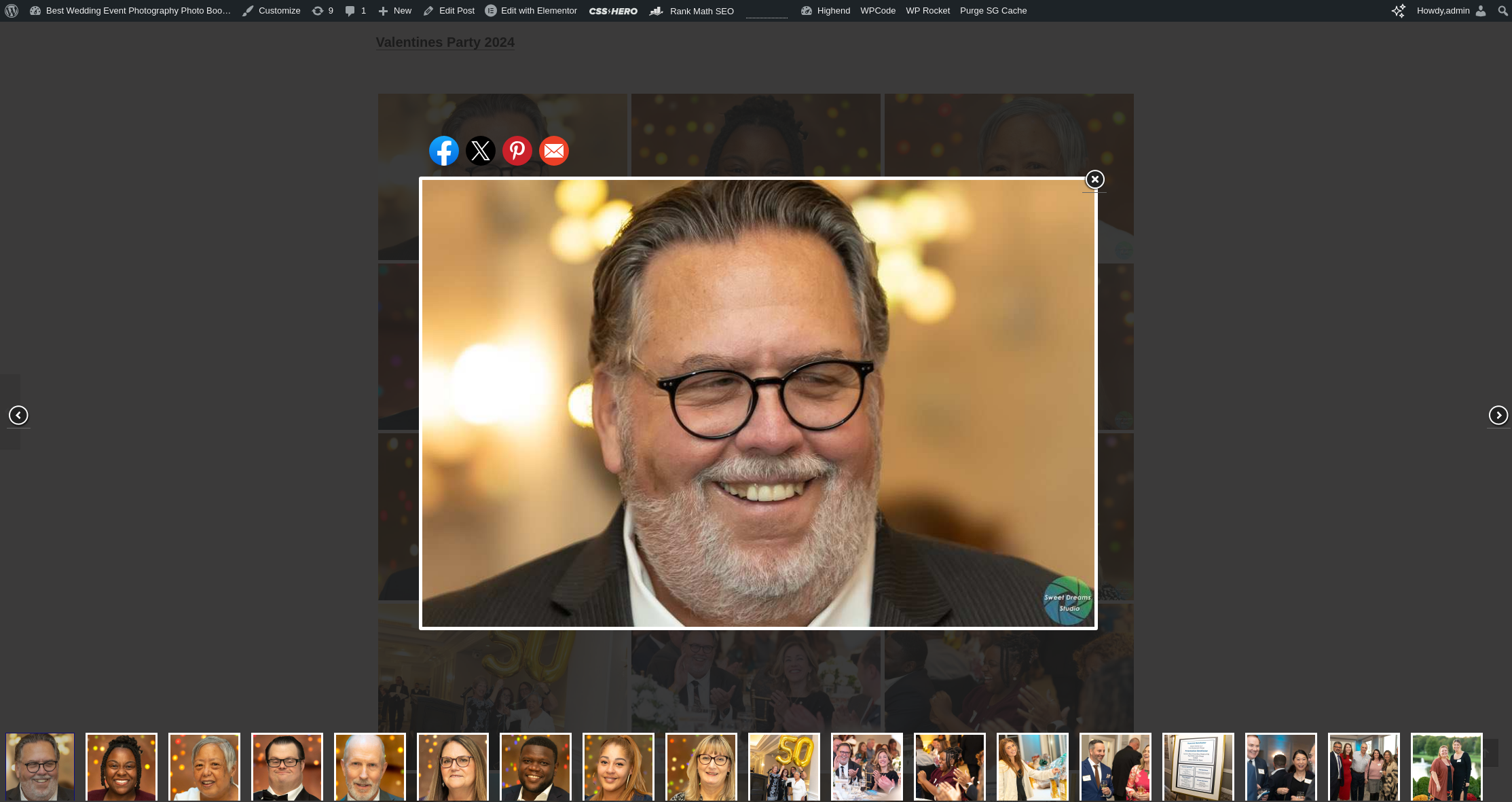
click at [289, 250] on div "Share on Facebook Share on Twitter Share on Pinterest Share on Email" at bounding box center [758, 403] width 1517 height 808
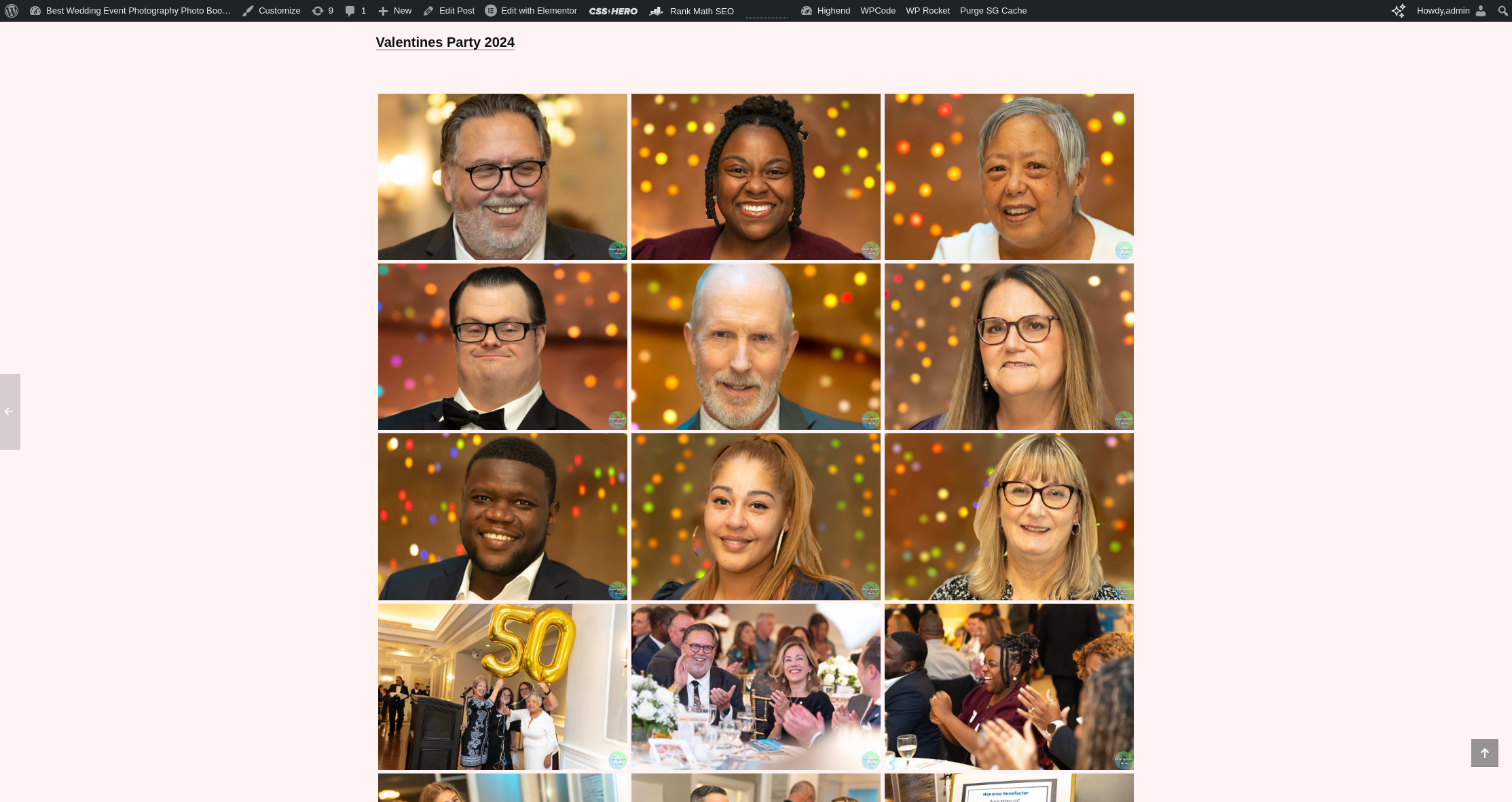
click at [720, 512] on img at bounding box center [755, 516] width 249 height 166
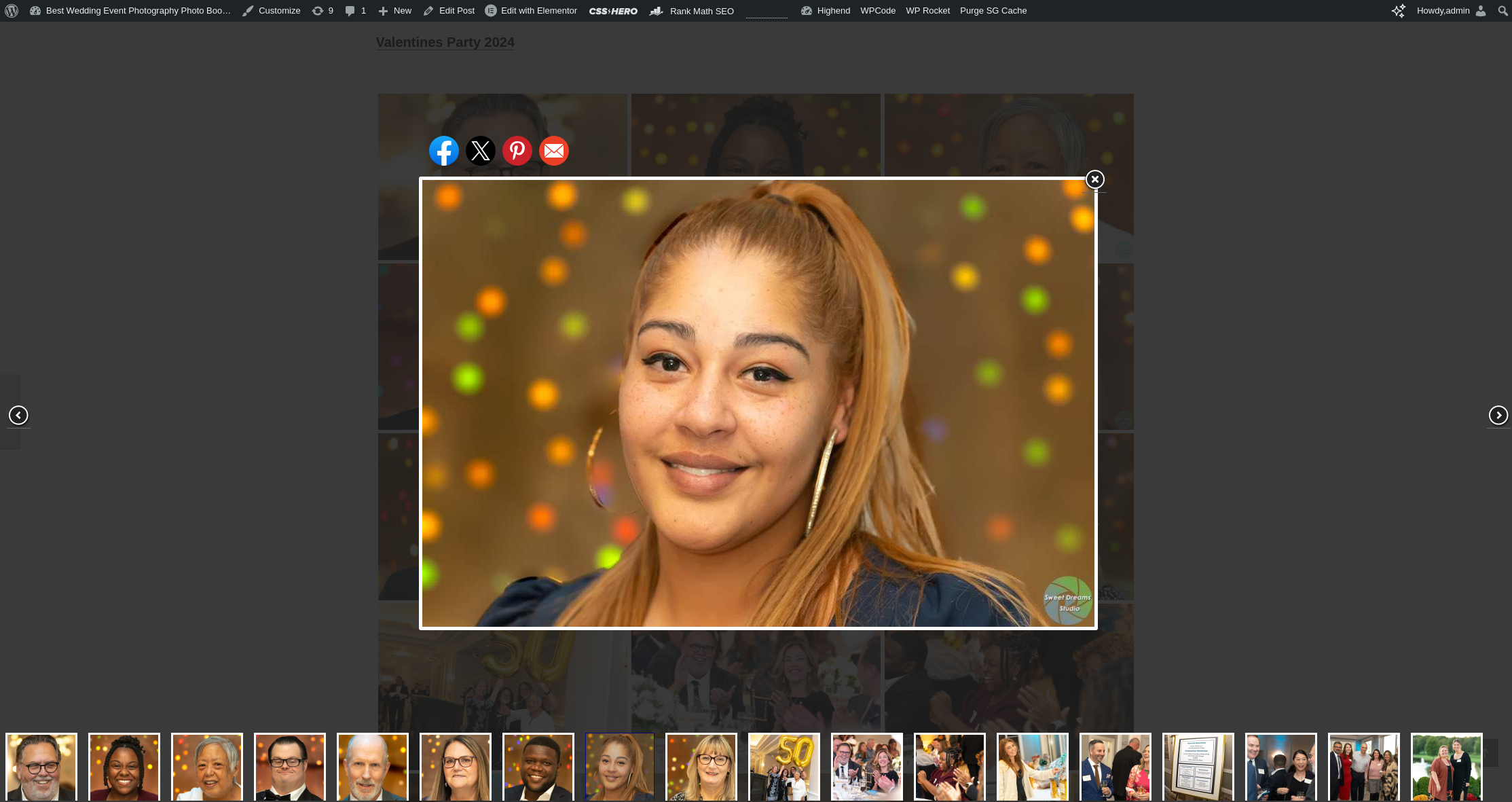
click at [309, 427] on div "Share on Facebook Share on Twitter Share on Pinterest Share on Email" at bounding box center [758, 403] width 1517 height 808
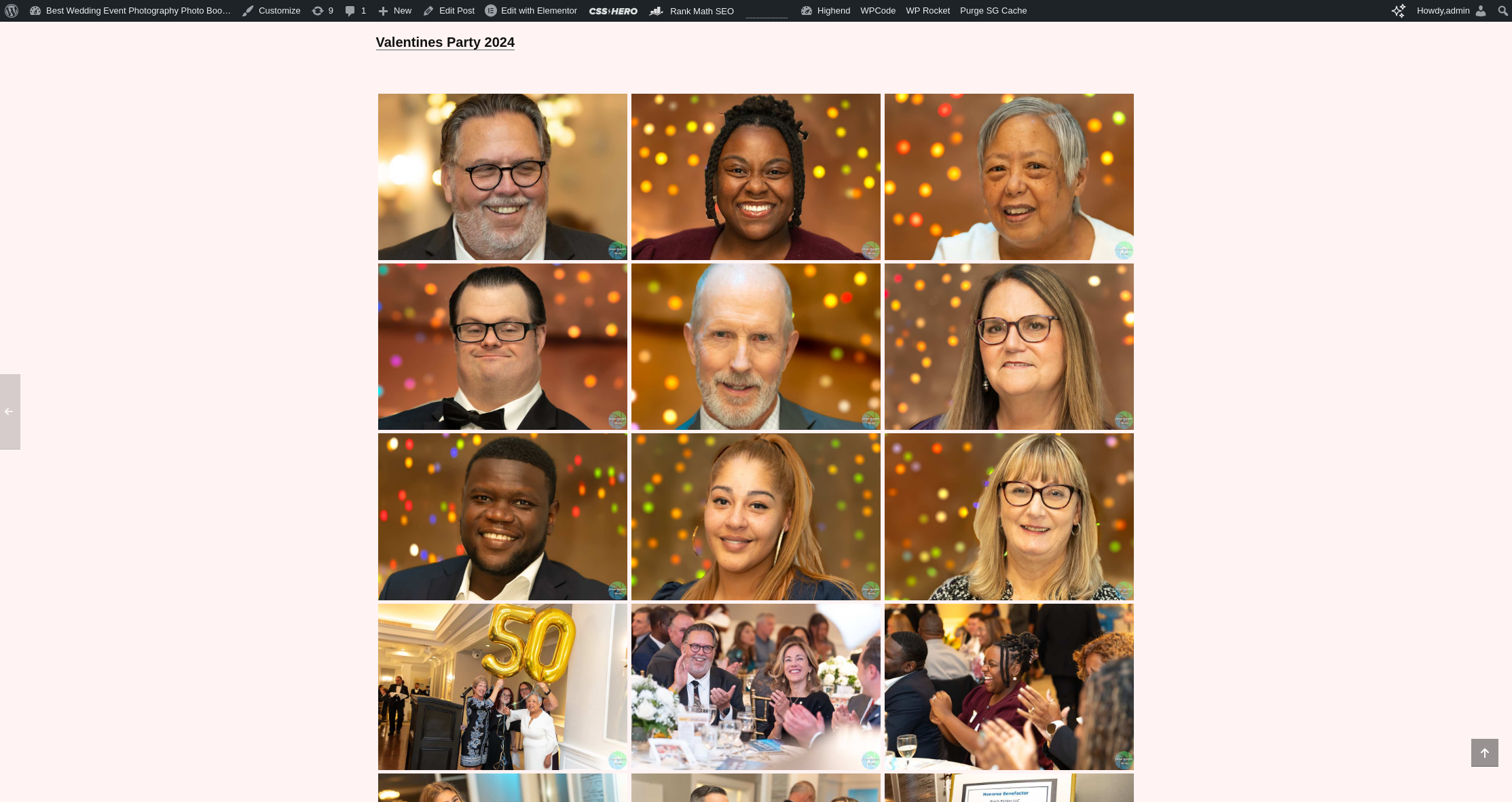
click at [552, 476] on img at bounding box center [503, 516] width 249 height 166
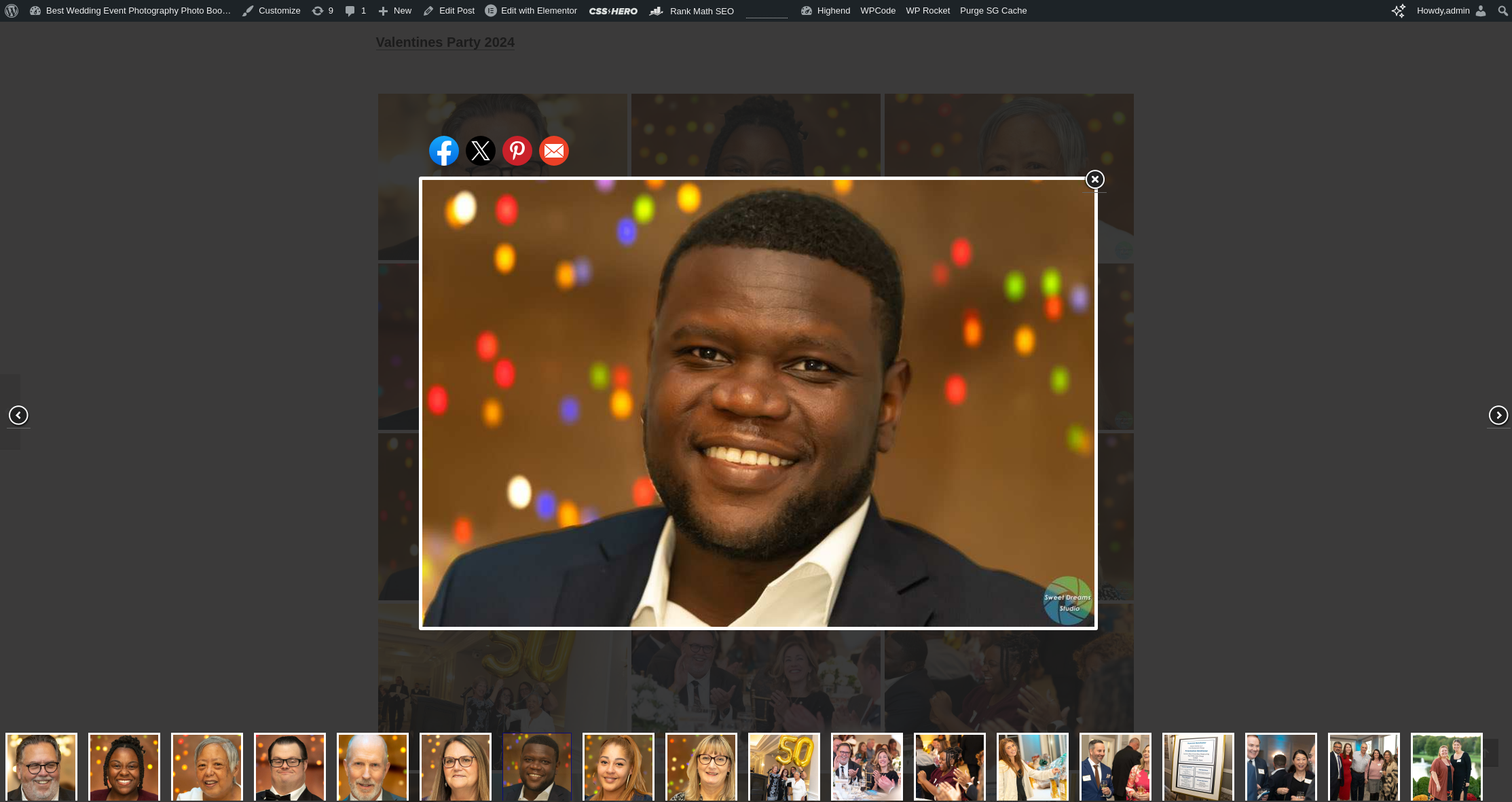
click at [361, 423] on div "Share on Facebook Share on Twitter Share on Pinterest Share on Email" at bounding box center [758, 403] width 1517 height 808
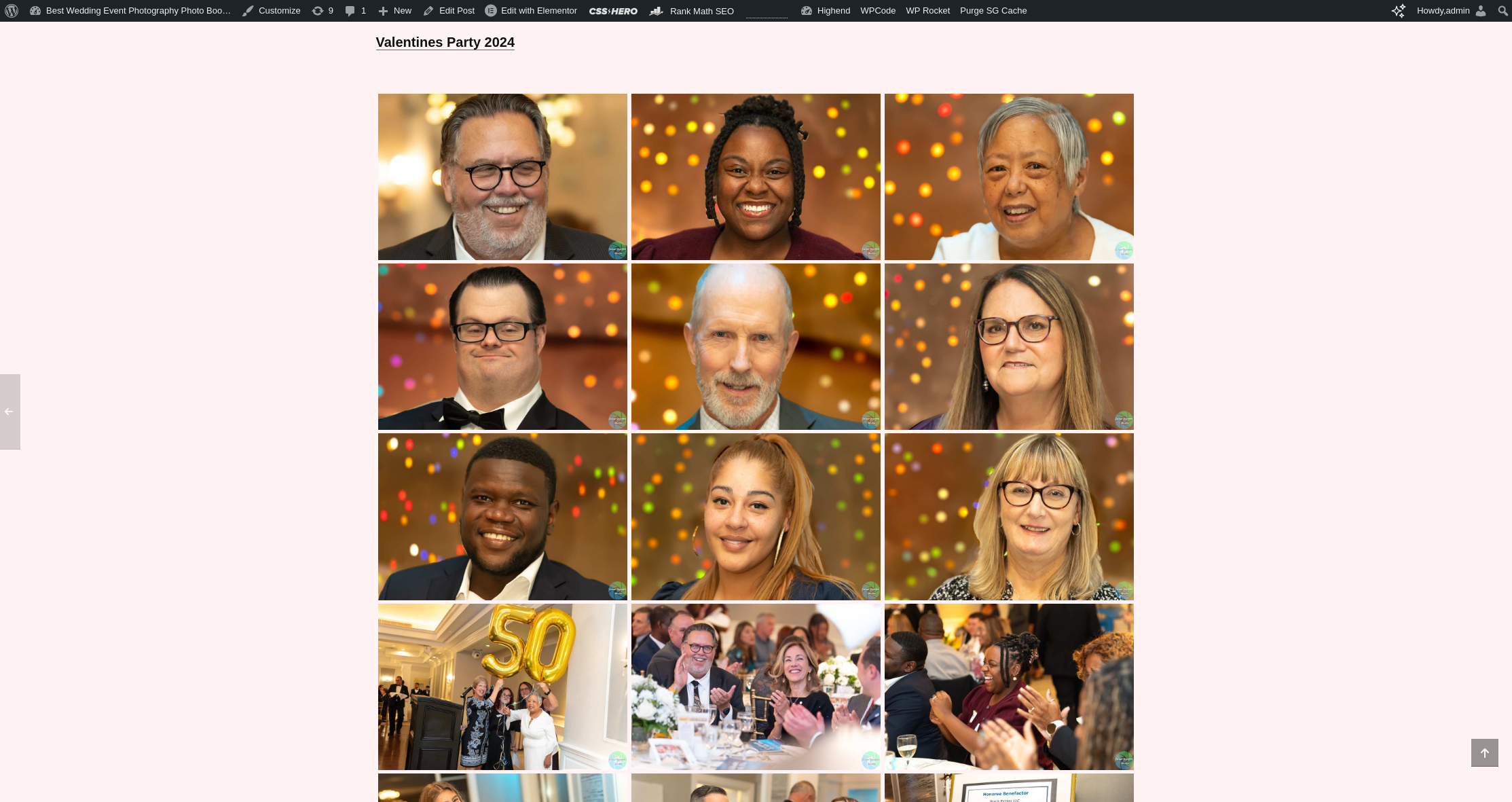
click at [1087, 508] on img at bounding box center [1008, 516] width 249 height 166
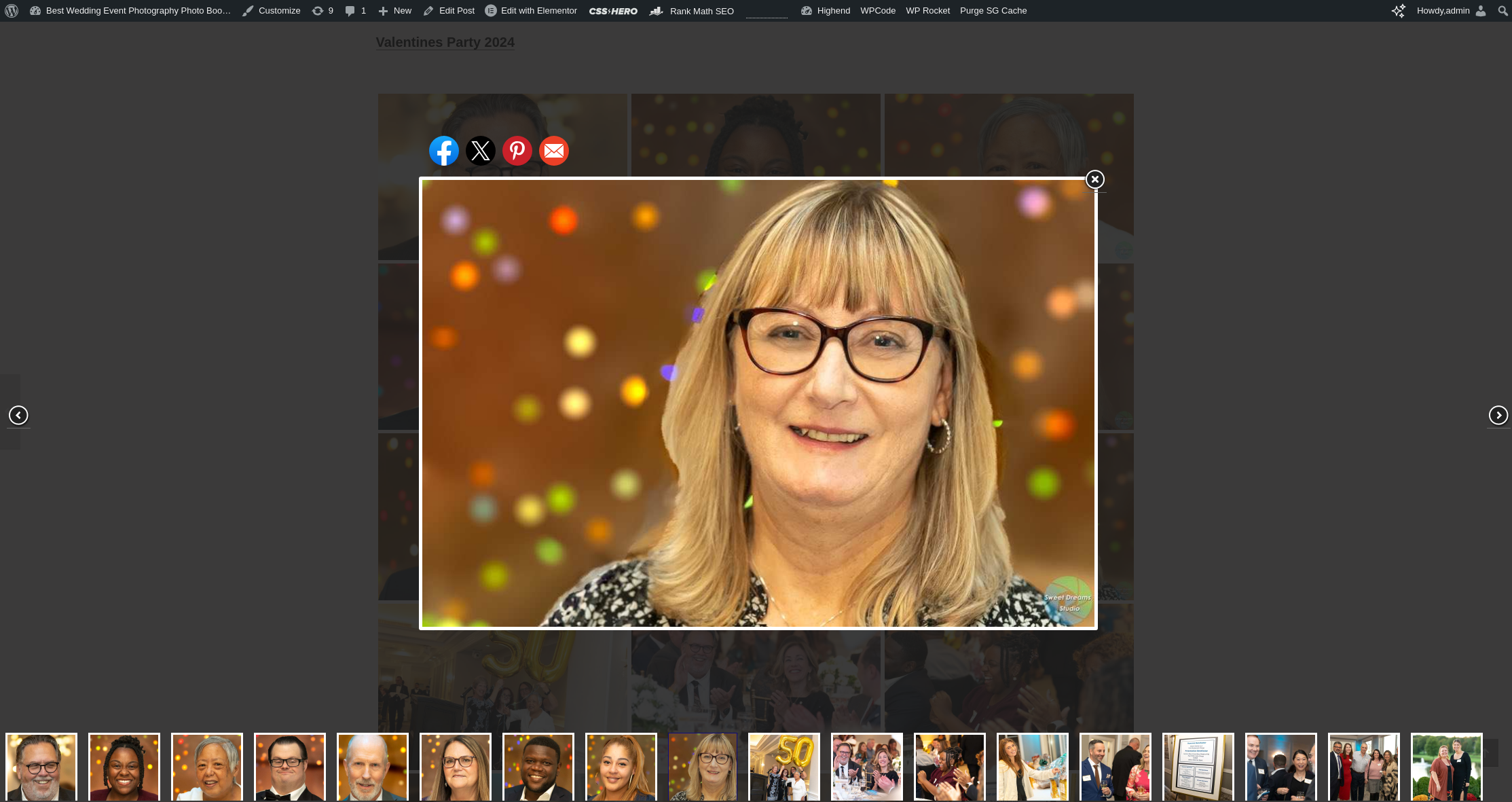
click at [346, 328] on div "Share on Facebook Share on Twitter Share on Pinterest Share on Email" at bounding box center [758, 403] width 1517 height 808
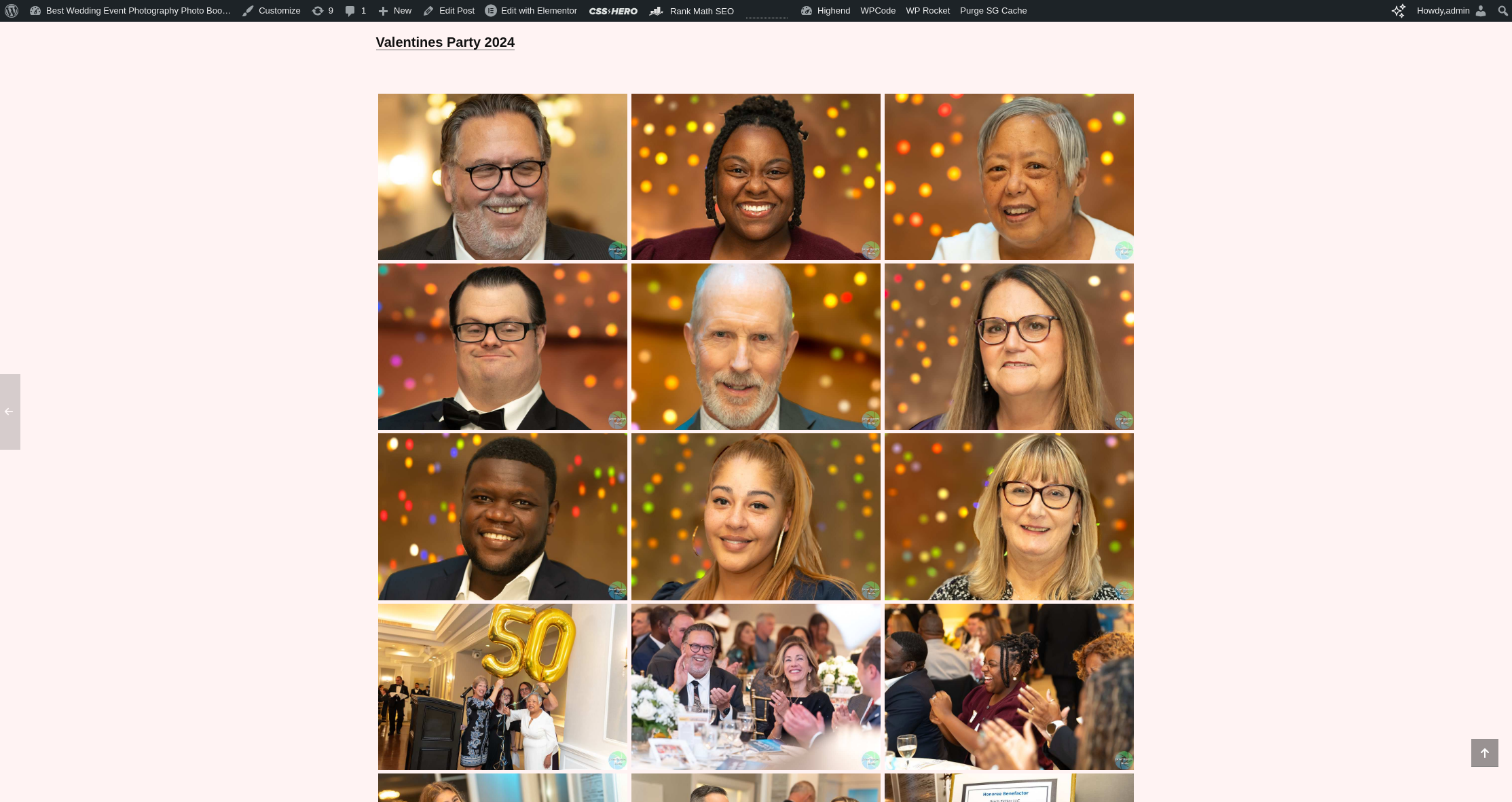
click at [884, 335] on img at bounding box center [1008, 346] width 249 height 166
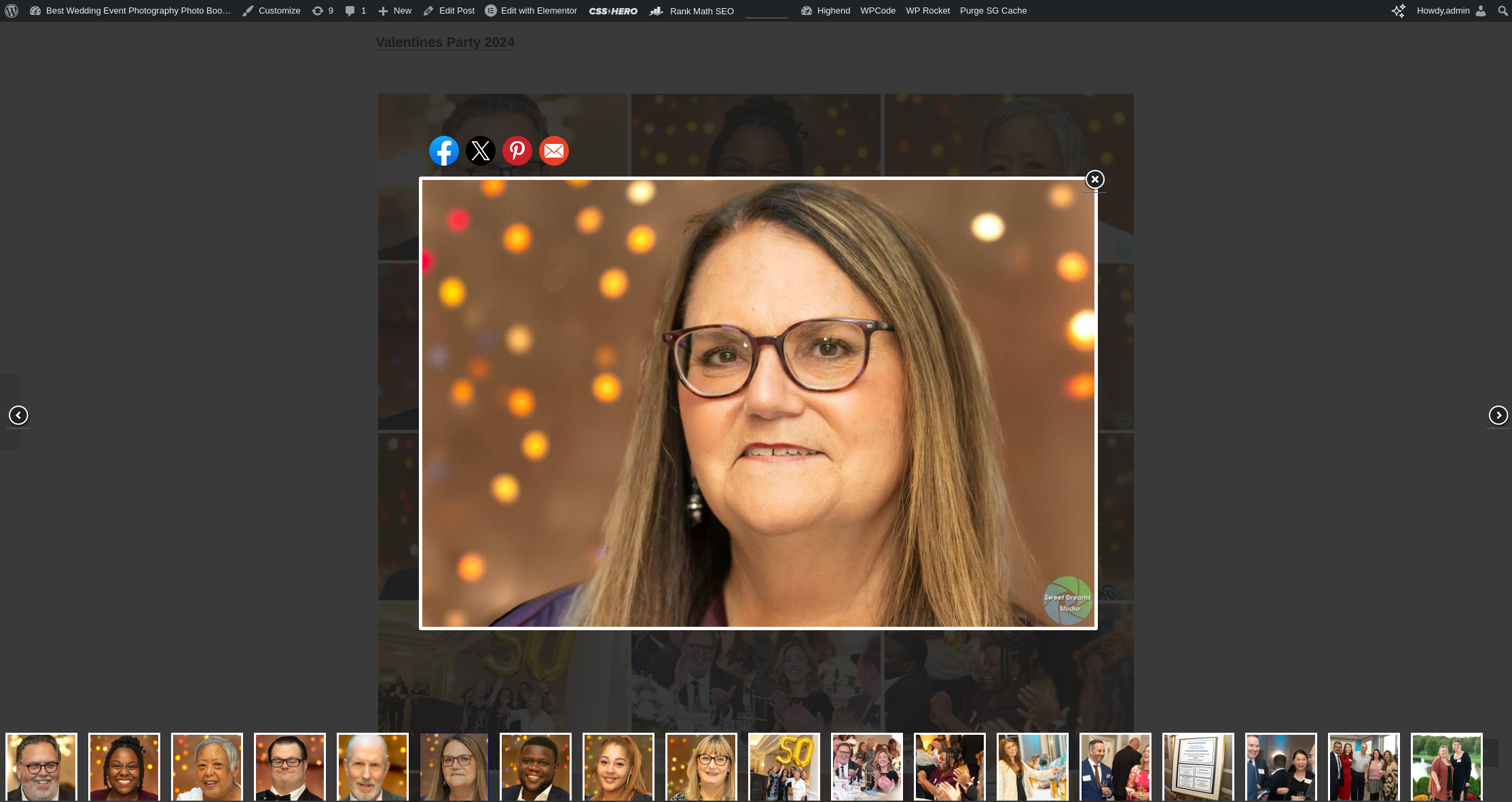
drag, startPoint x: 186, startPoint y: 329, endPoint x: 212, endPoint y: 322, distance: 26.9
click at [188, 329] on div "Share on Facebook Share on Twitter Share on Pinterest Share on Email" at bounding box center [758, 403] width 1517 height 808
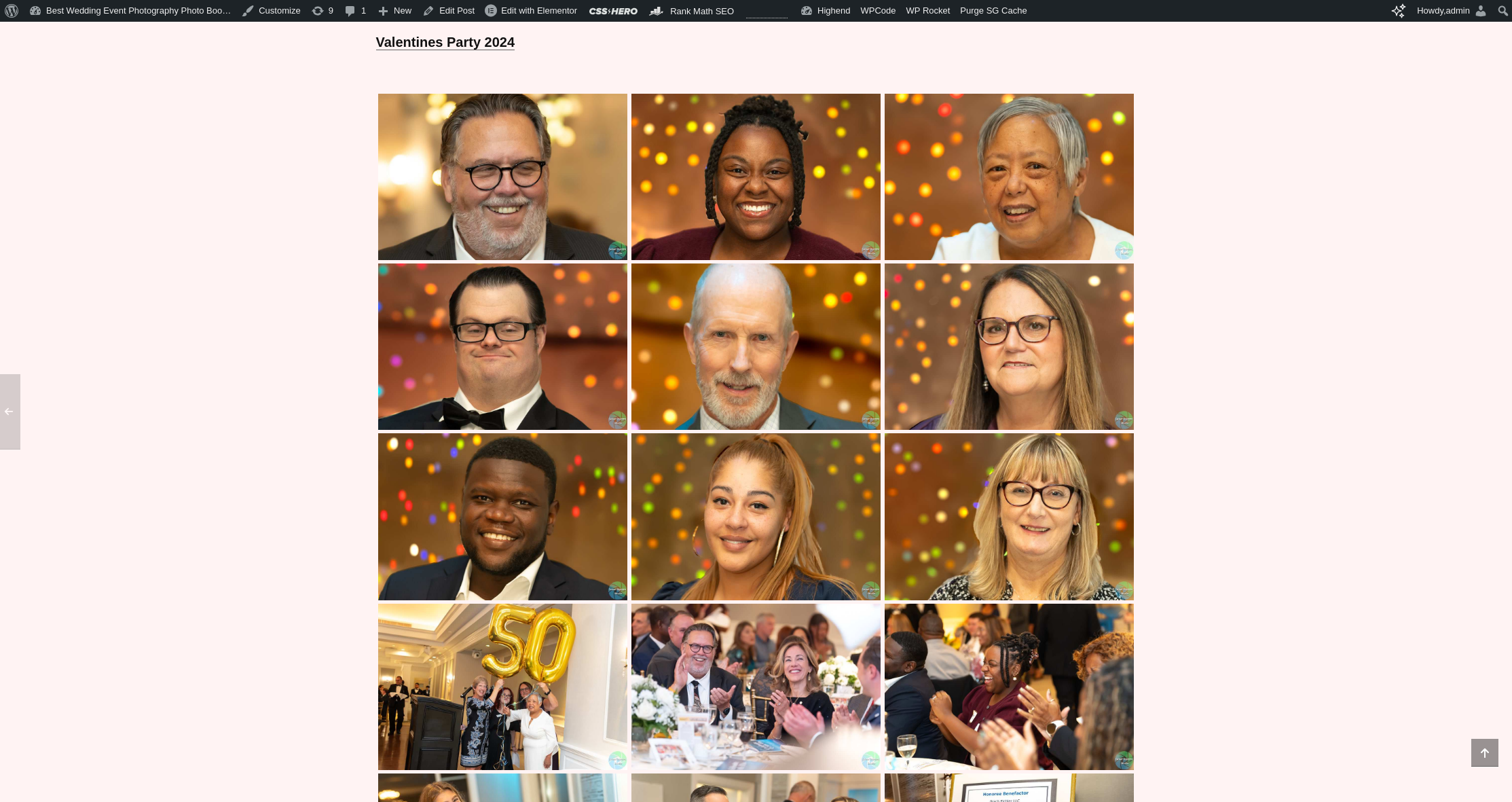
scroll to position [1377, 0]
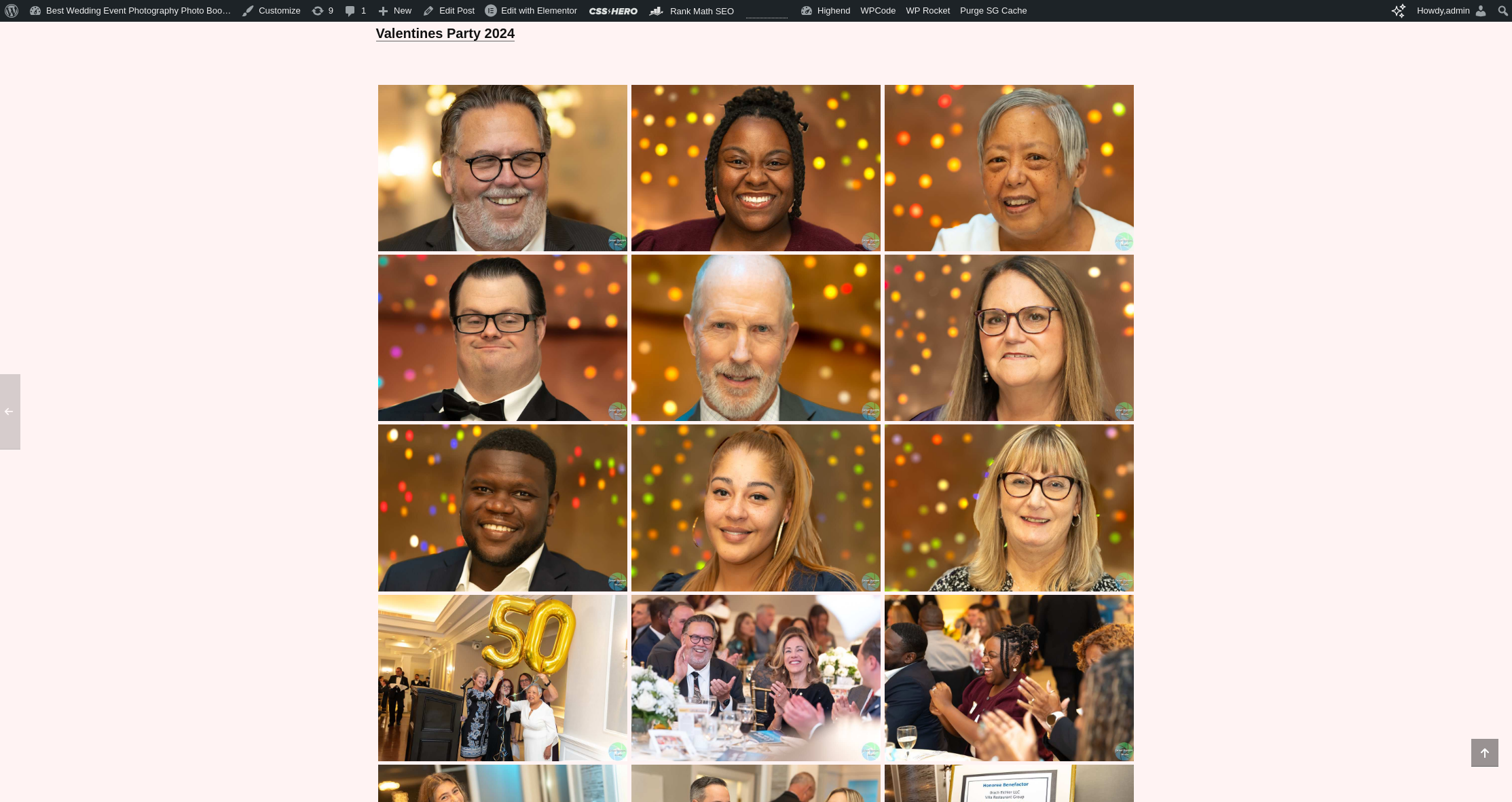
click at [791, 176] on img at bounding box center [755, 167] width 249 height 166
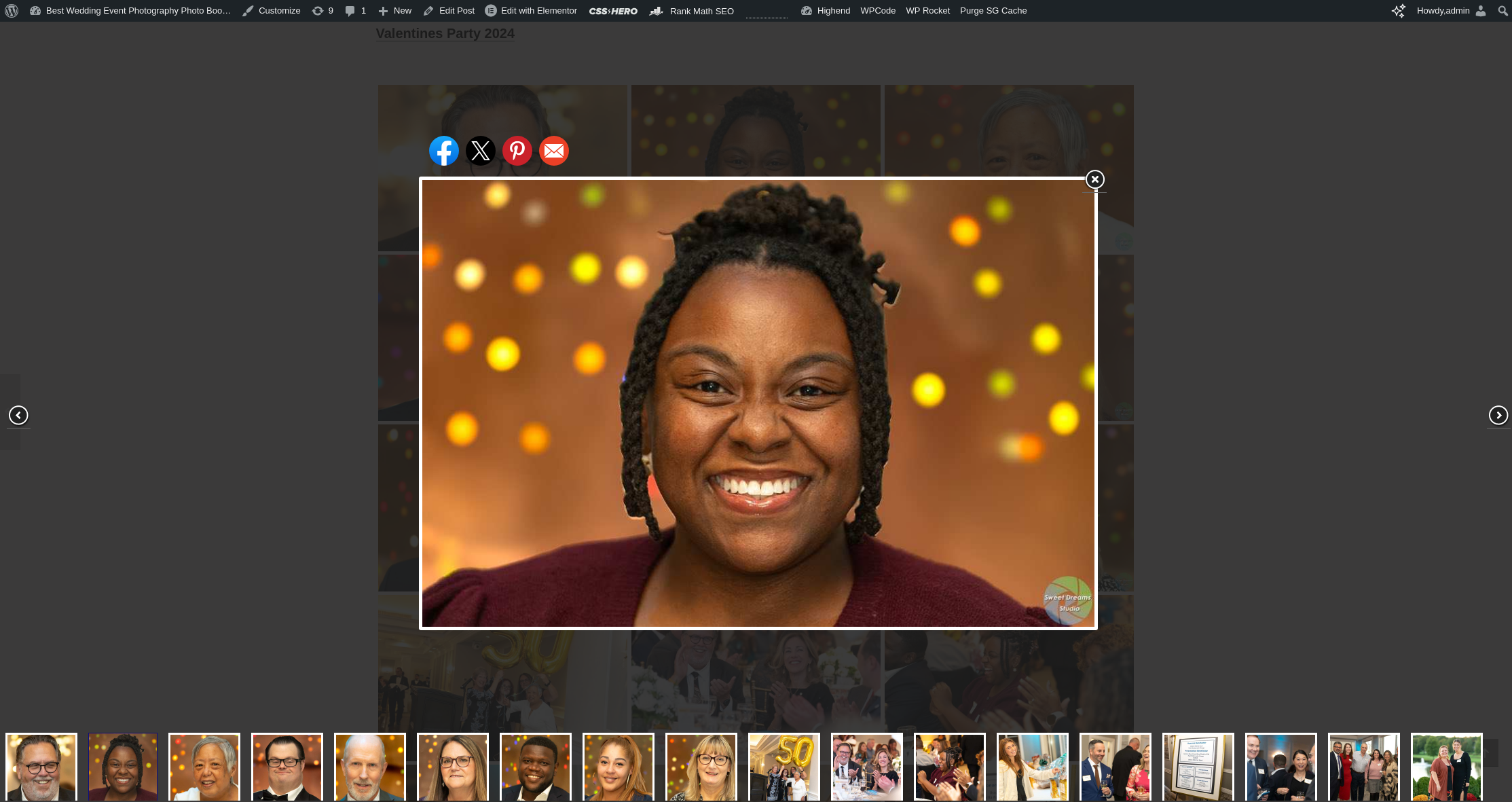
click at [304, 330] on div "Share on Facebook Share on Twitter Share on Pinterest Share on Email" at bounding box center [758, 403] width 1517 height 808
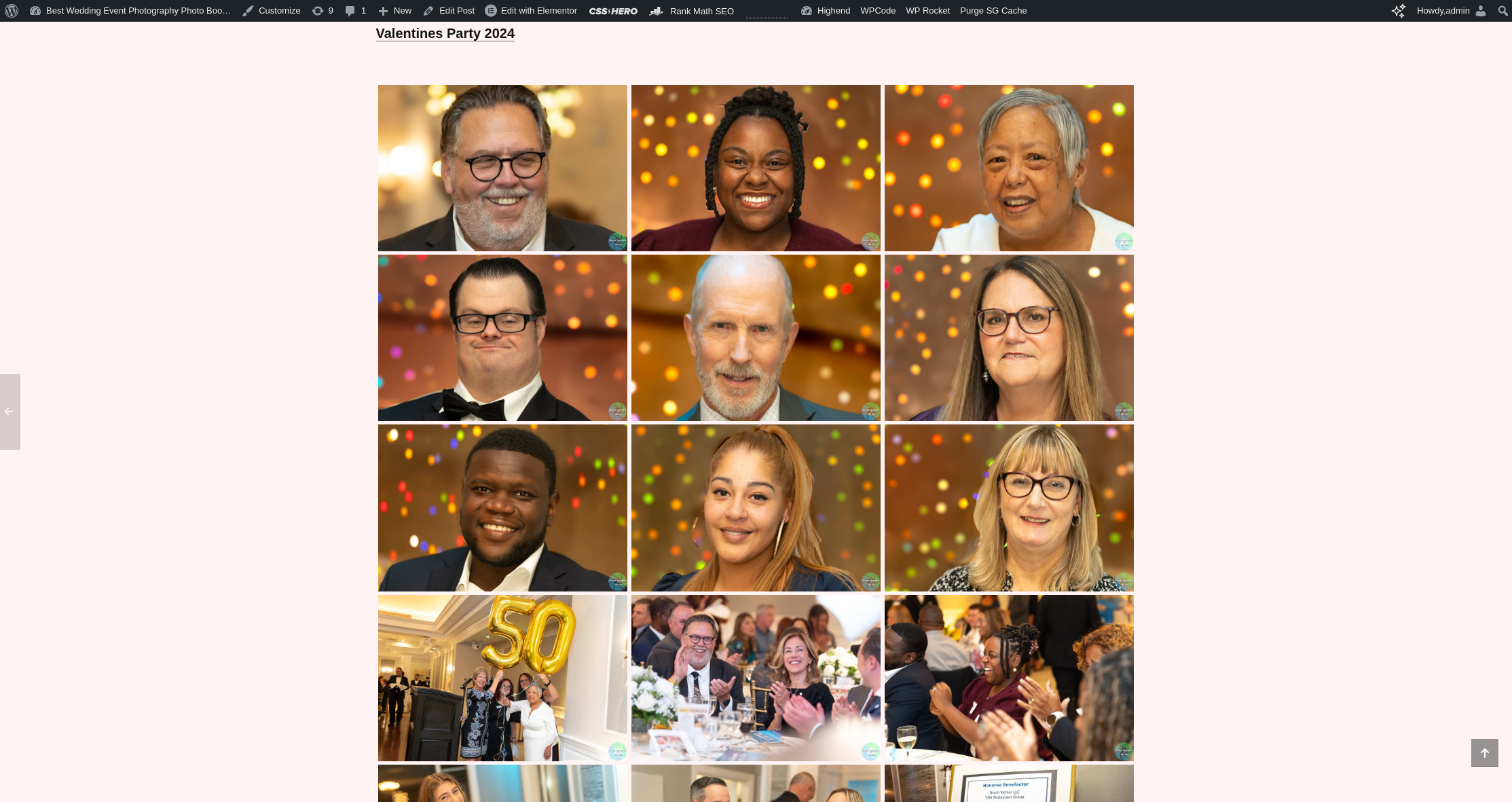
click at [525, 472] on img at bounding box center [503, 507] width 249 height 166
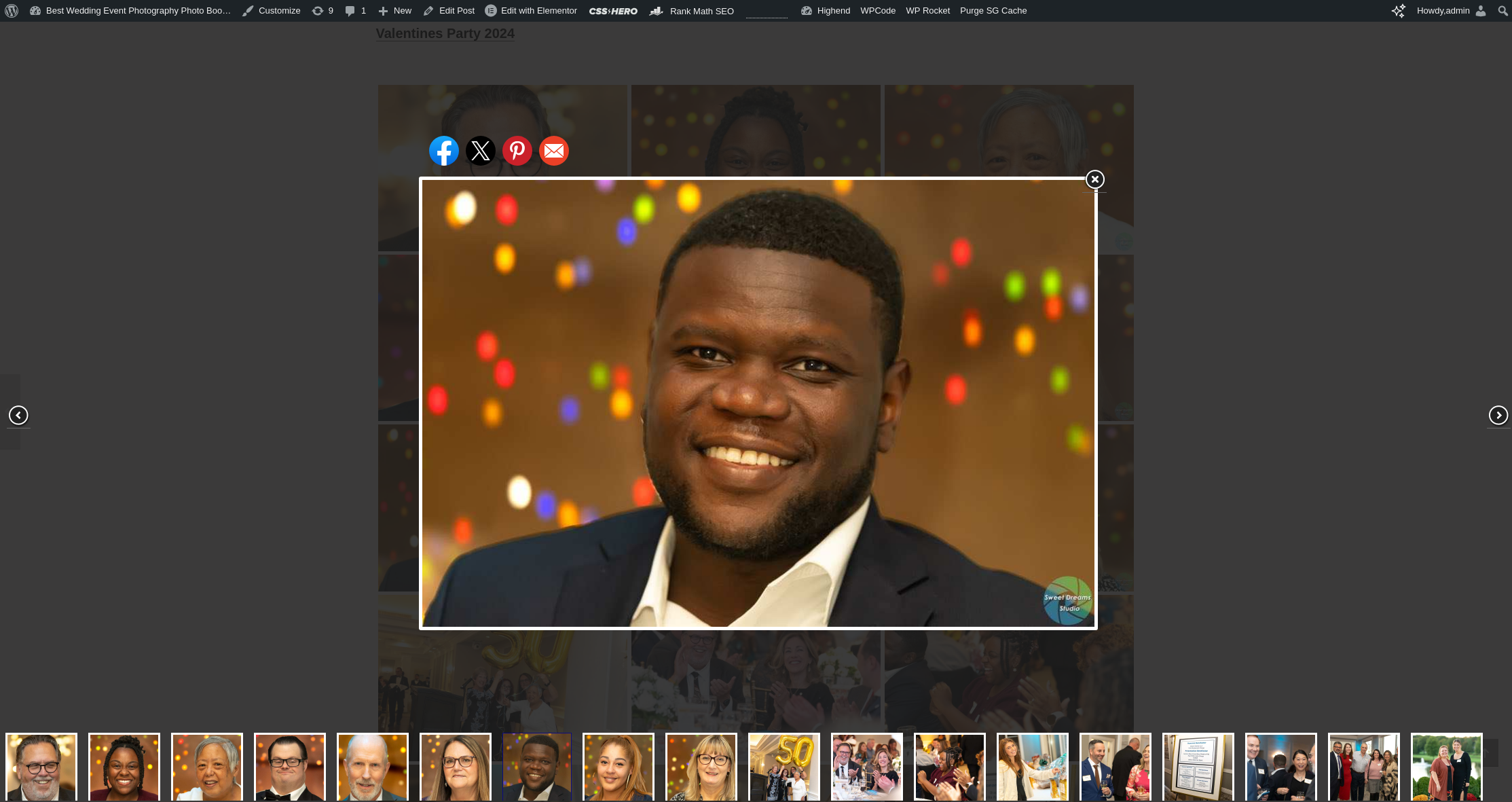
click at [333, 319] on div "Share on Facebook Share on Twitter Share on Pinterest Share on Email" at bounding box center [758, 403] width 1517 height 808
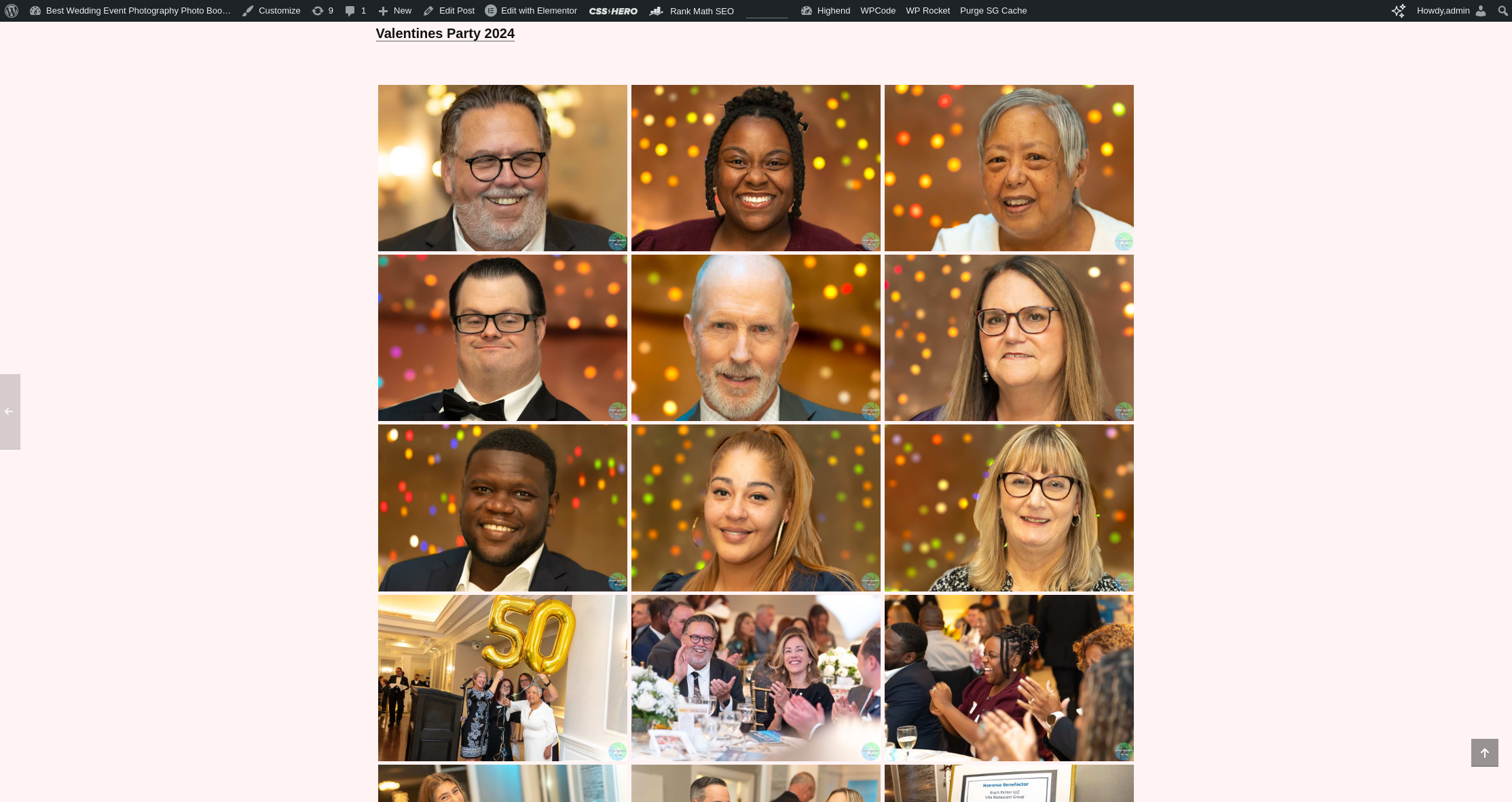
click at [449, 498] on img at bounding box center [503, 507] width 249 height 166
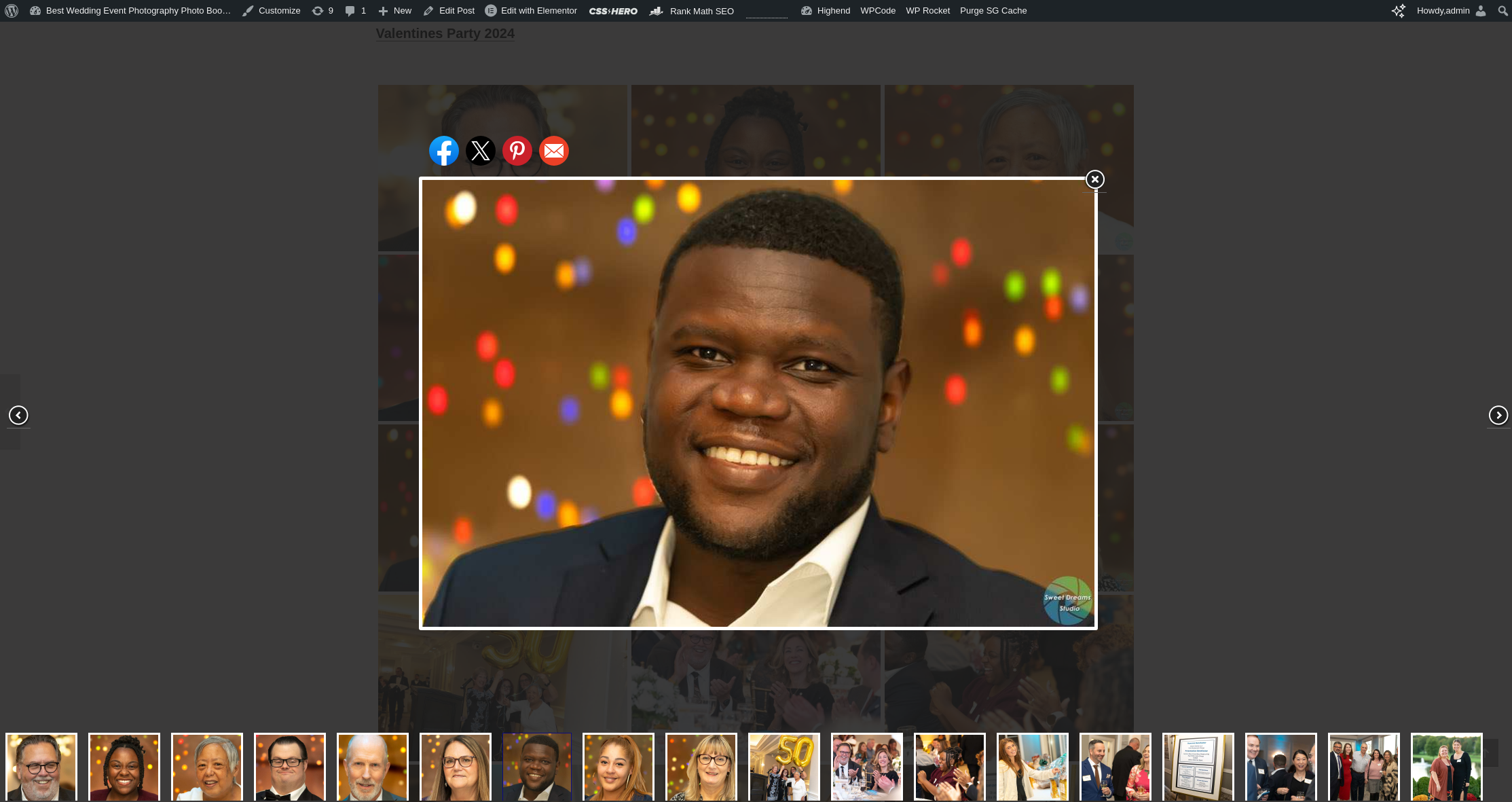
click at [342, 385] on div "Share on Facebook Share on Twitter Share on Pinterest Share on Email" at bounding box center [758, 403] width 1517 height 808
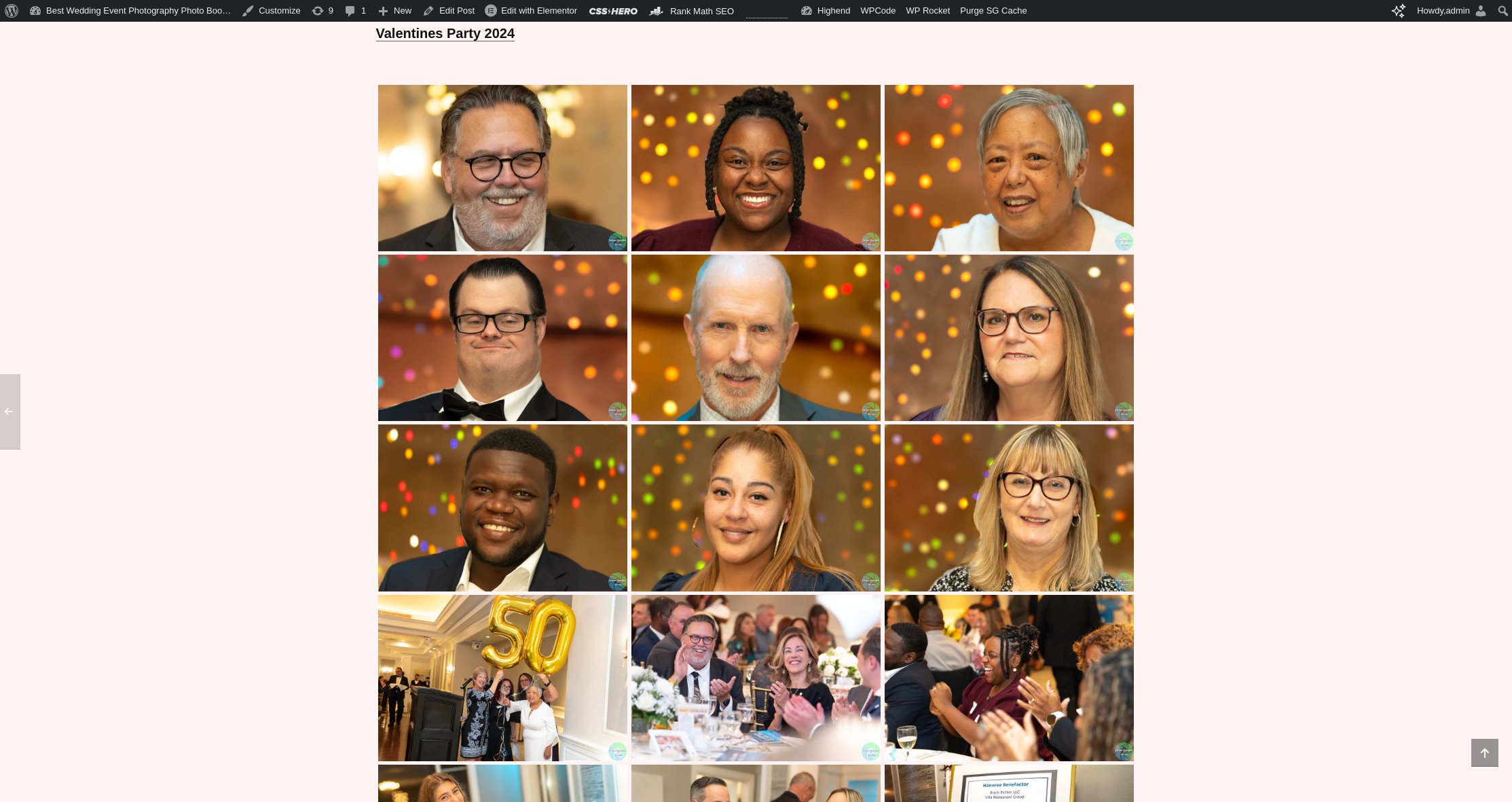
click at [990, 330] on img at bounding box center [1008, 337] width 249 height 166
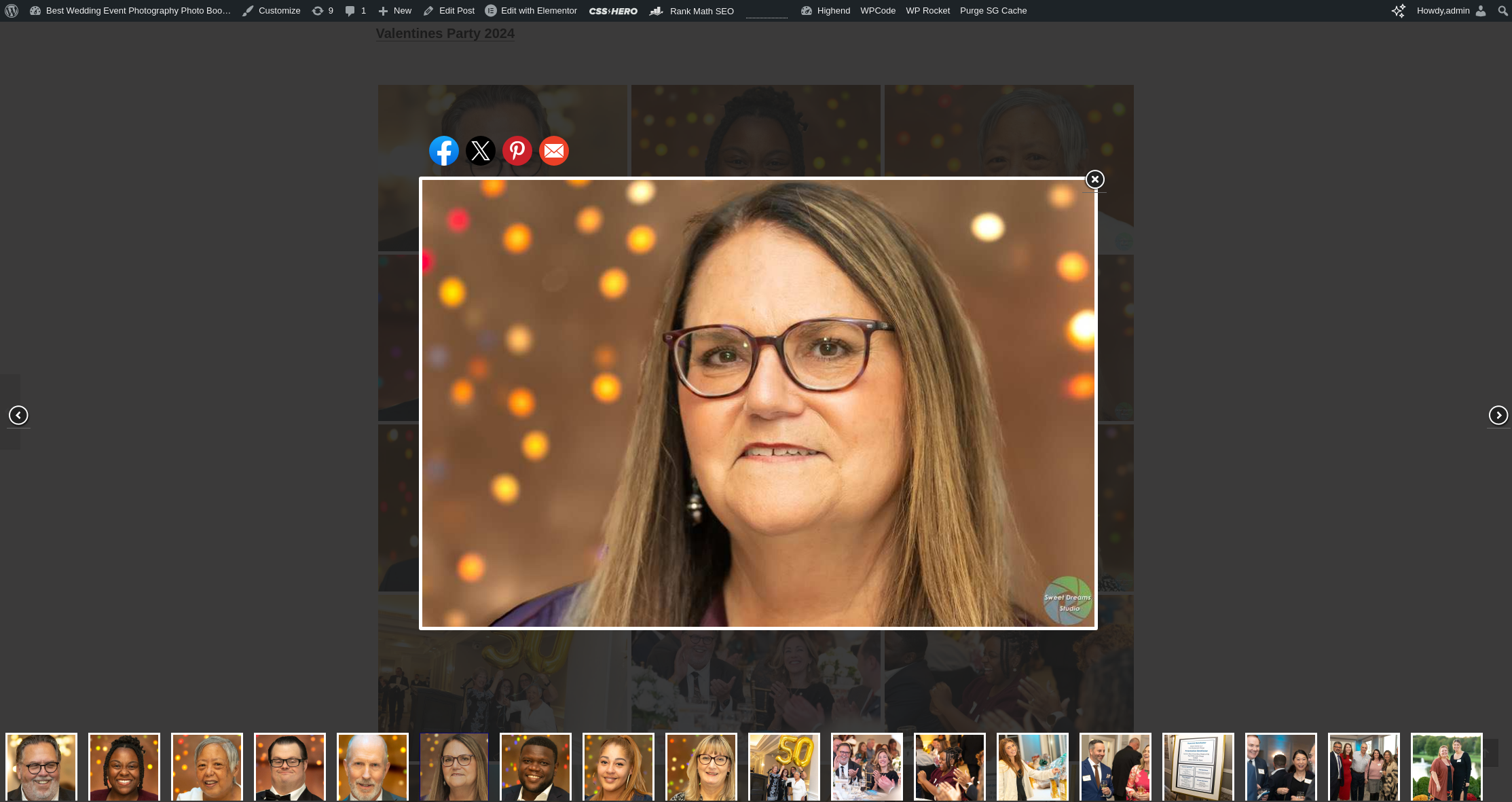
click at [273, 333] on div "Share on Facebook Share on Twitter Share on Pinterest Share on Email" at bounding box center [758, 403] width 1517 height 808
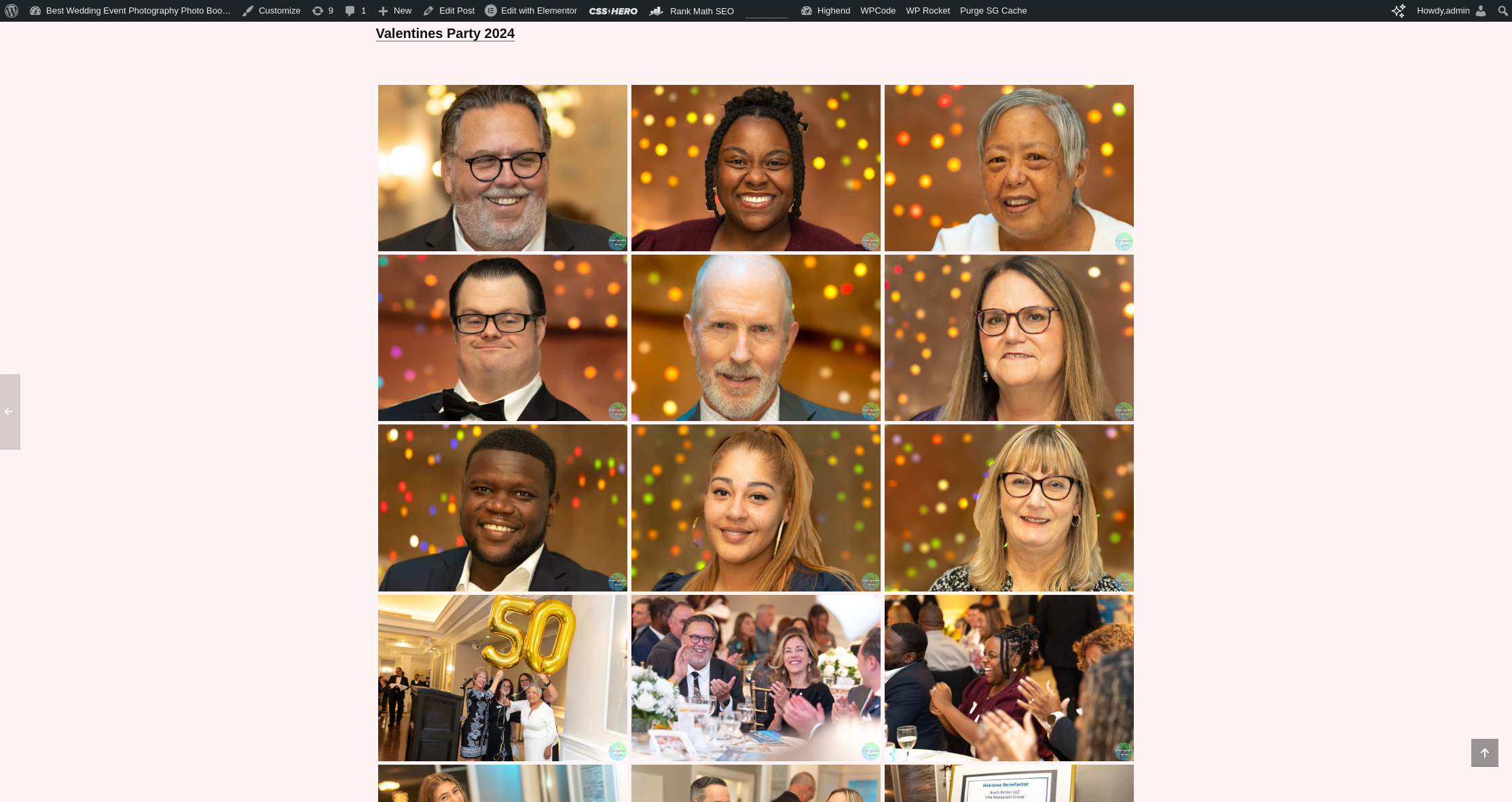
click at [945, 334] on img at bounding box center [1008, 337] width 249 height 166
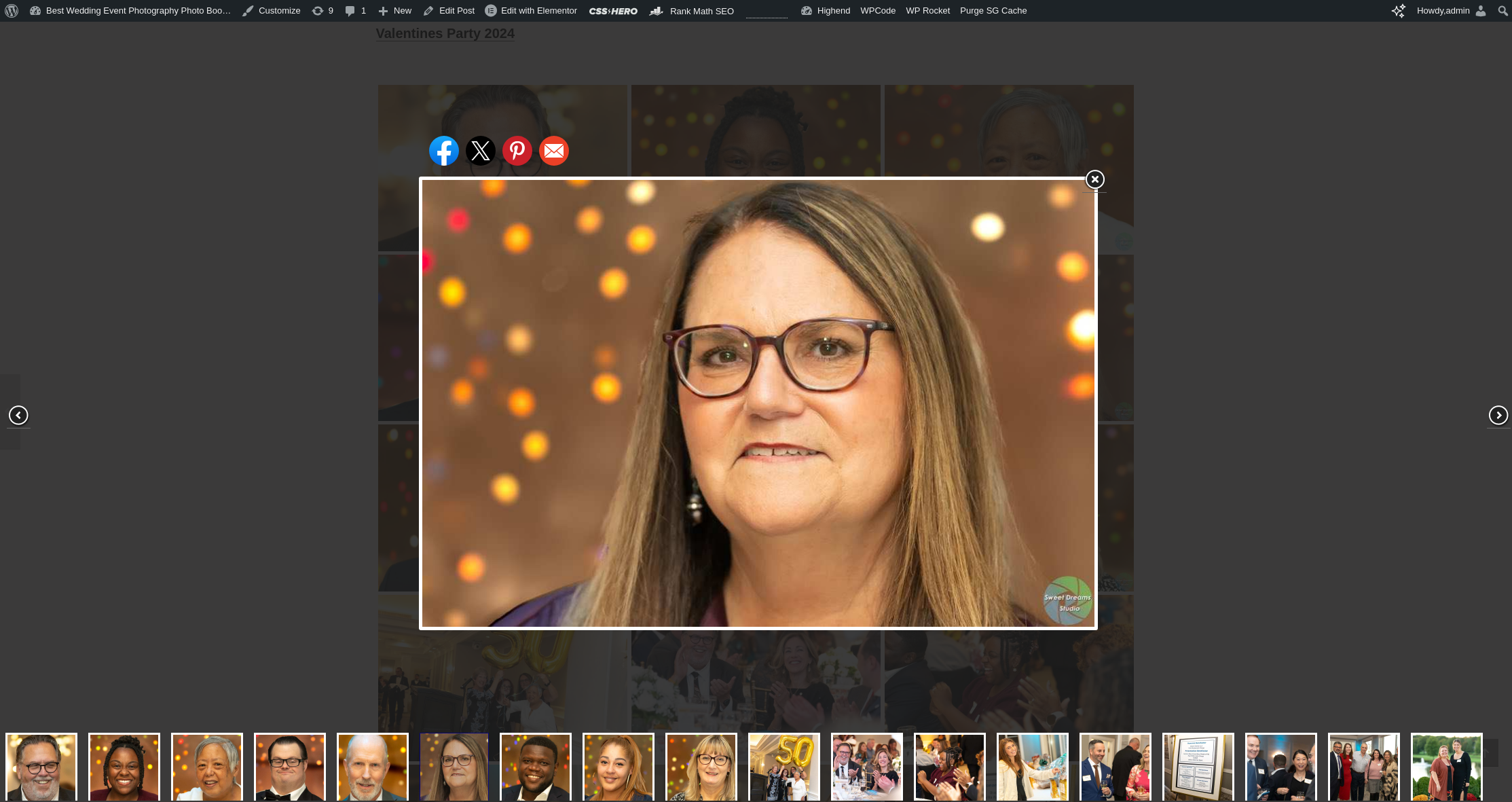
click at [182, 343] on div "Share on Facebook Share on Twitter Share on Pinterest Share on Email" at bounding box center [758, 403] width 1517 height 808
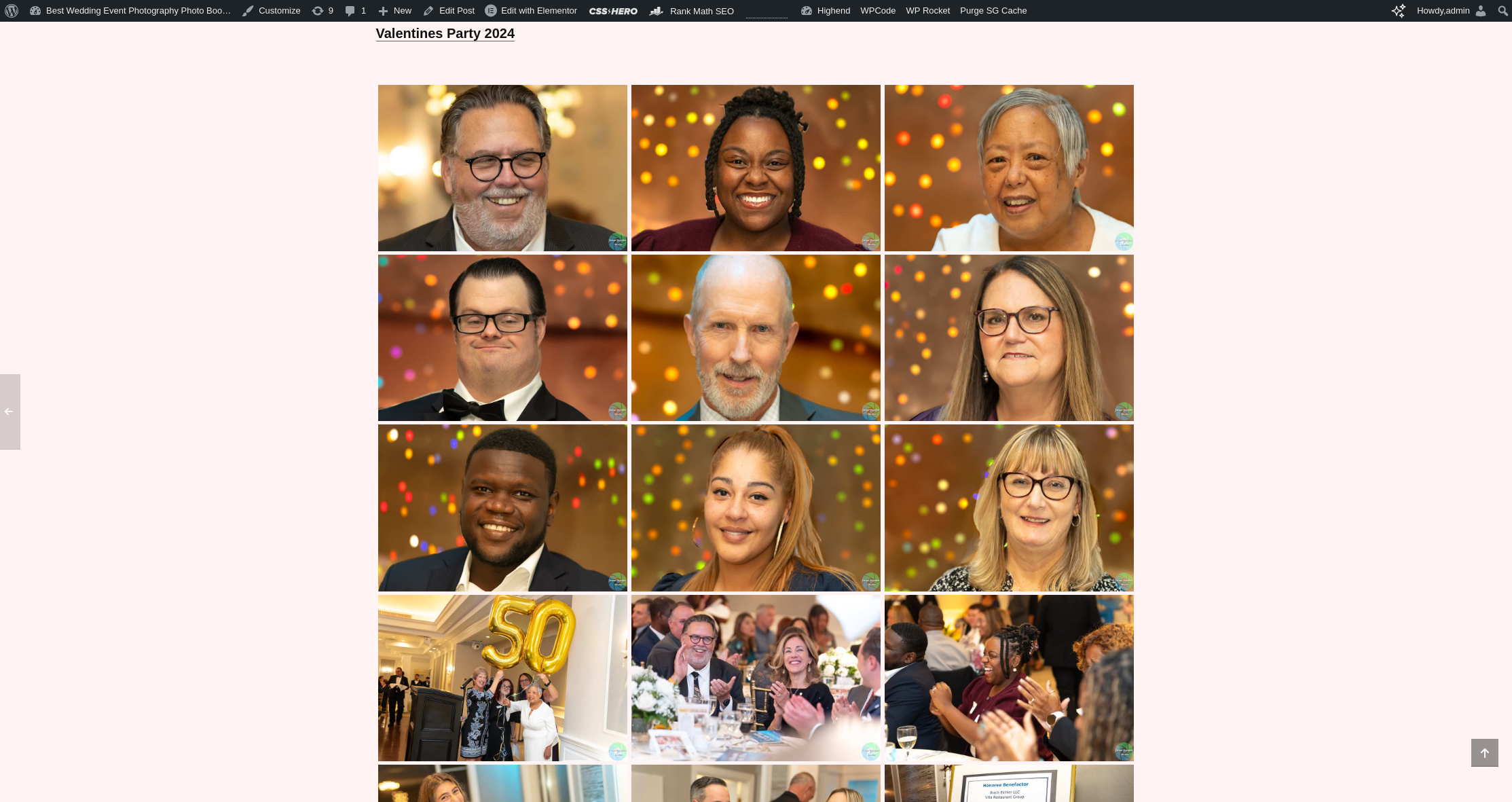
click at [706, 300] on img at bounding box center [755, 337] width 249 height 166
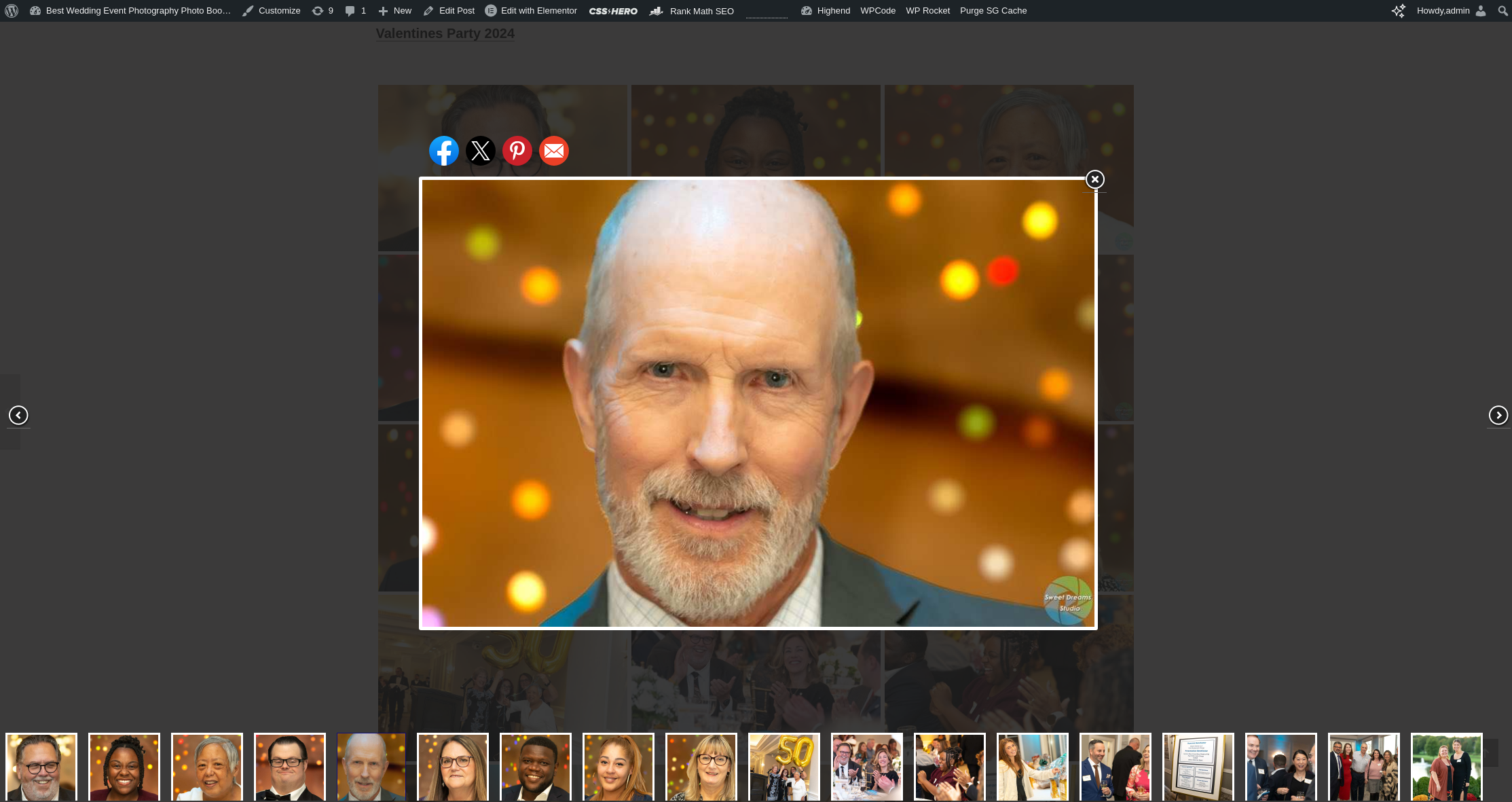
click at [366, 250] on div "Share on Facebook Share on Twitter Share on Pinterest Share on Email" at bounding box center [758, 403] width 1517 height 808
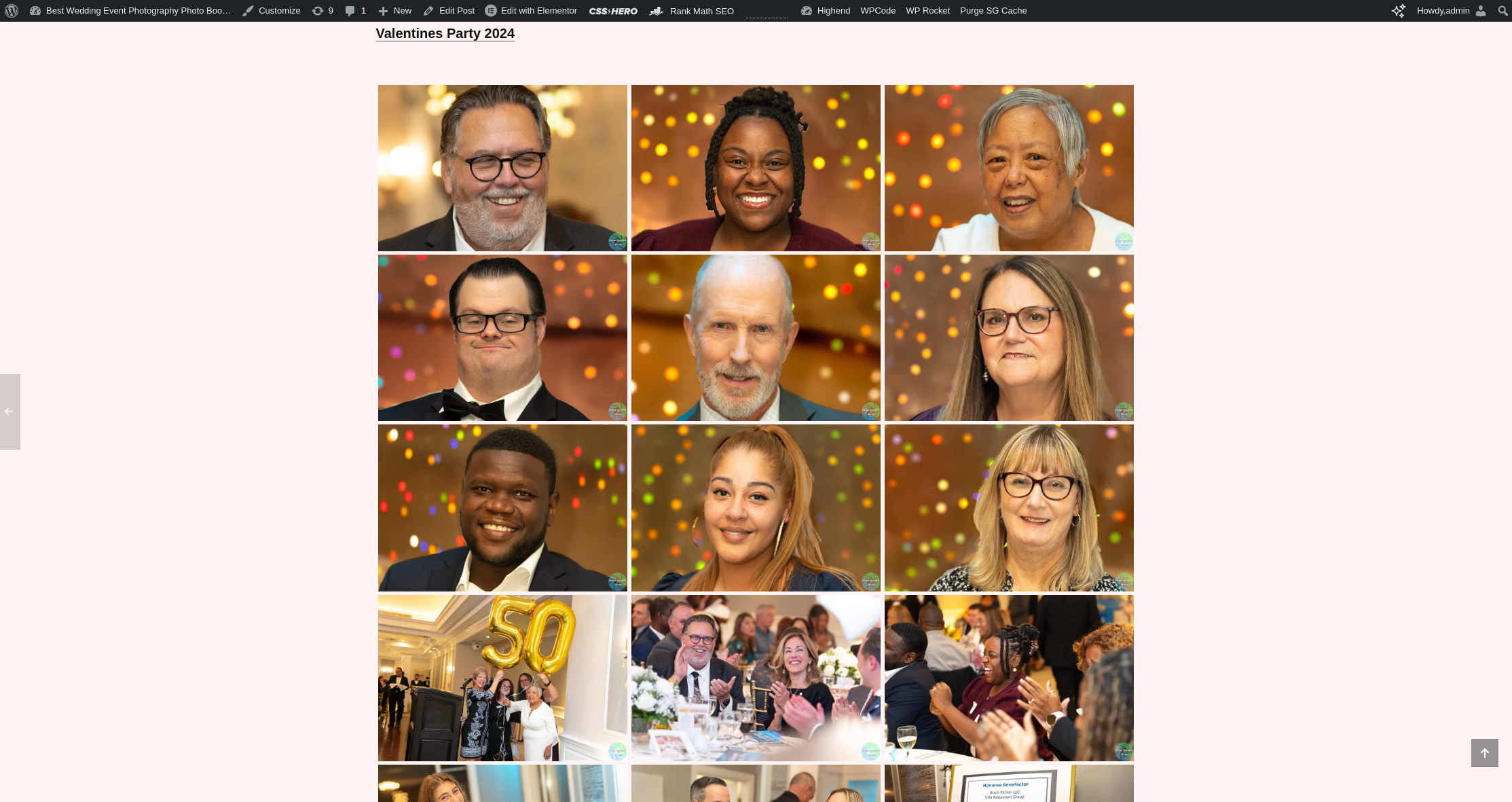
click at [784, 192] on img at bounding box center [755, 167] width 249 height 166
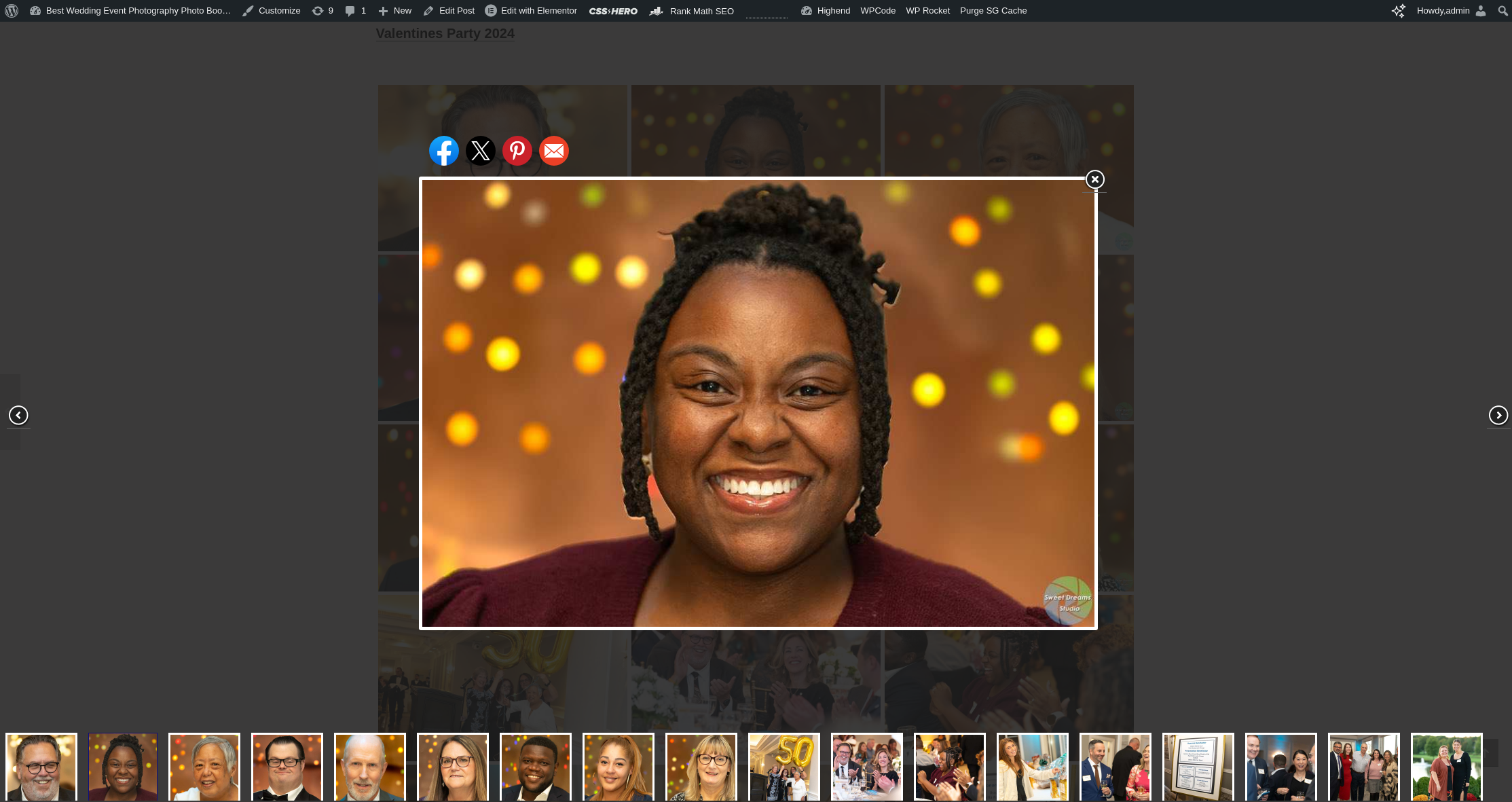
click at [262, 304] on div "Share on Facebook Share on Twitter Share on Pinterest Share on Email" at bounding box center [758, 403] width 1517 height 808
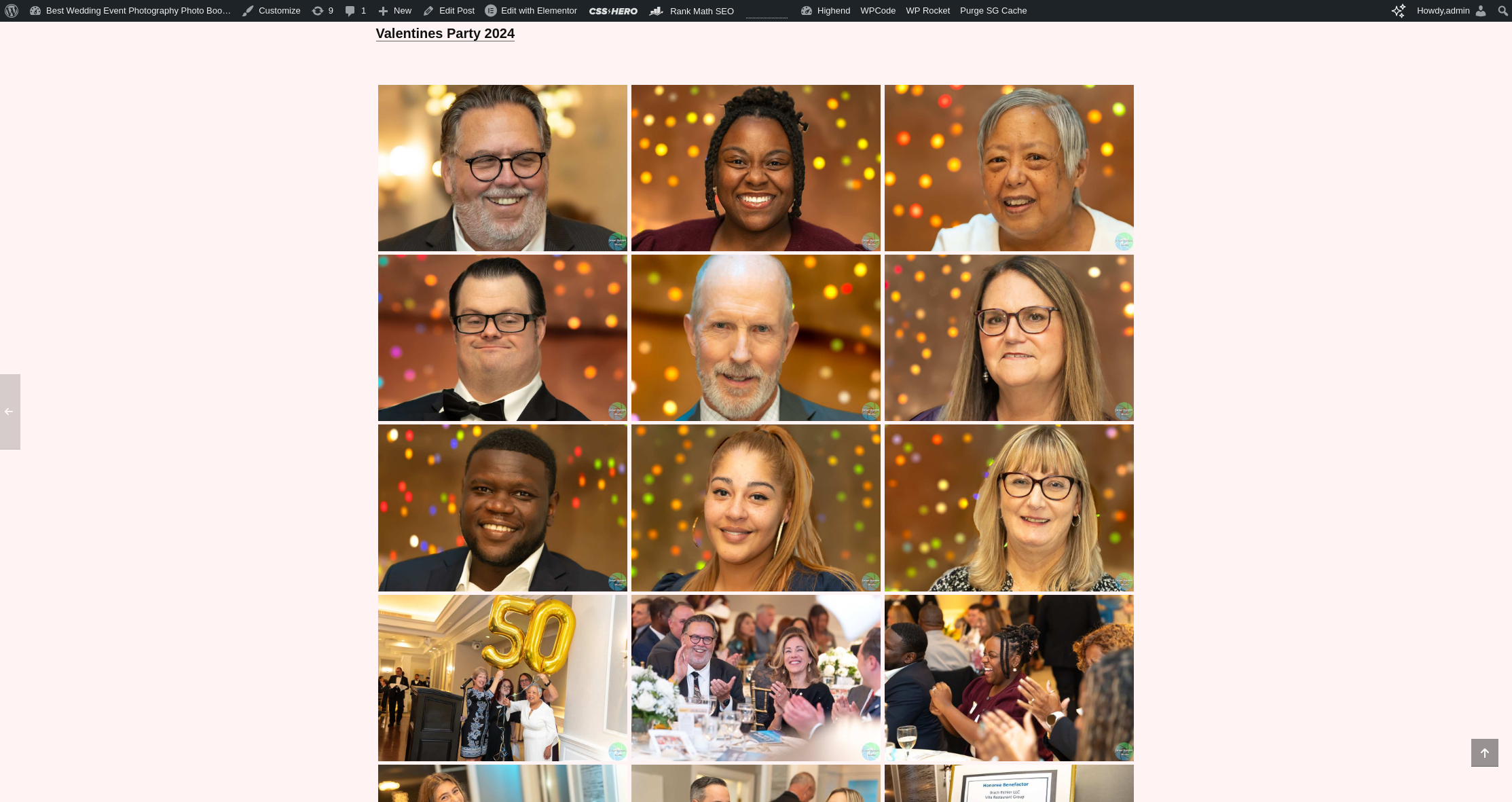
click at [739, 478] on img at bounding box center [755, 507] width 249 height 166
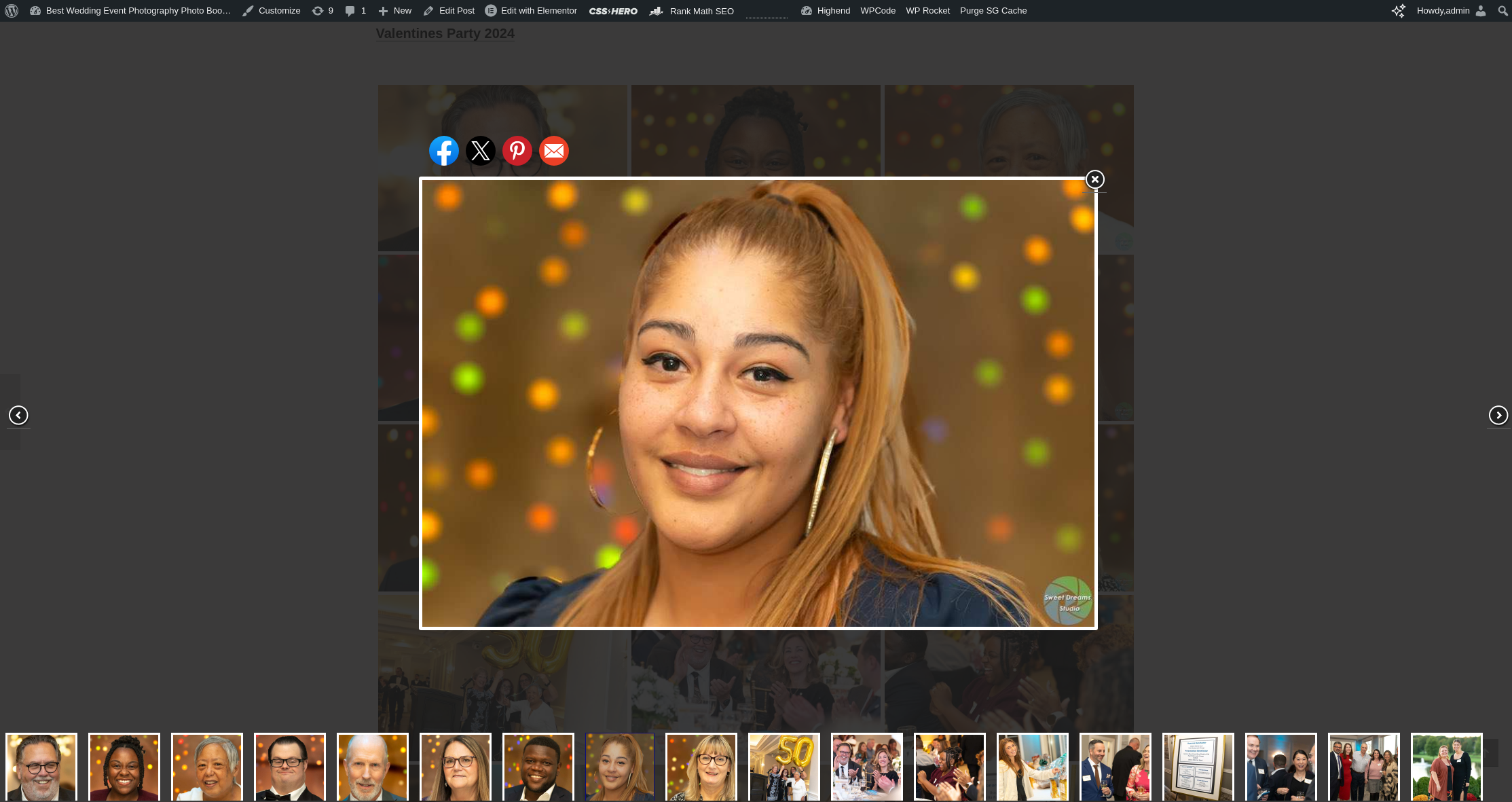
click at [328, 441] on div "Share on Facebook Share on Twitter Share on Pinterest Share on Email" at bounding box center [758, 403] width 1517 height 808
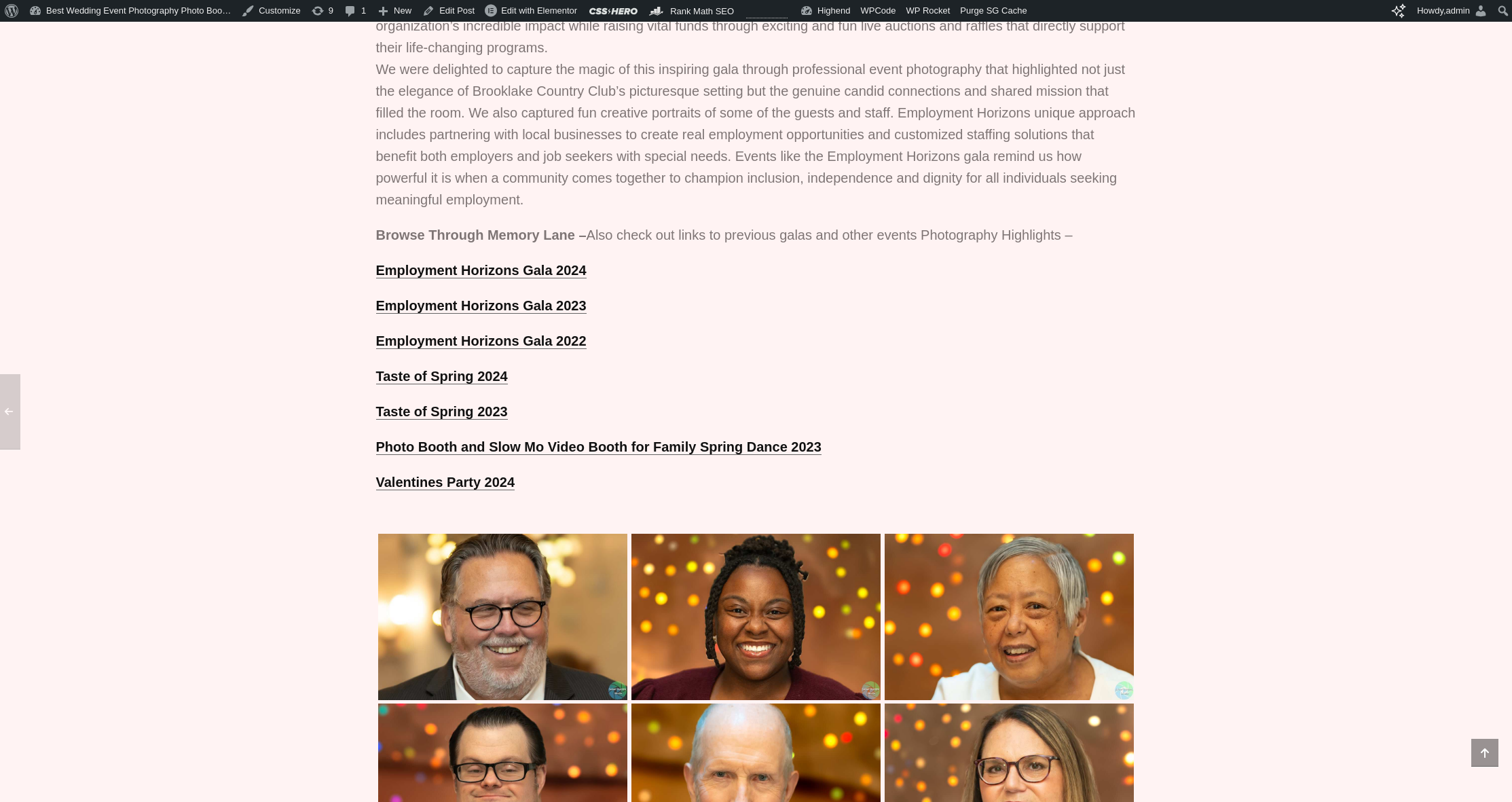
scroll to position [749, 0]
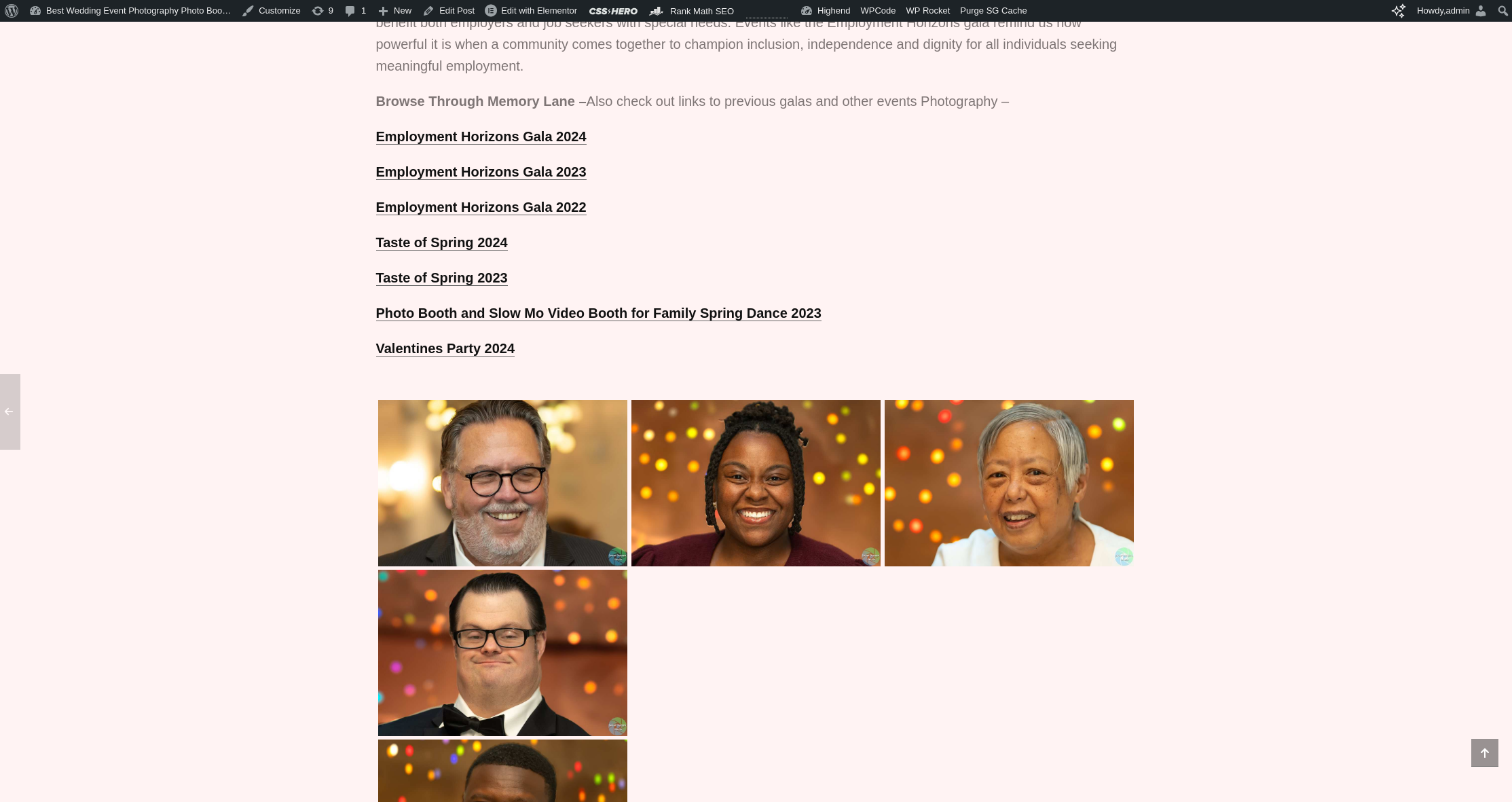
scroll to position [1331, 0]
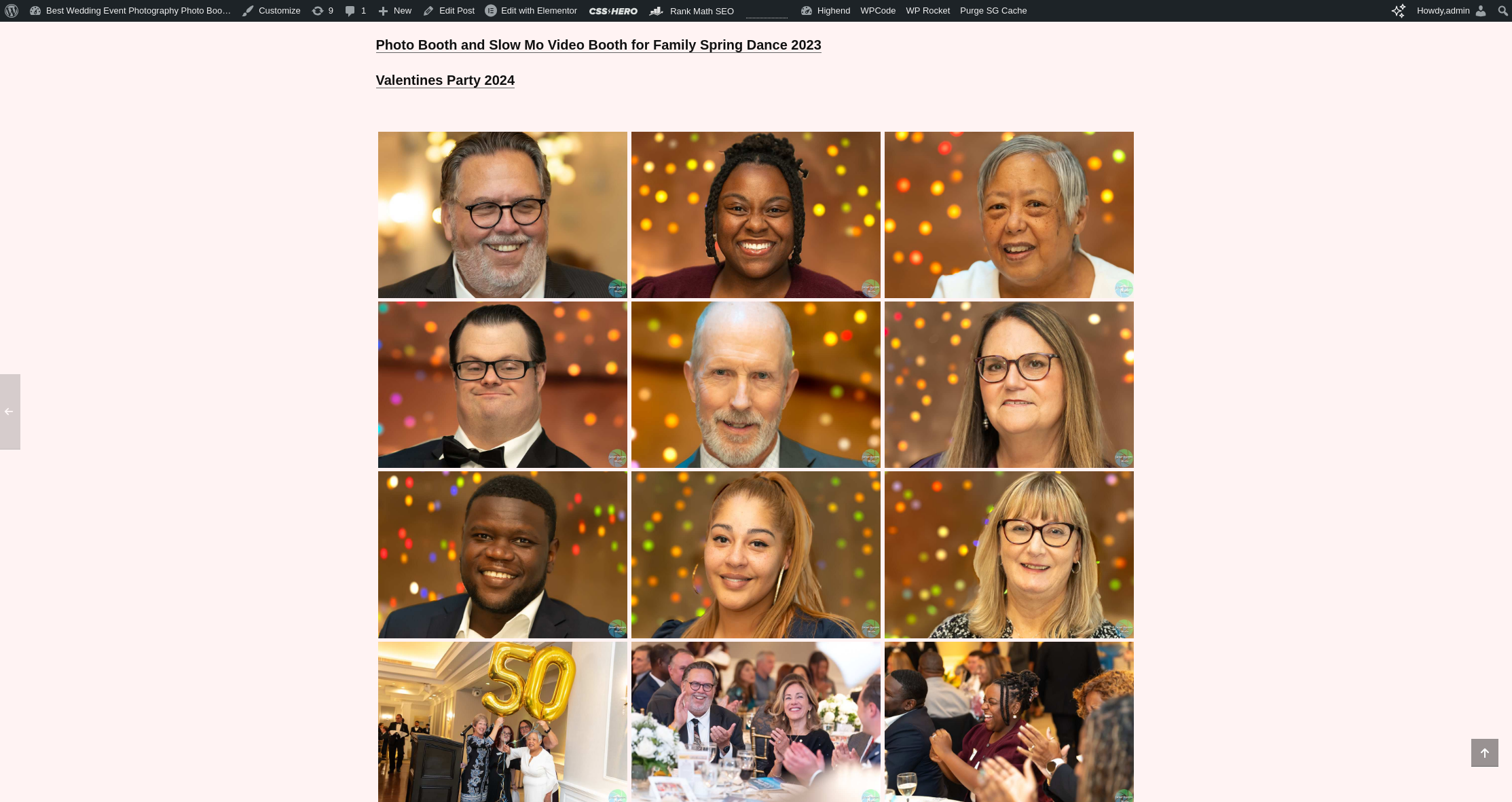
click at [544, 244] on img at bounding box center [503, 214] width 249 height 166
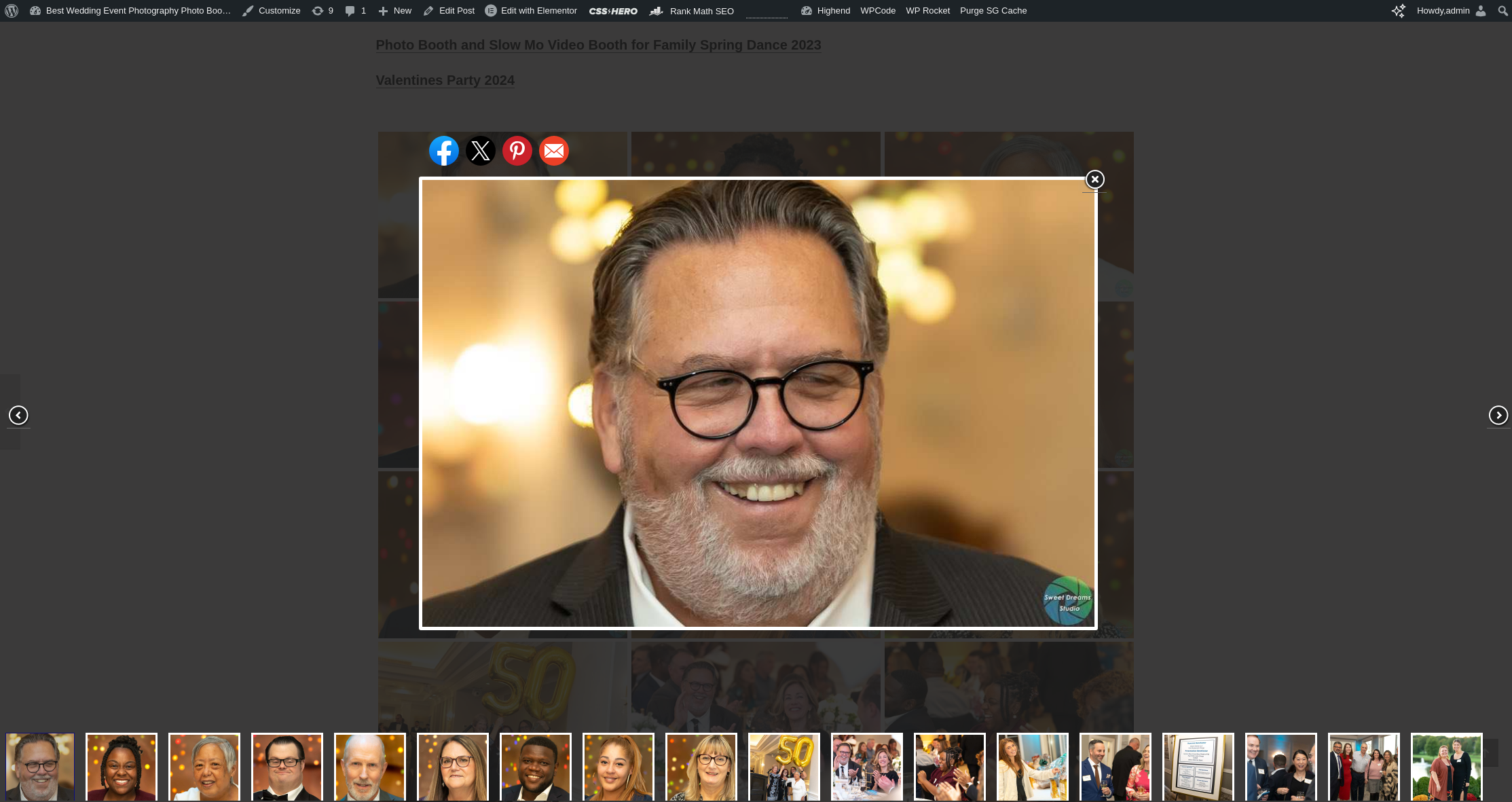
click at [302, 234] on div "Share on Facebook Share on Twitter Share on Pinterest Share on Email" at bounding box center [758, 403] width 1517 height 808
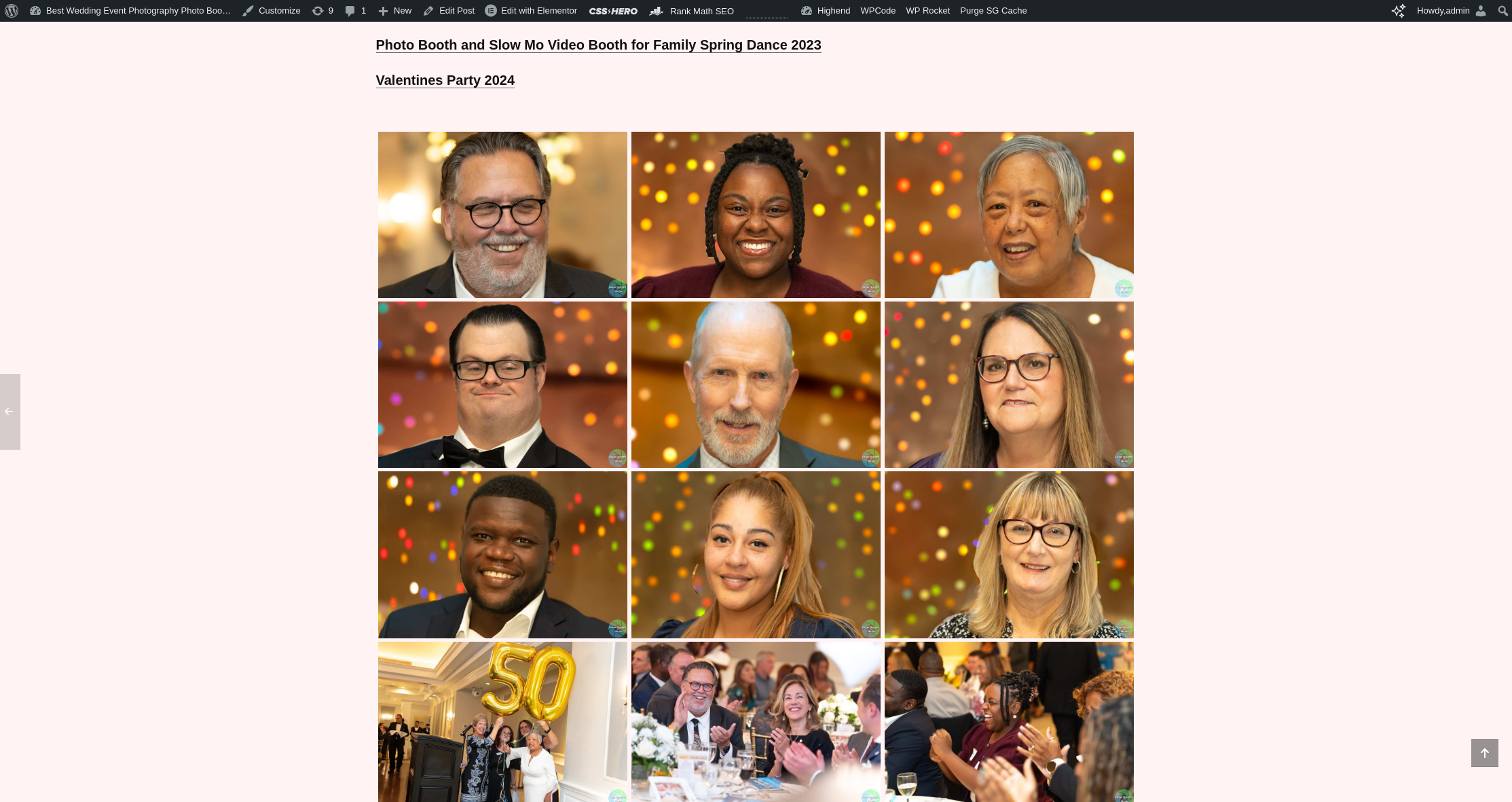
click at [486, 226] on img at bounding box center [503, 214] width 249 height 166
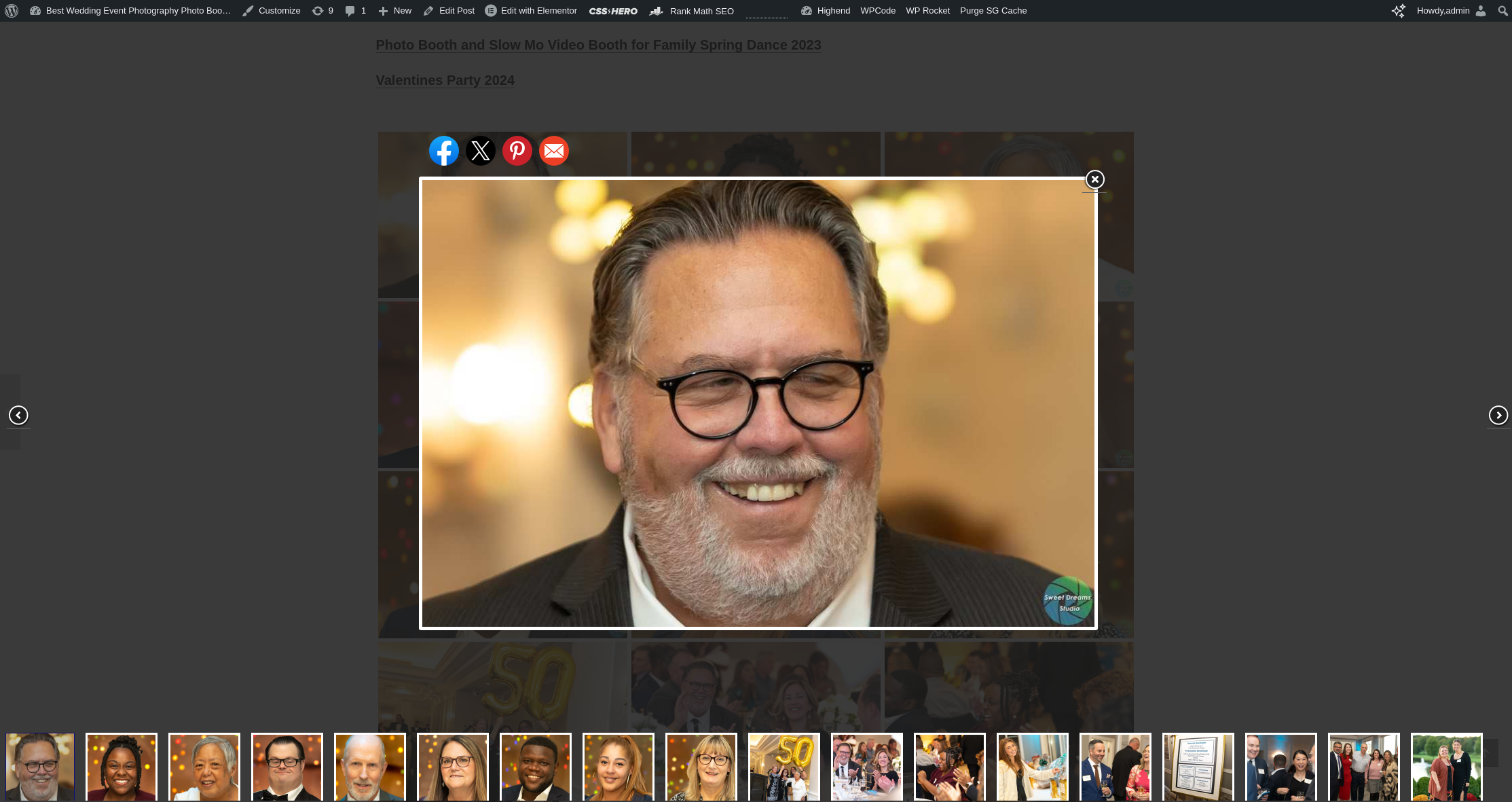
click at [258, 232] on div "Share on Facebook Share on Twitter Share on Pinterest Share on Email" at bounding box center [758, 403] width 1517 height 808
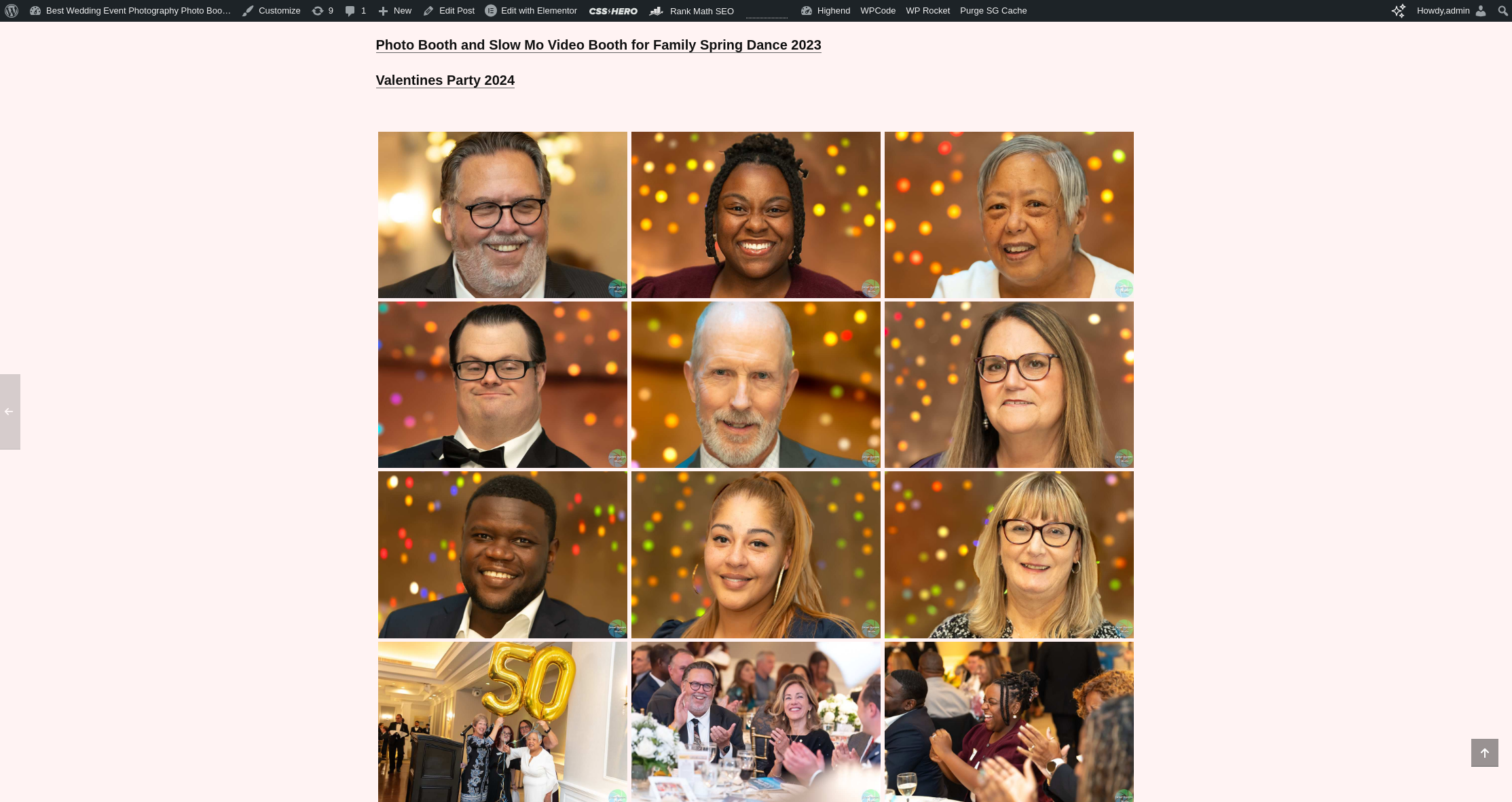
click at [710, 221] on img at bounding box center [755, 214] width 249 height 166
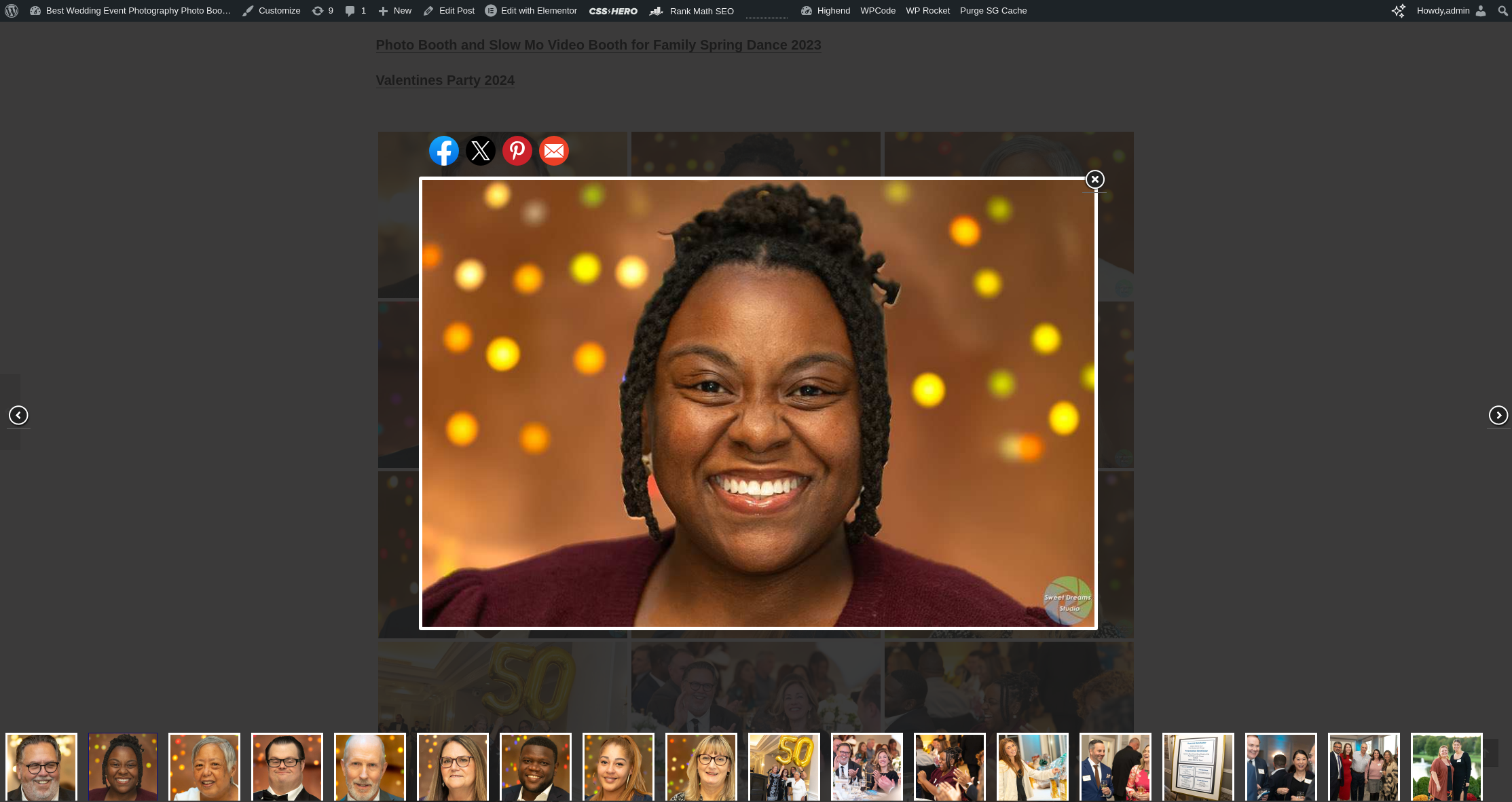
click at [278, 214] on div "Share on Facebook Share on Twitter Share on Pinterest Share on Email" at bounding box center [758, 403] width 1517 height 808
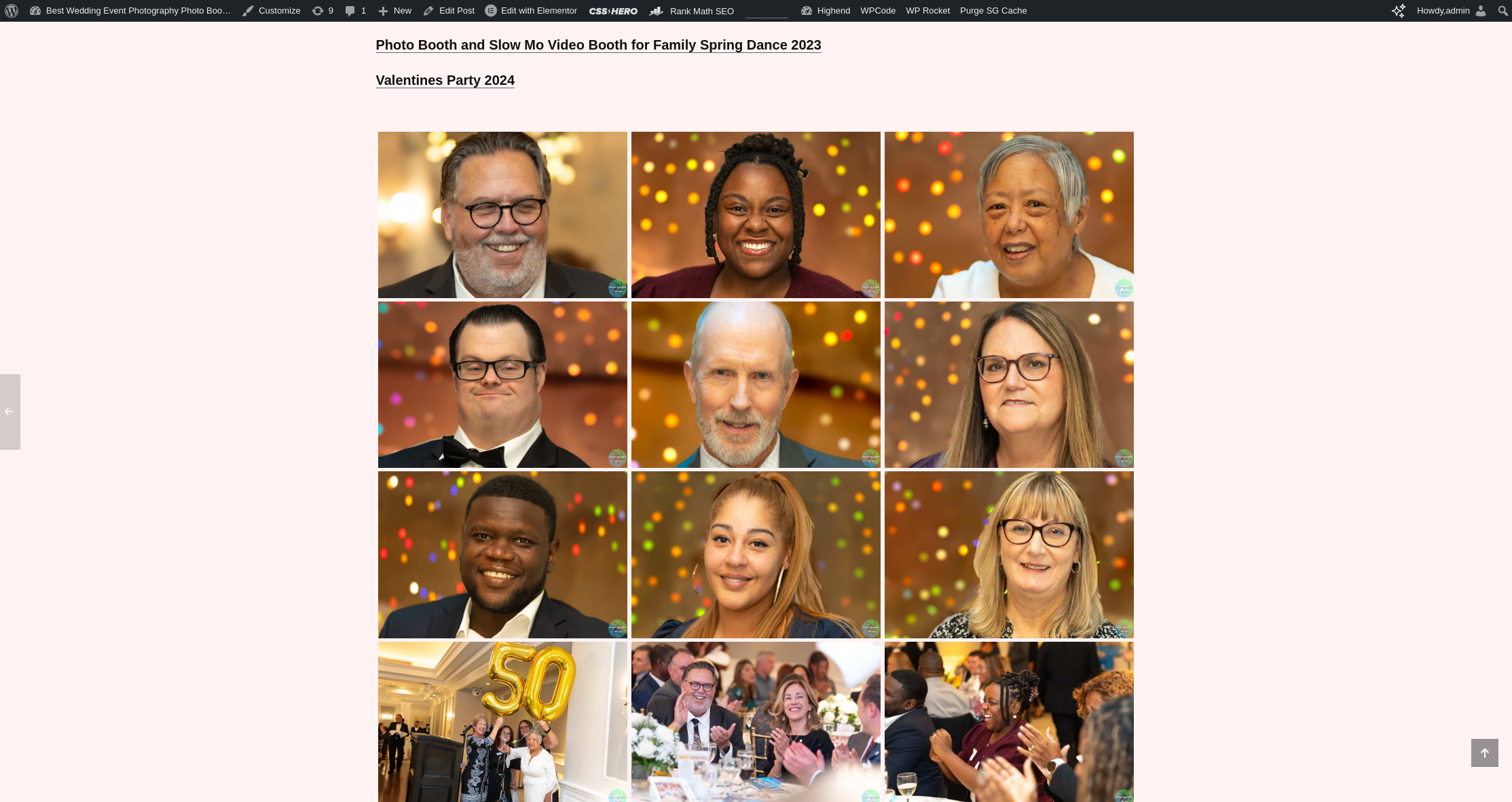
click at [908, 223] on img at bounding box center [1008, 214] width 249 height 166
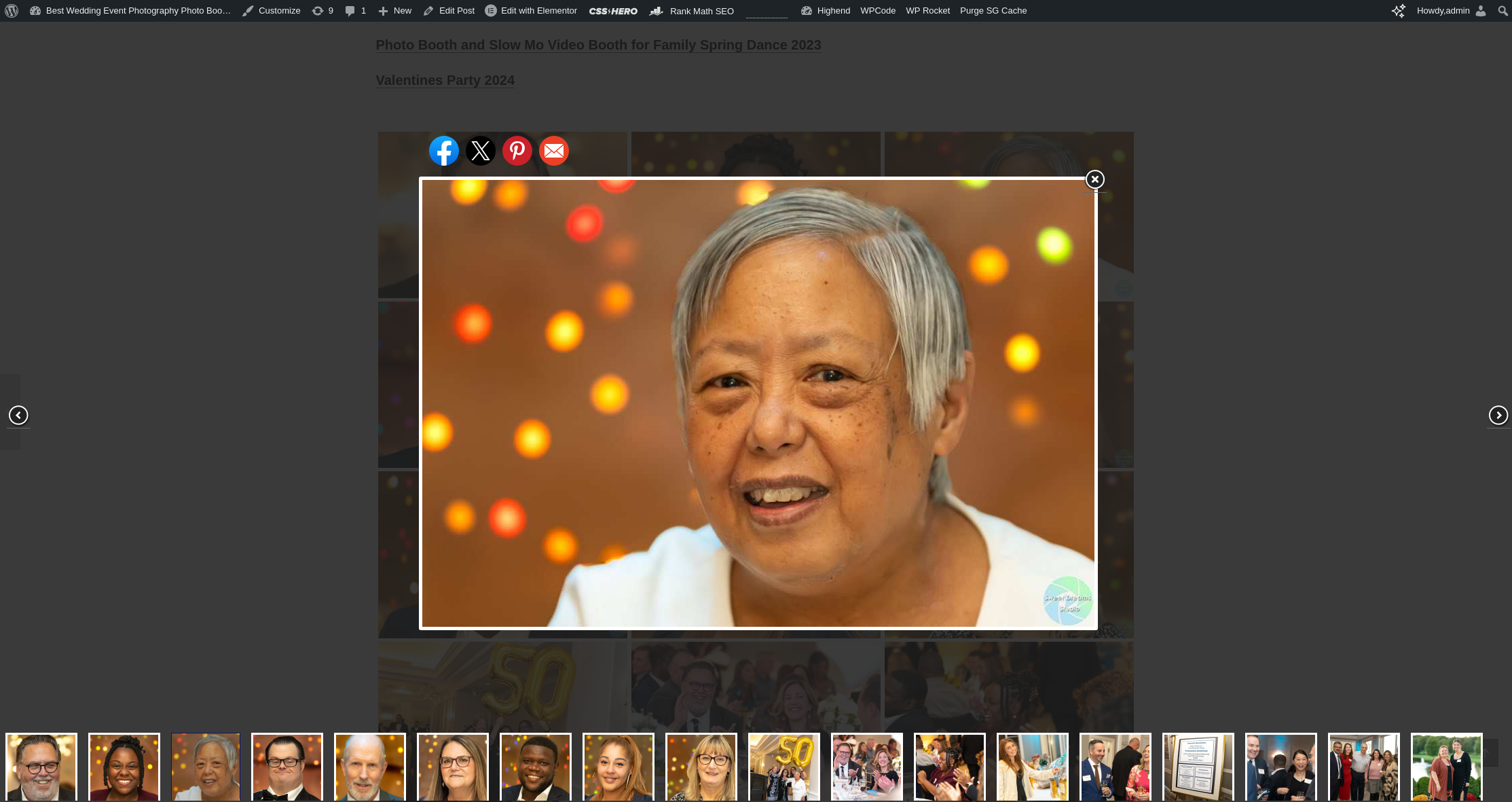
click at [296, 398] on div "Share on Facebook Share on Twitter Share on Pinterest Share on Email" at bounding box center [758, 403] width 1517 height 808
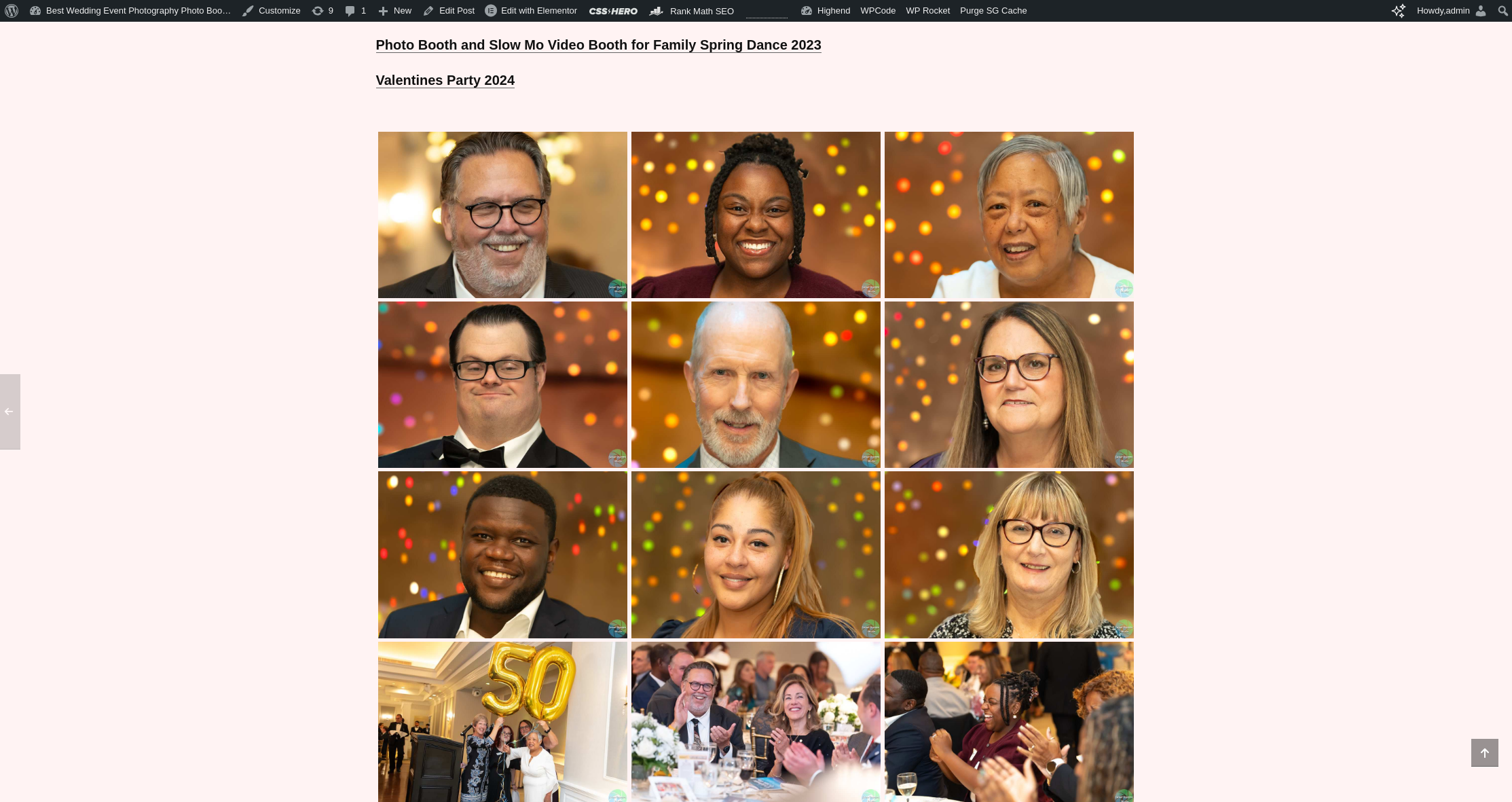
click at [501, 401] on img at bounding box center [503, 384] width 249 height 166
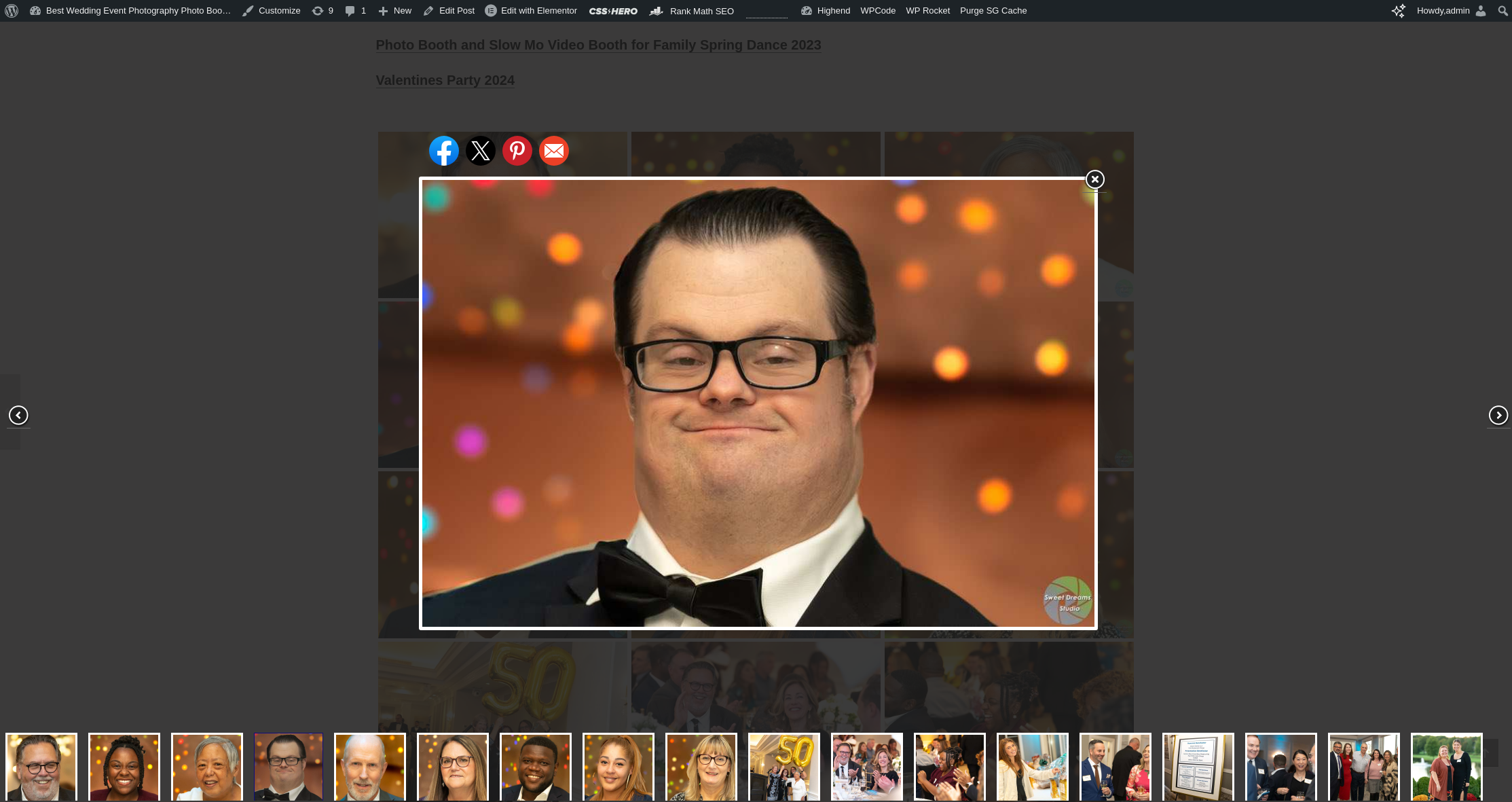
click at [341, 378] on div "Share on Facebook Share on Twitter Share on Pinterest Share on Email" at bounding box center [758, 403] width 1517 height 808
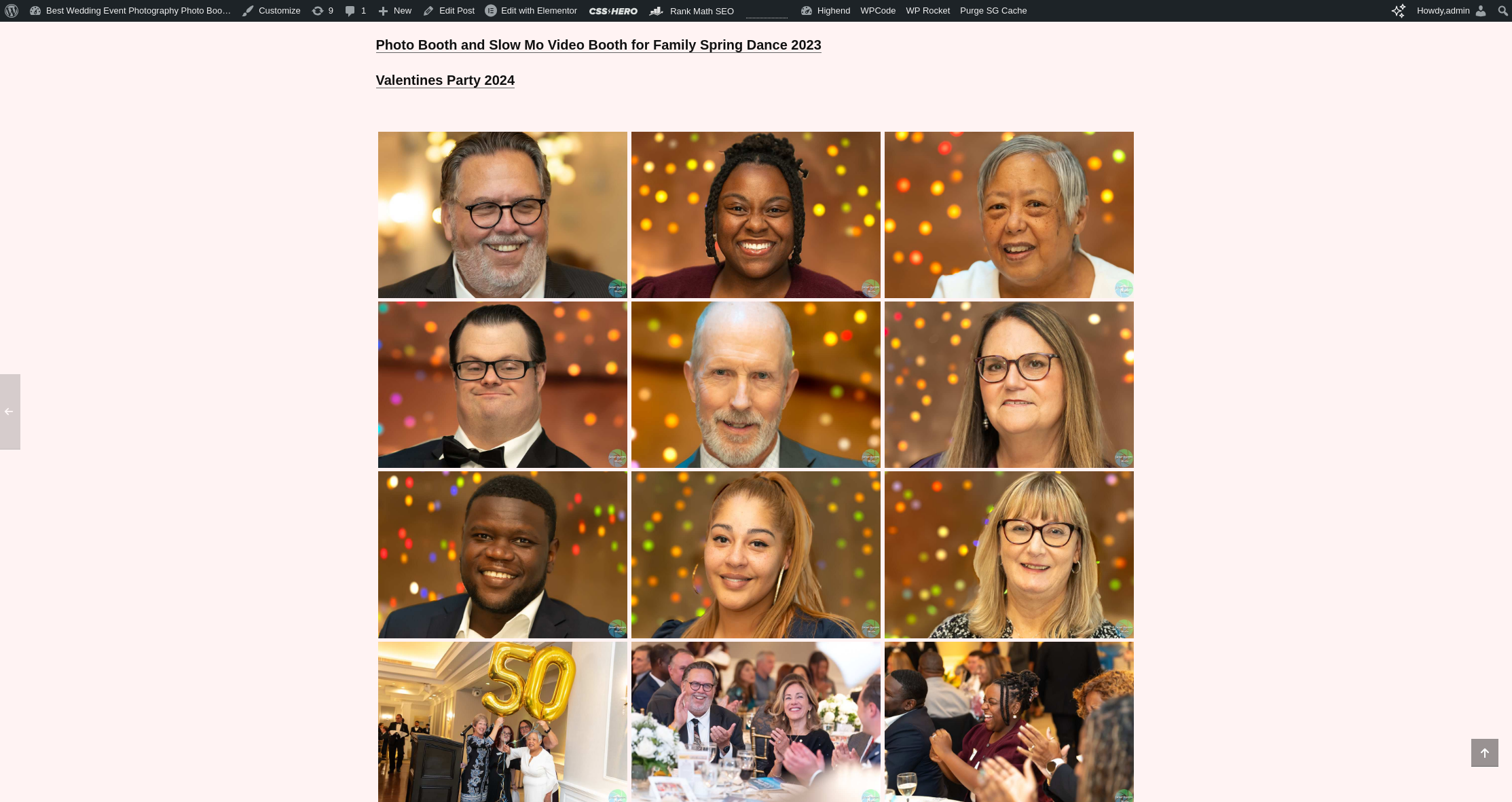
click at [757, 369] on img at bounding box center [755, 384] width 249 height 166
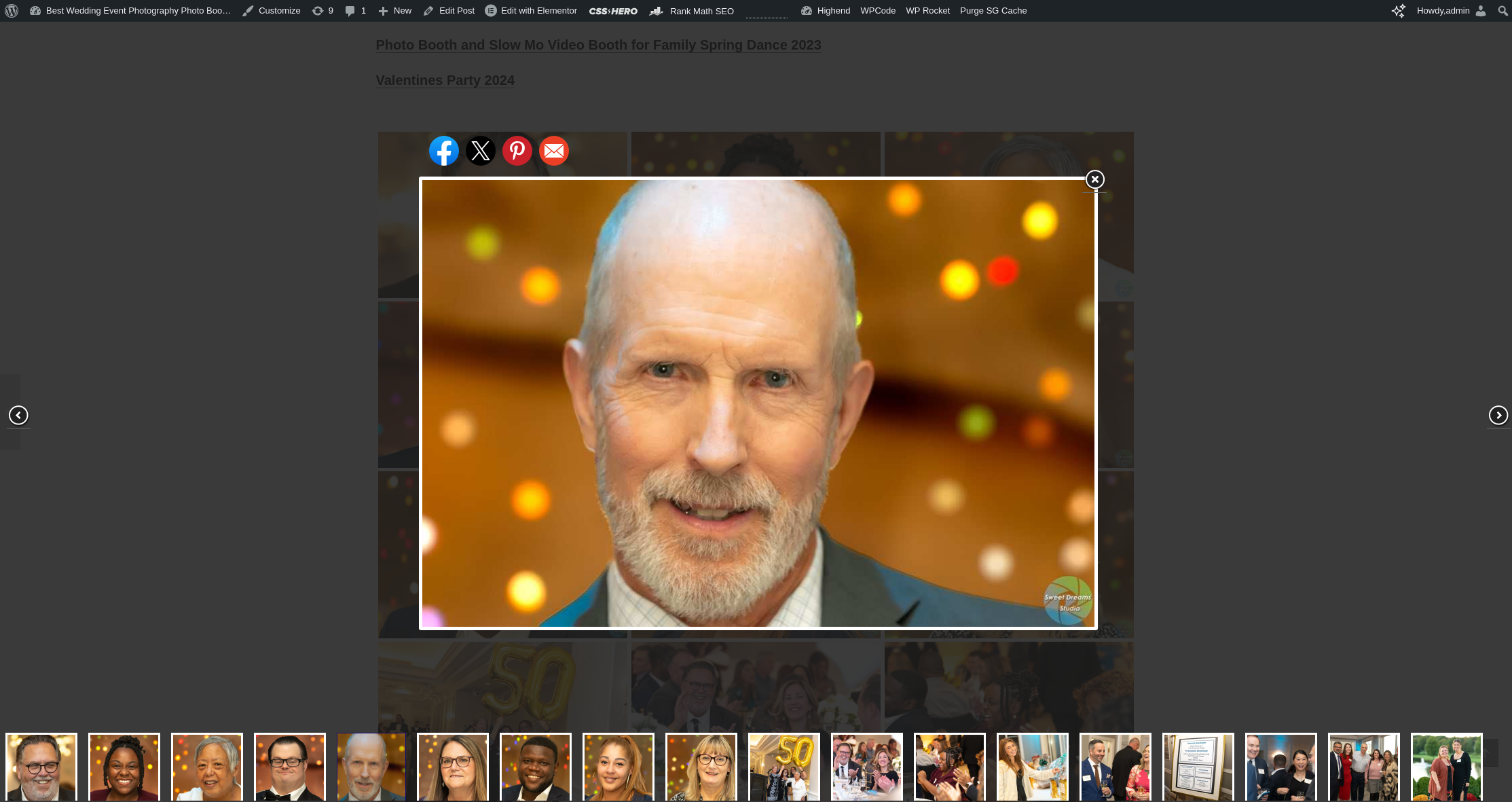
click at [384, 393] on div "Share on Facebook Share on Twitter Share on Pinterest Share on Email" at bounding box center [758, 403] width 1517 height 808
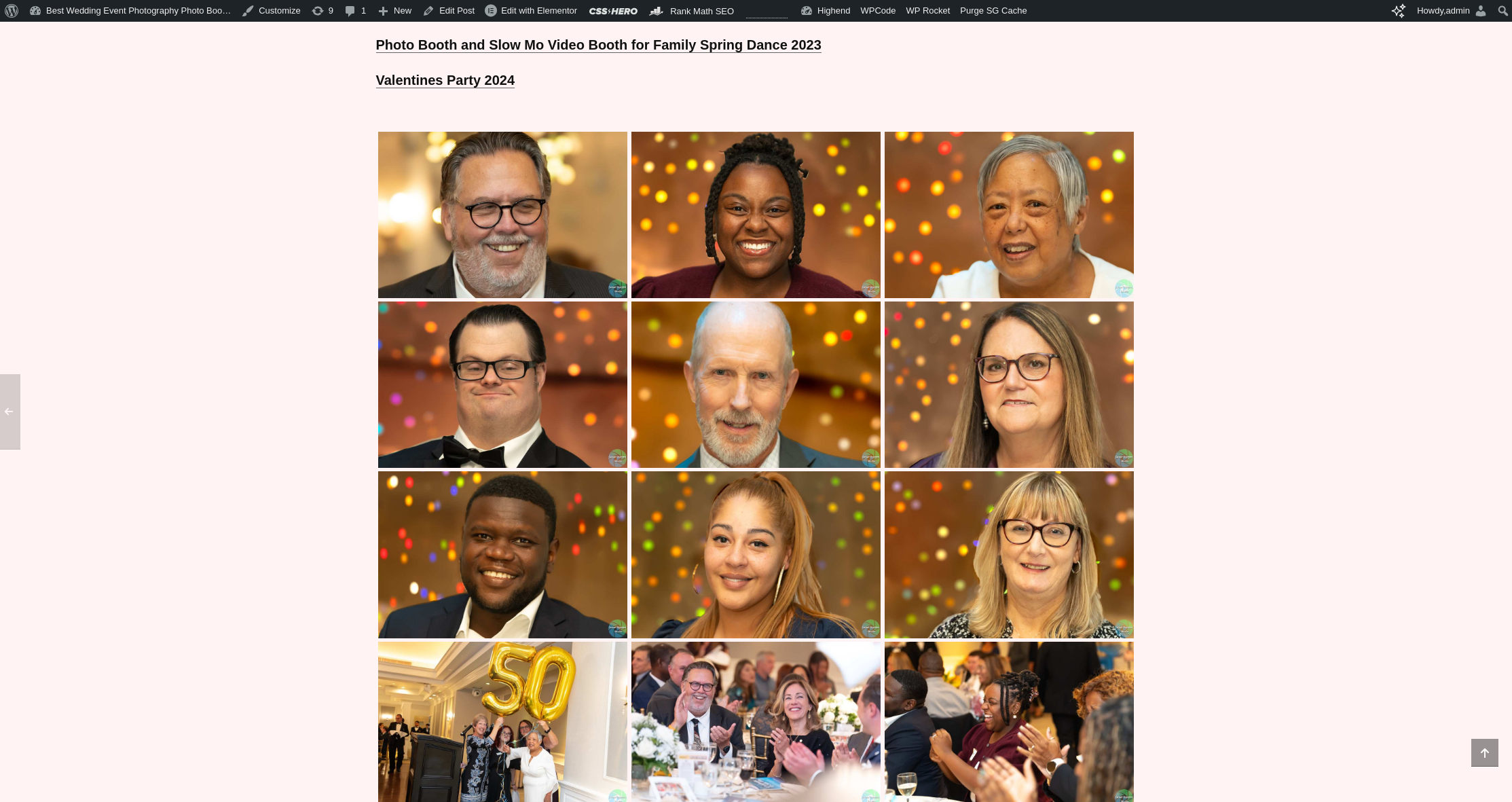
click at [889, 392] on img at bounding box center [1008, 384] width 249 height 166
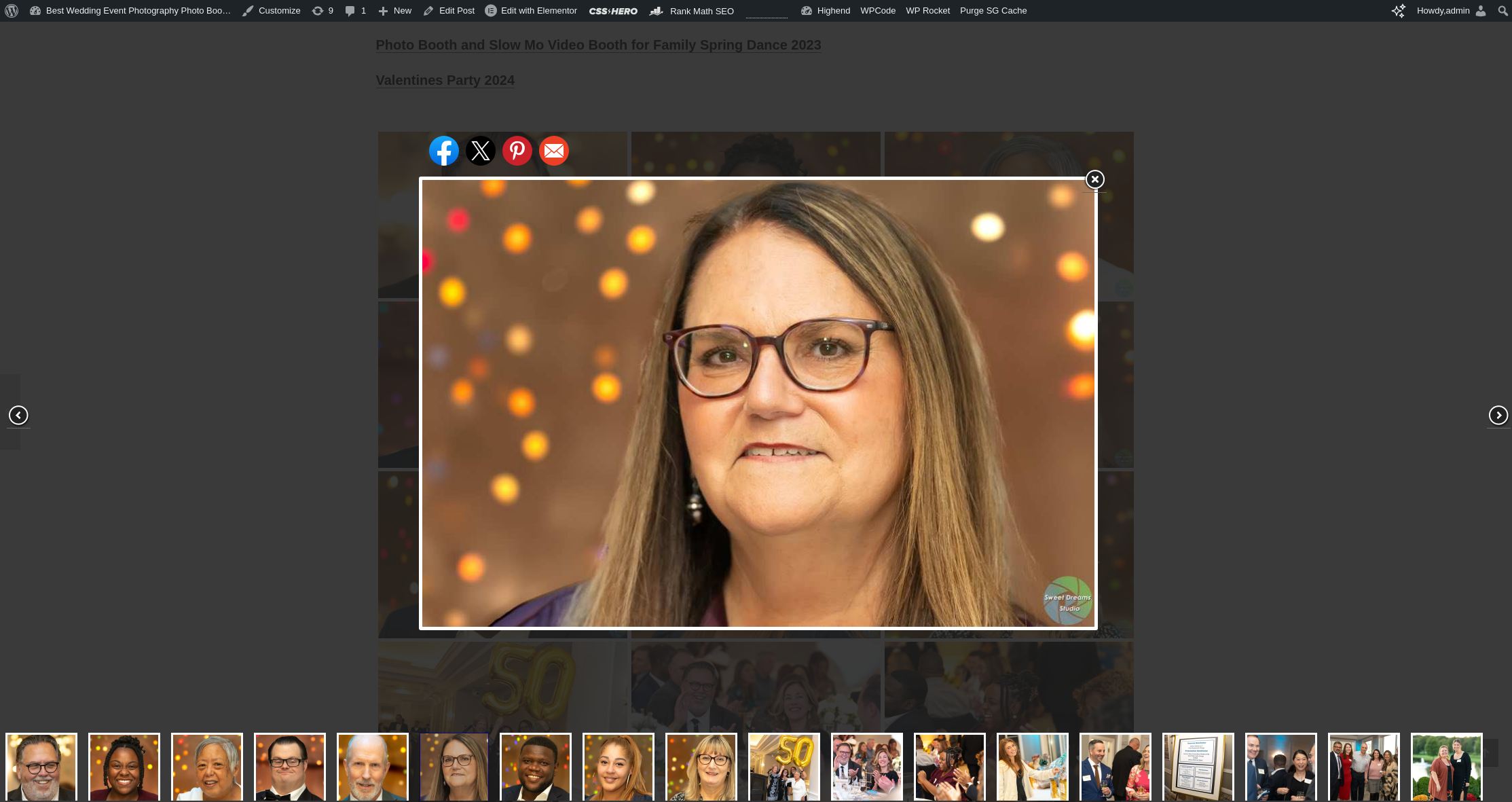
click at [297, 402] on div "Share on Facebook Share on Twitter Share on Pinterest Share on Email" at bounding box center [758, 403] width 1517 height 808
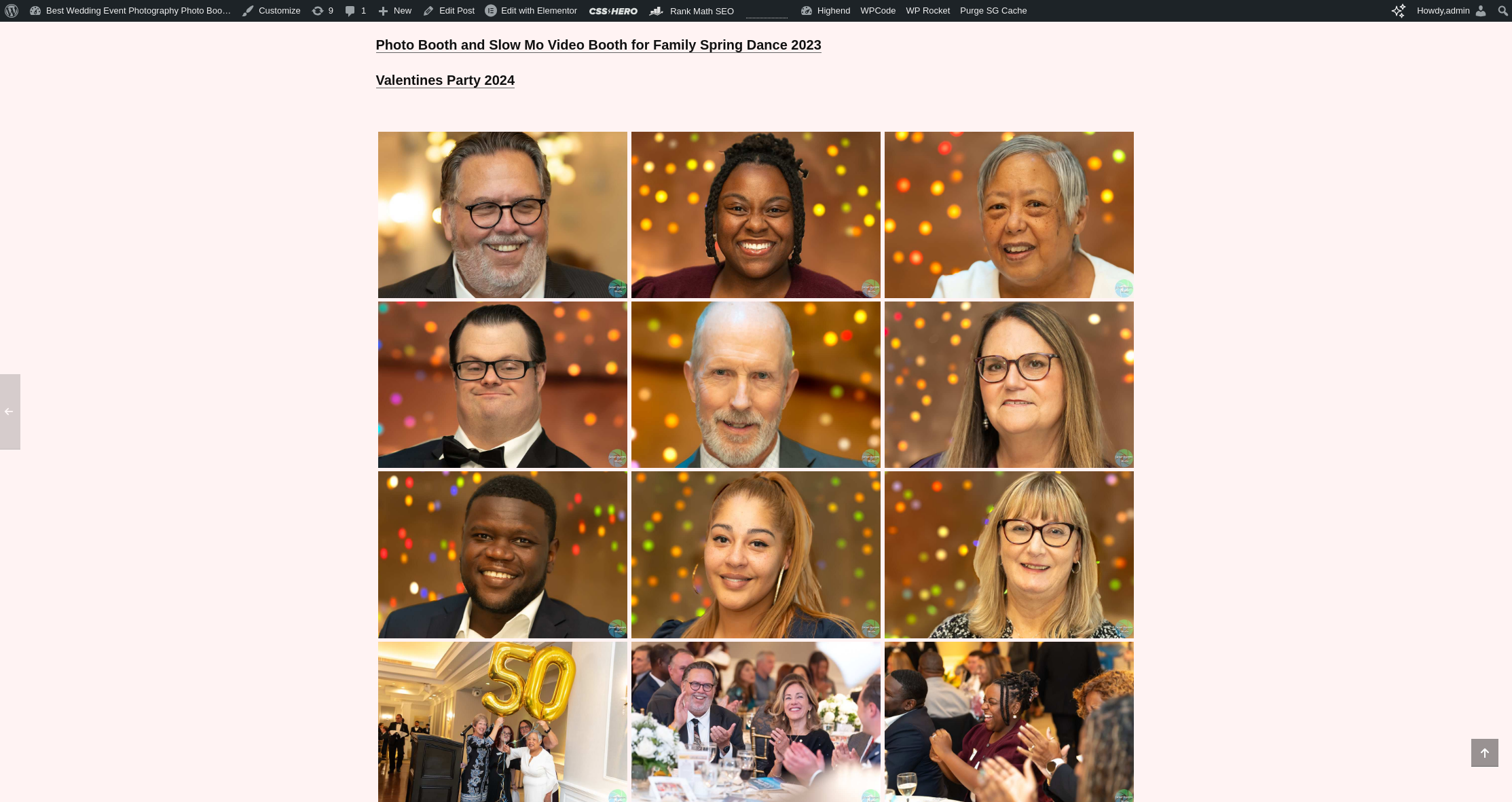
click at [478, 533] on img at bounding box center [503, 554] width 249 height 166
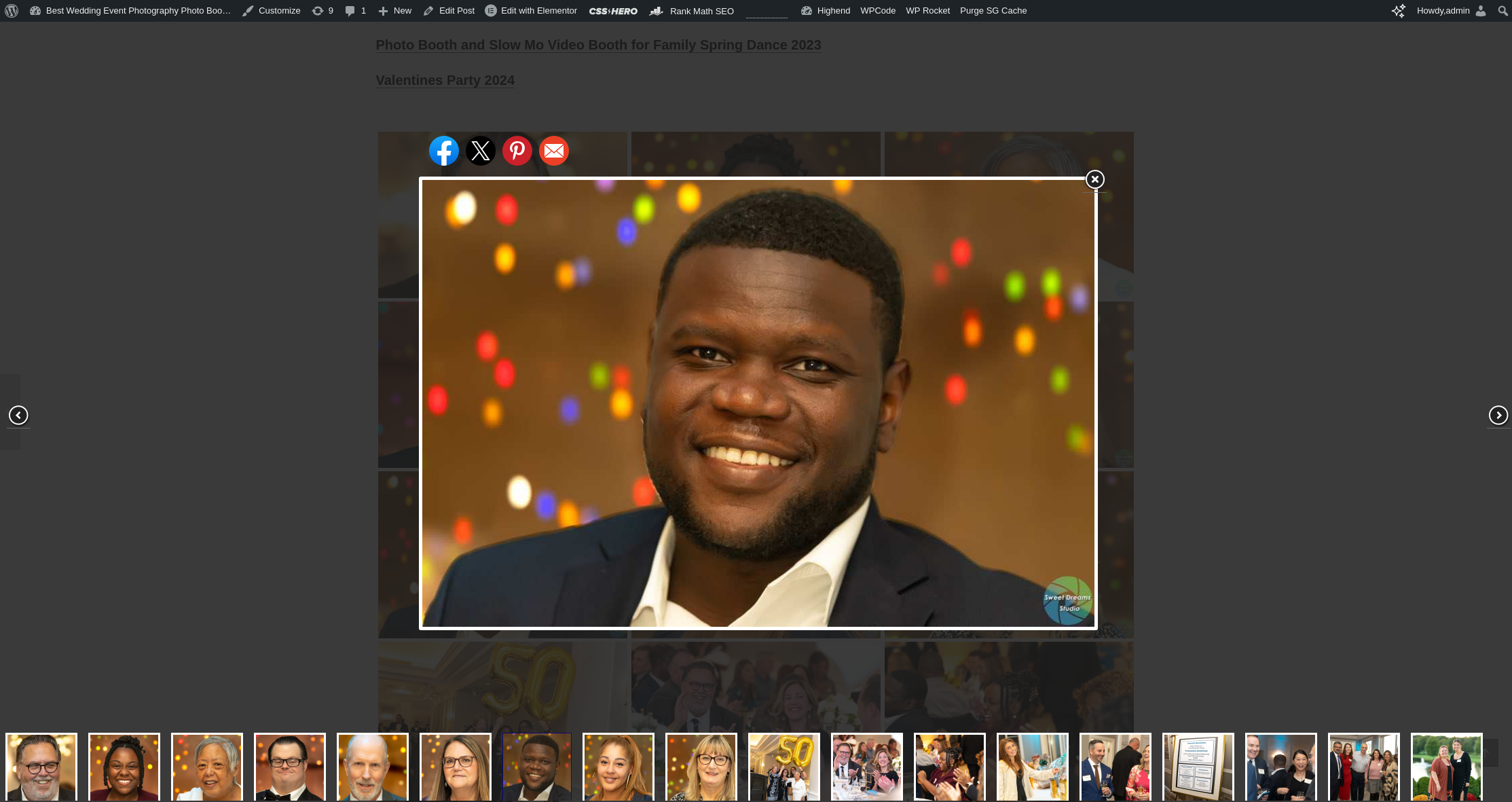
click at [304, 404] on div "Share on Facebook Share on Twitter Share on Pinterest Share on Email" at bounding box center [758, 403] width 1517 height 808
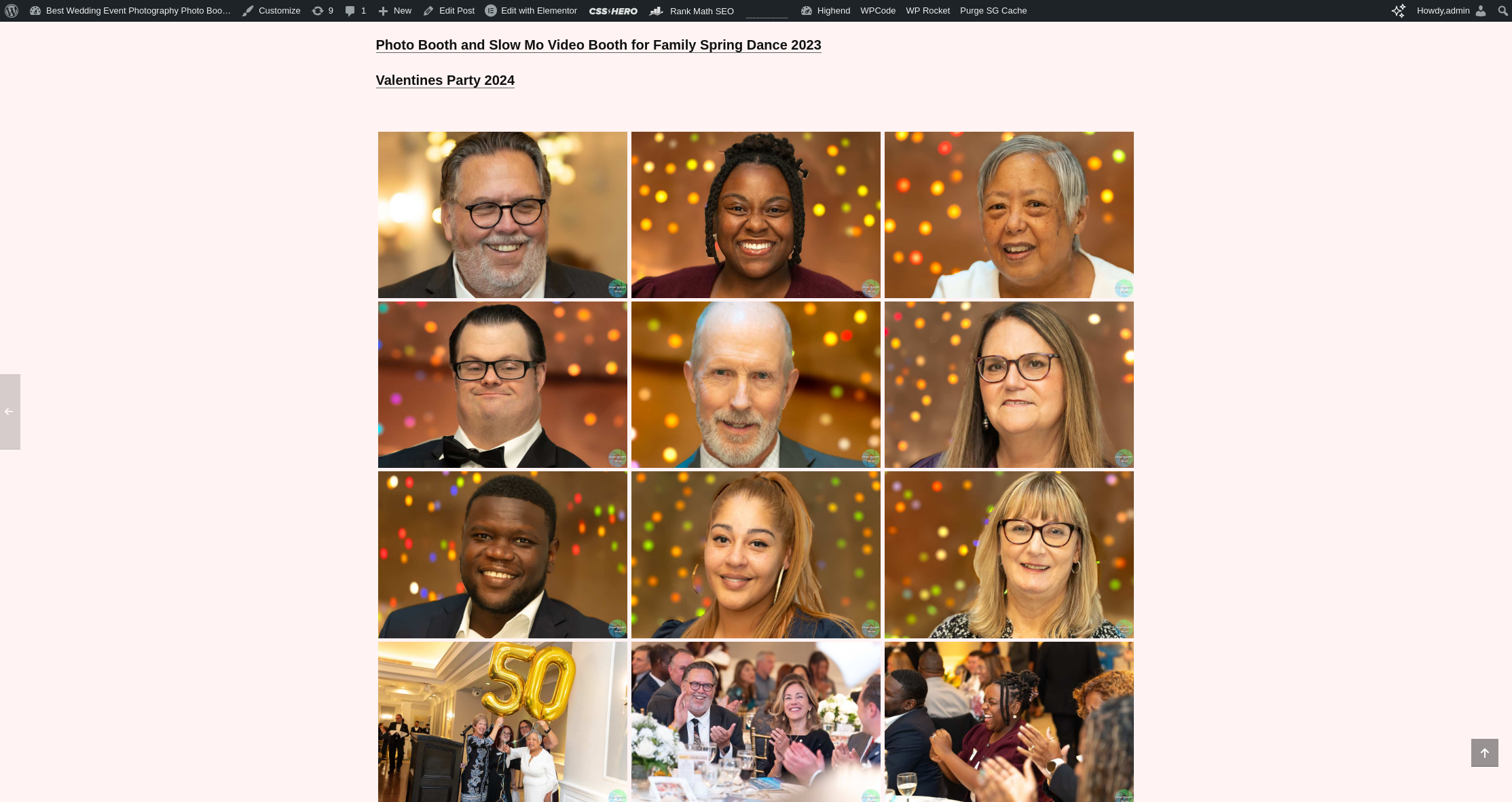
click at [744, 533] on img at bounding box center [755, 554] width 249 height 166
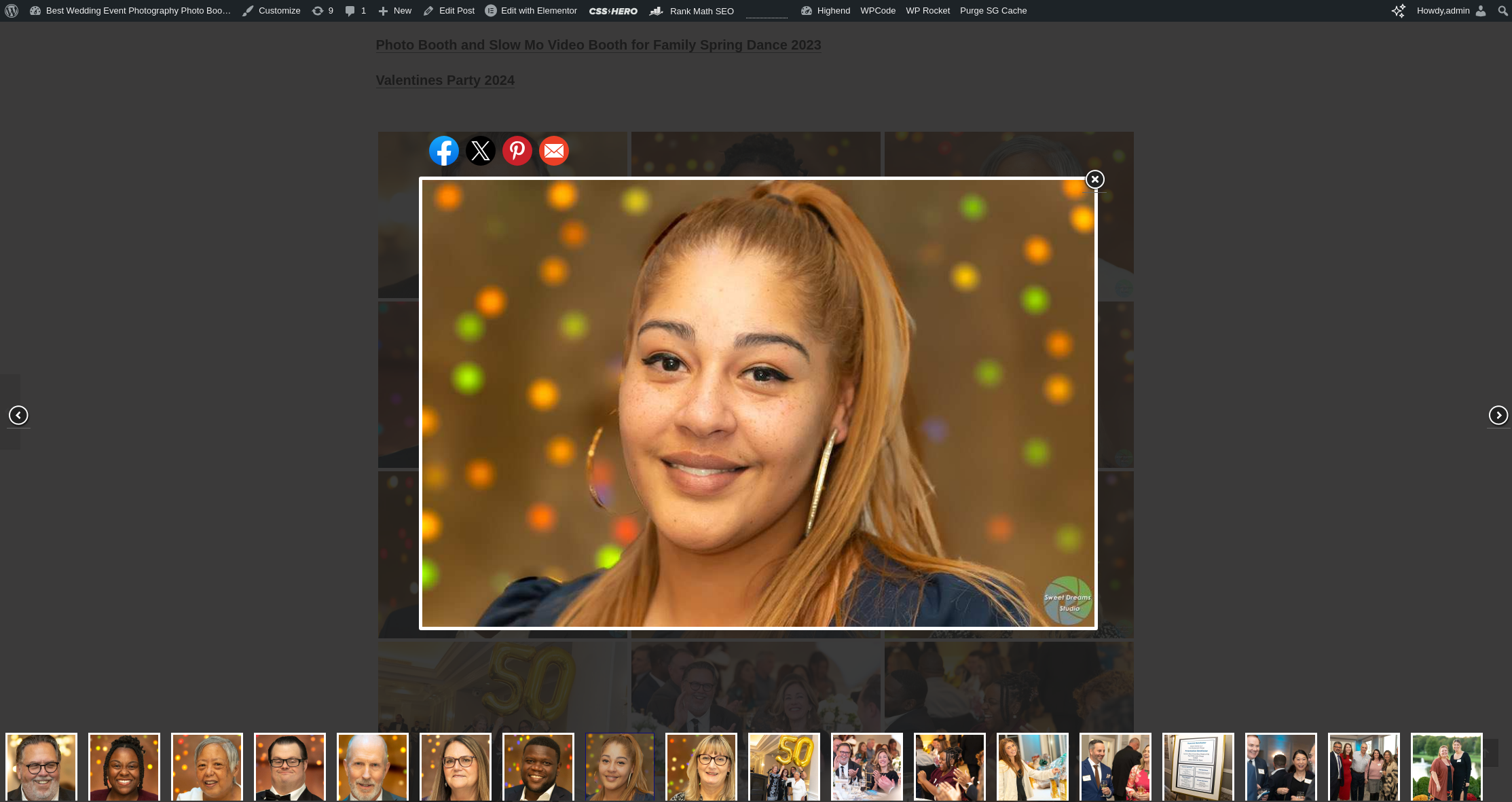
click at [332, 402] on div "Share on Facebook Share on Twitter Share on Pinterest Share on Email" at bounding box center [758, 403] width 1517 height 808
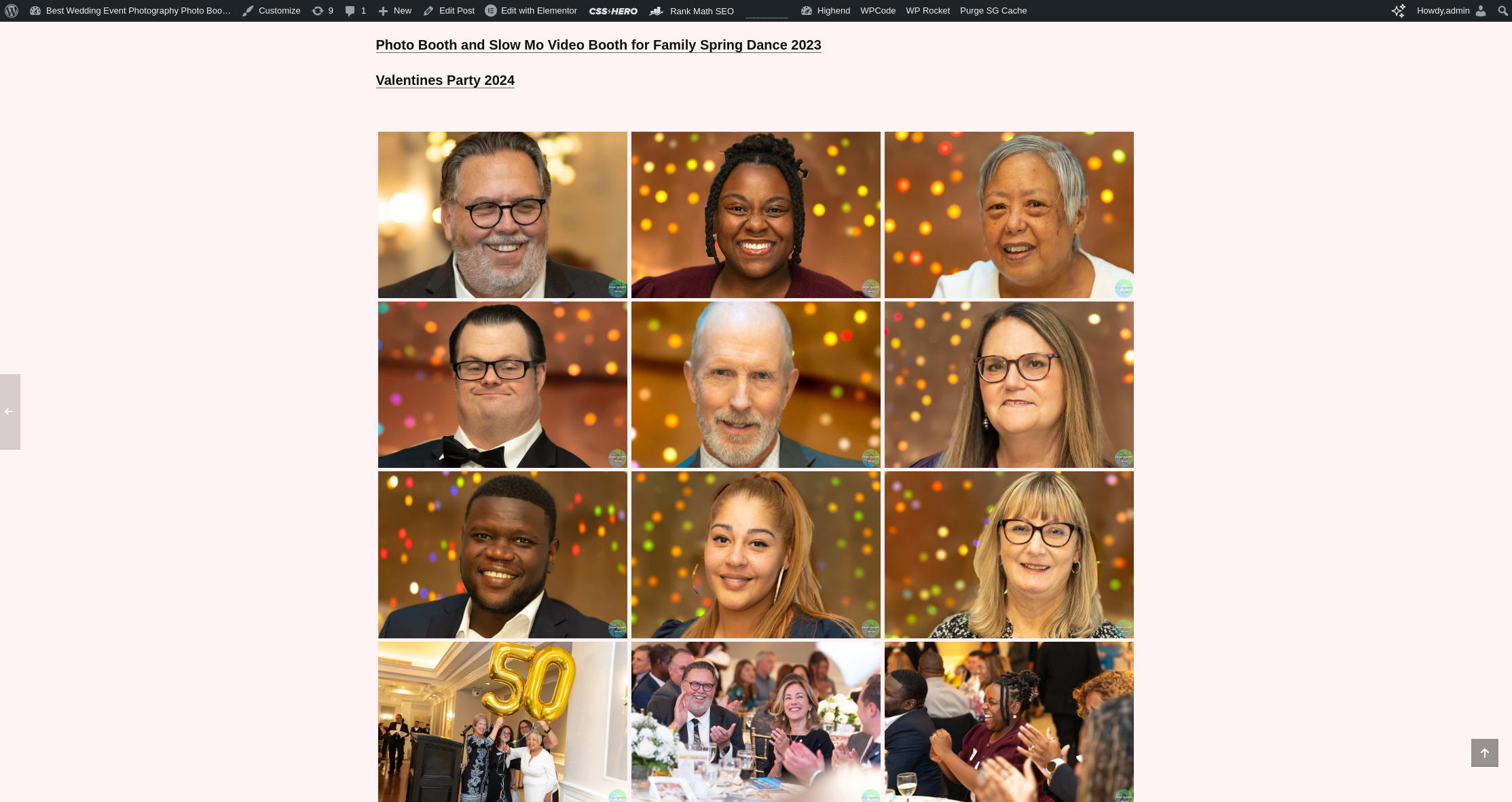
click at [980, 486] on img at bounding box center [1008, 554] width 249 height 166
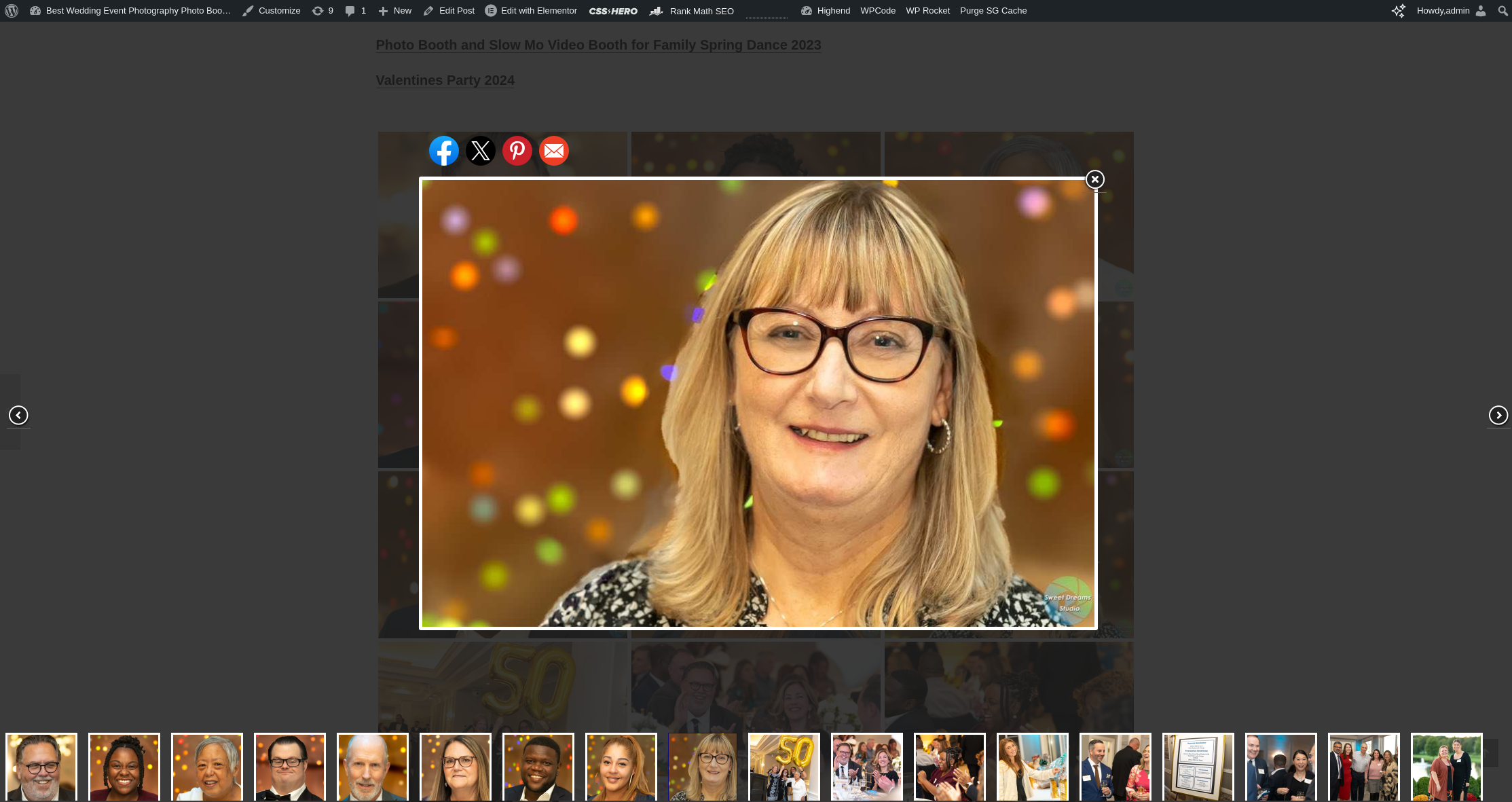
click at [261, 390] on div "Share on Facebook Share on Twitter Share on Pinterest Share on Email" at bounding box center [758, 403] width 1517 height 808
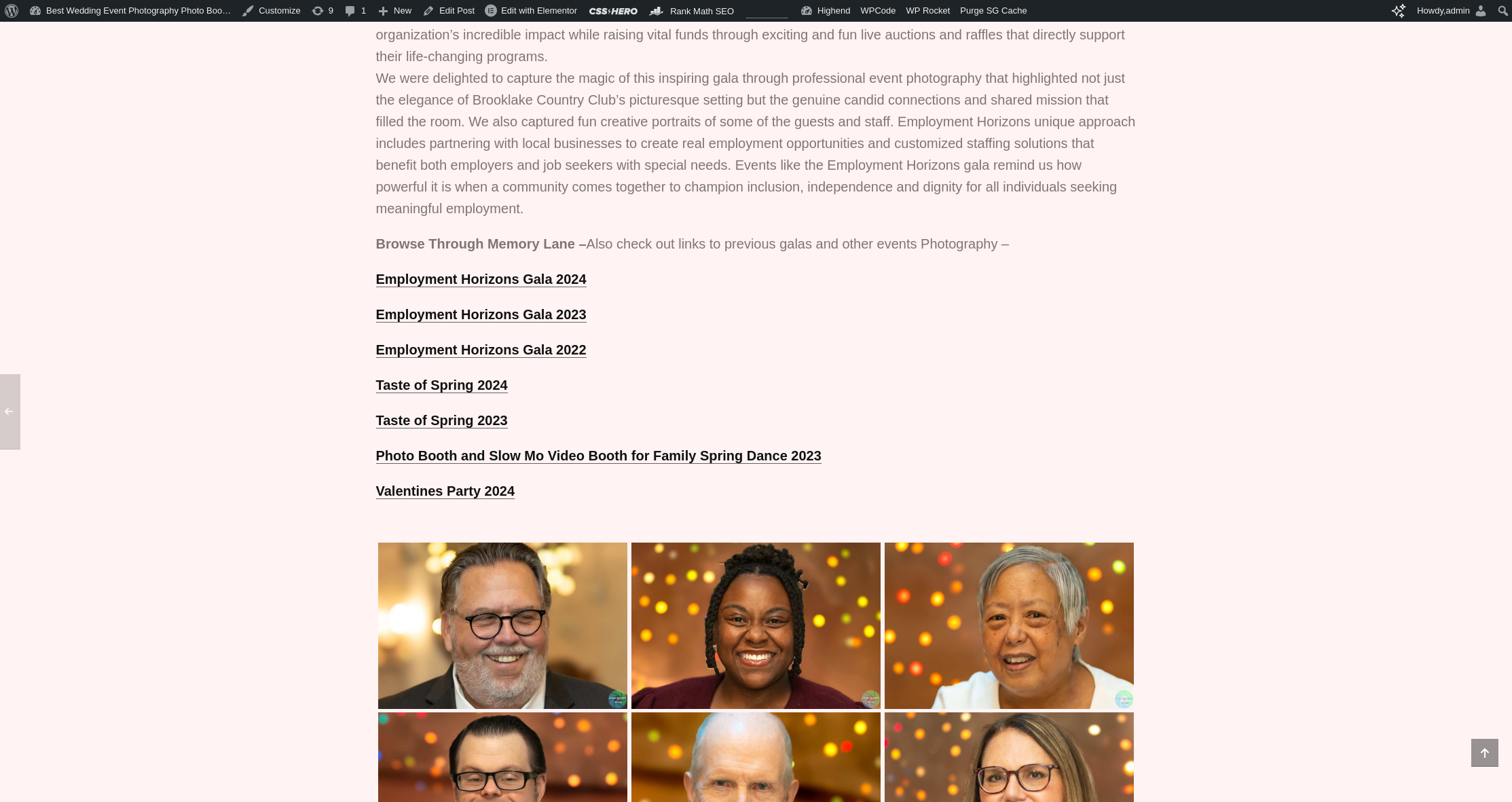
scroll to position [508, 0]
